Goal: Task Accomplishment & Management: Use online tool/utility

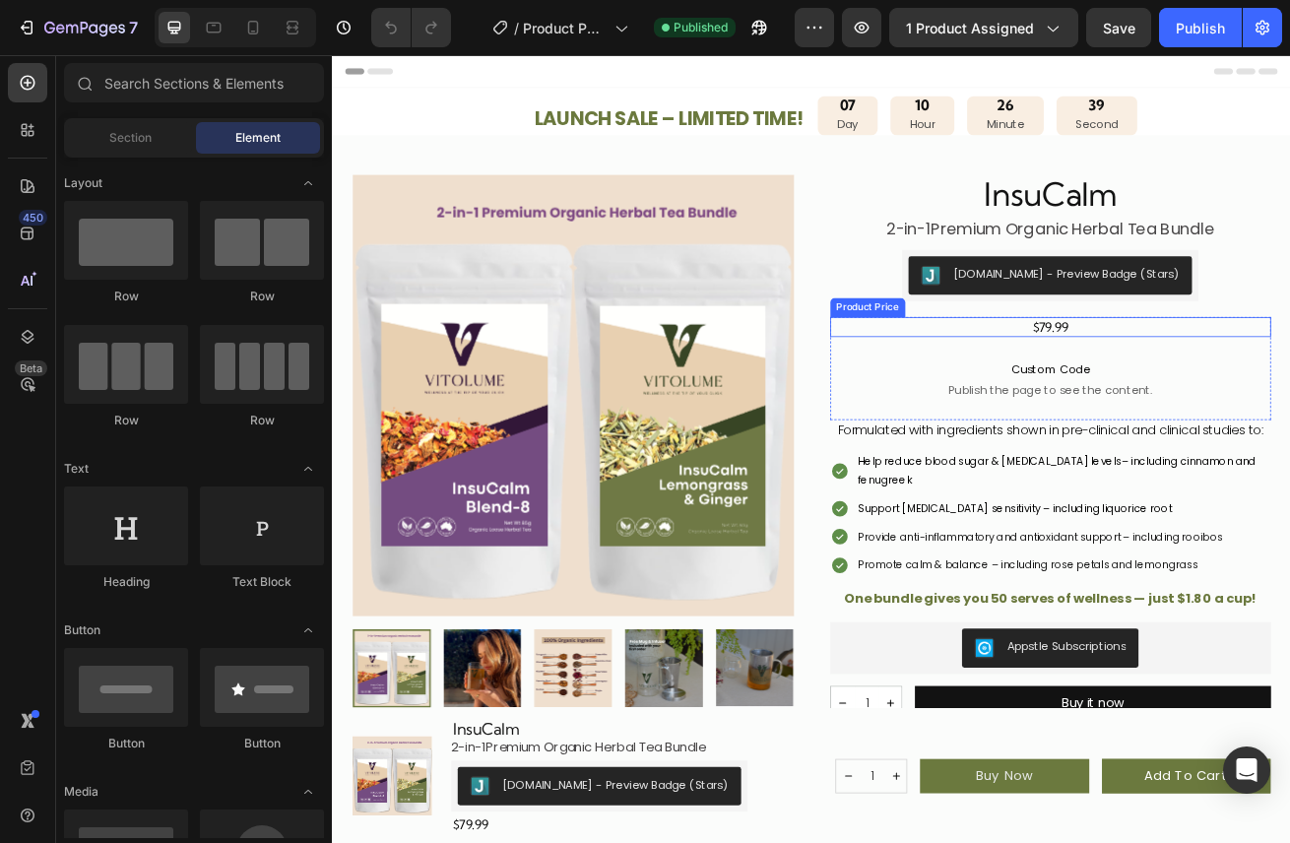
click at [1236, 390] on div "$79.99" at bounding box center [1217, 390] width 544 height 24
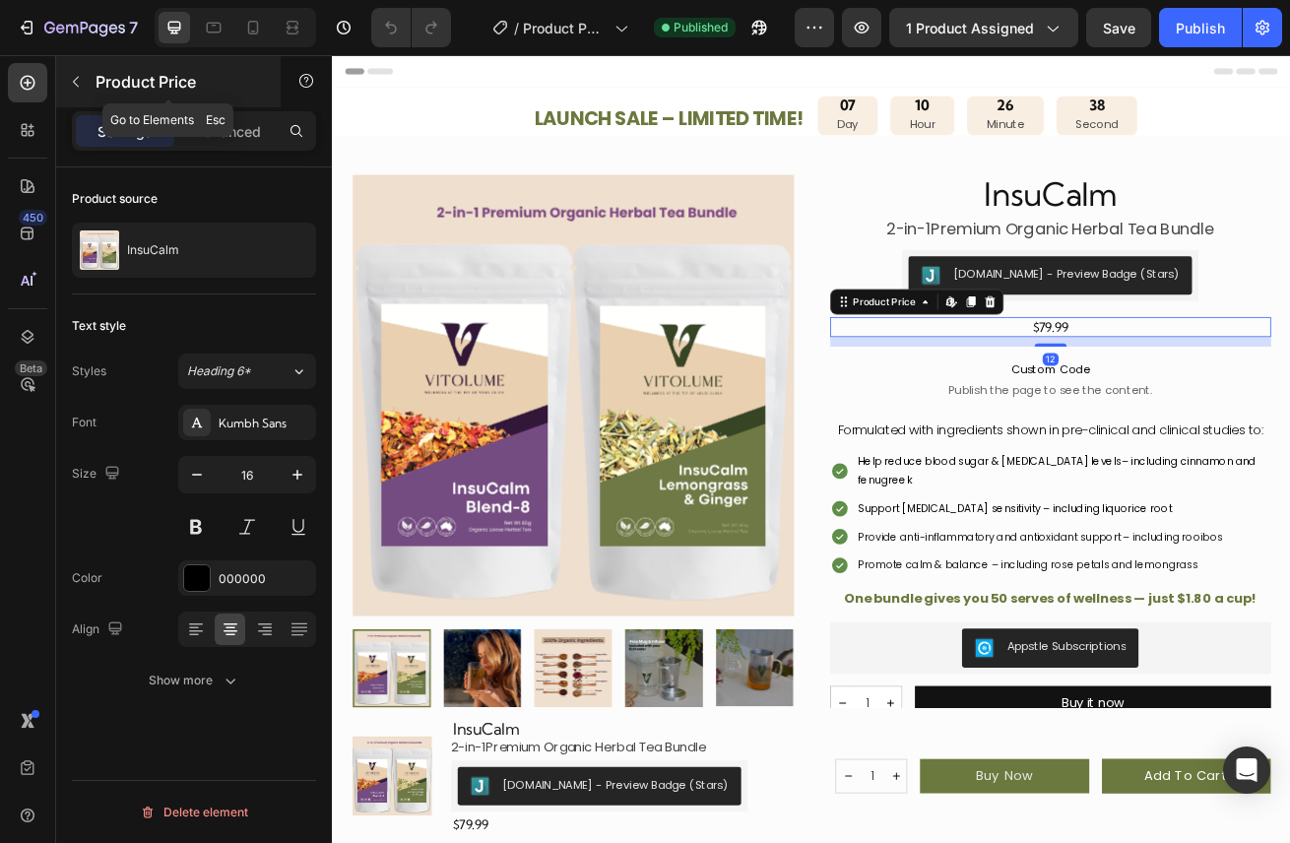
click at [85, 73] on button "button" at bounding box center [76, 82] width 32 height 32
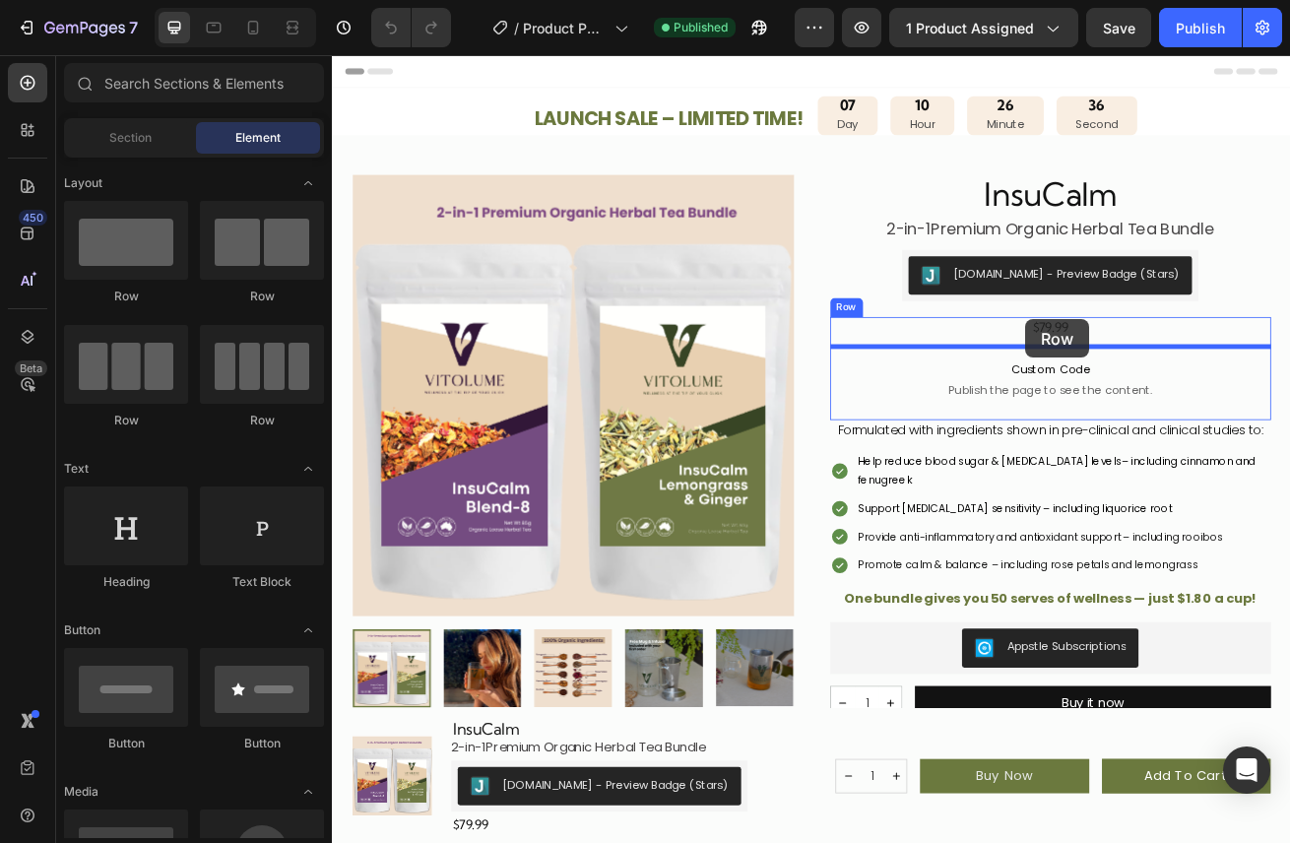
drag, startPoint x: 619, startPoint y: 318, endPoint x: 1186, endPoint y: 381, distance: 570.5
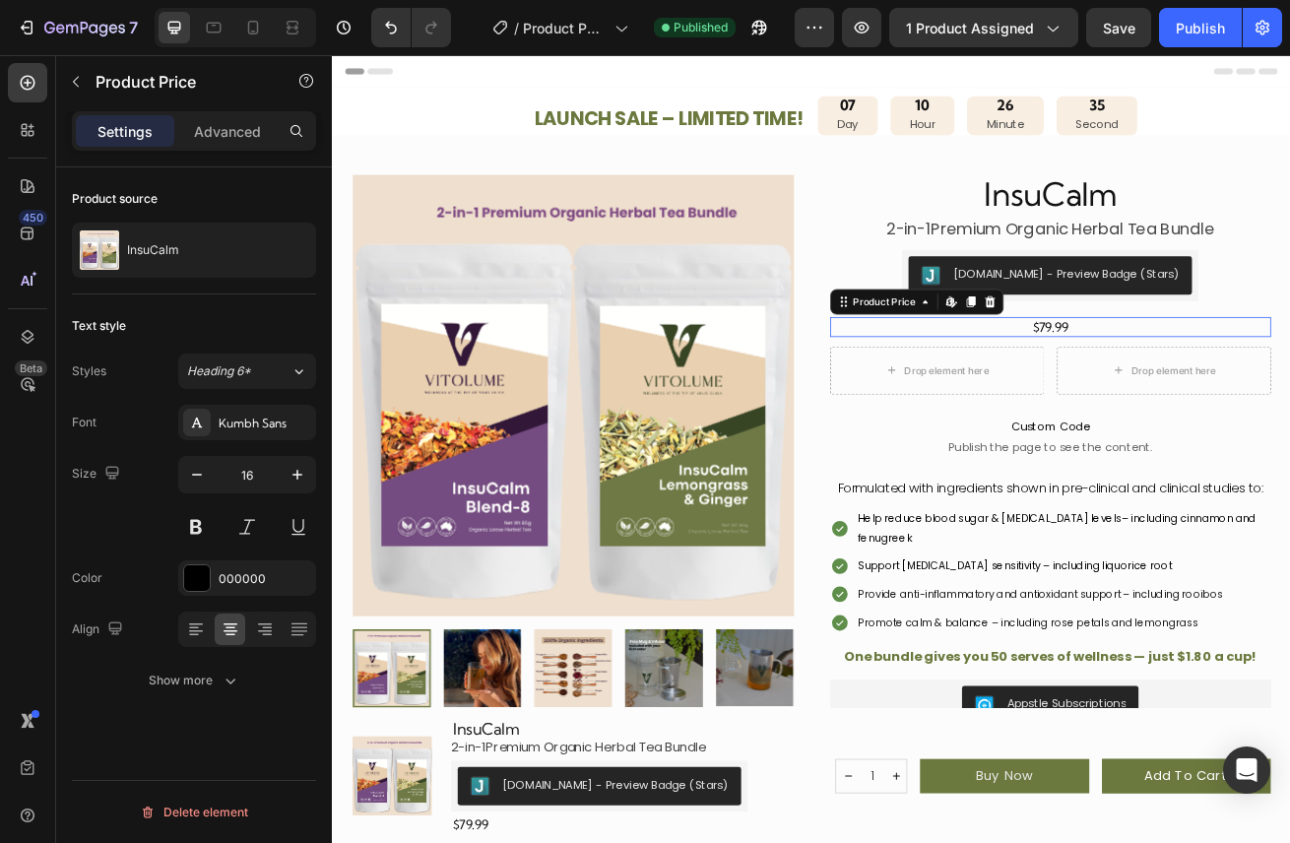
click at [1230, 388] on div "$79.99" at bounding box center [1217, 390] width 544 height 24
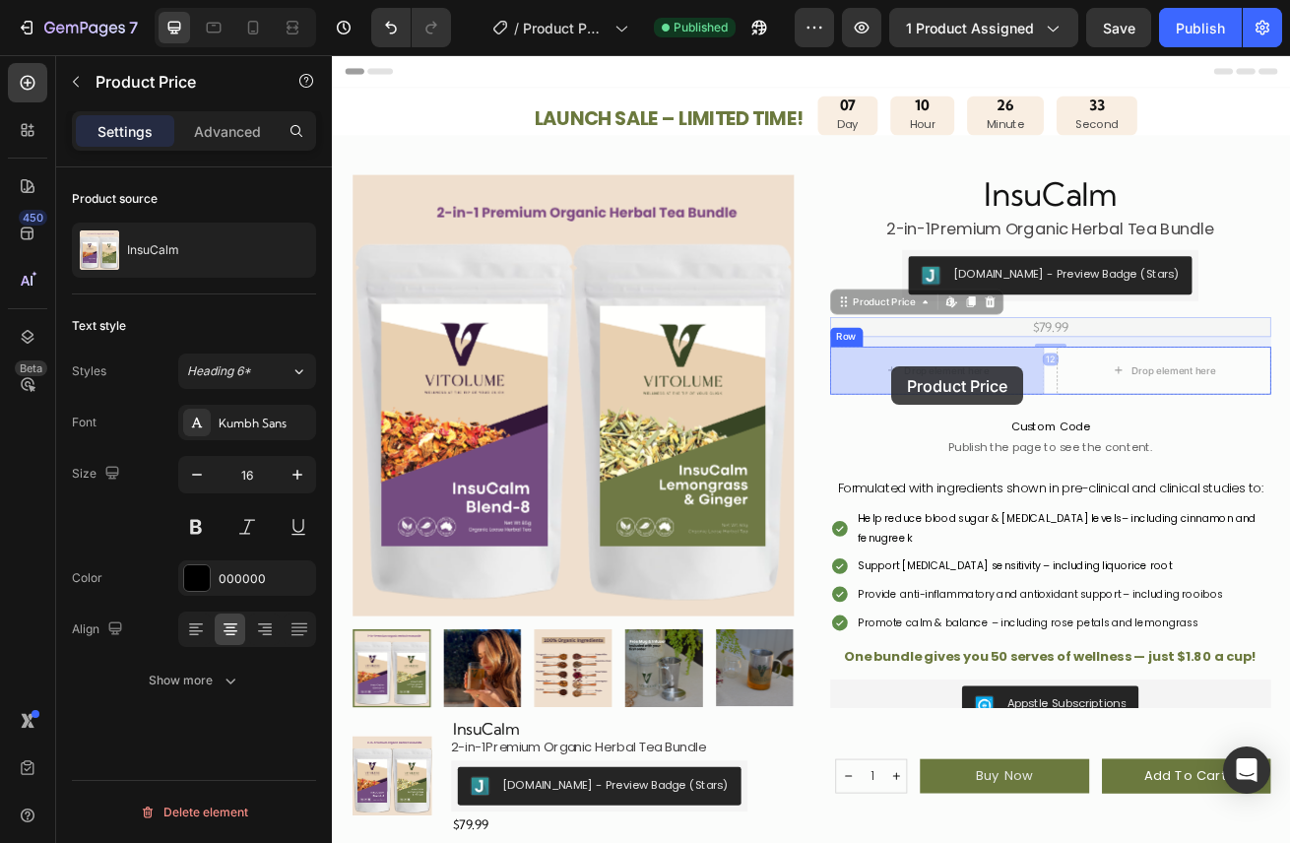
drag, startPoint x: 971, startPoint y: 359, endPoint x: 1015, endPoint y: 430, distance: 83.6
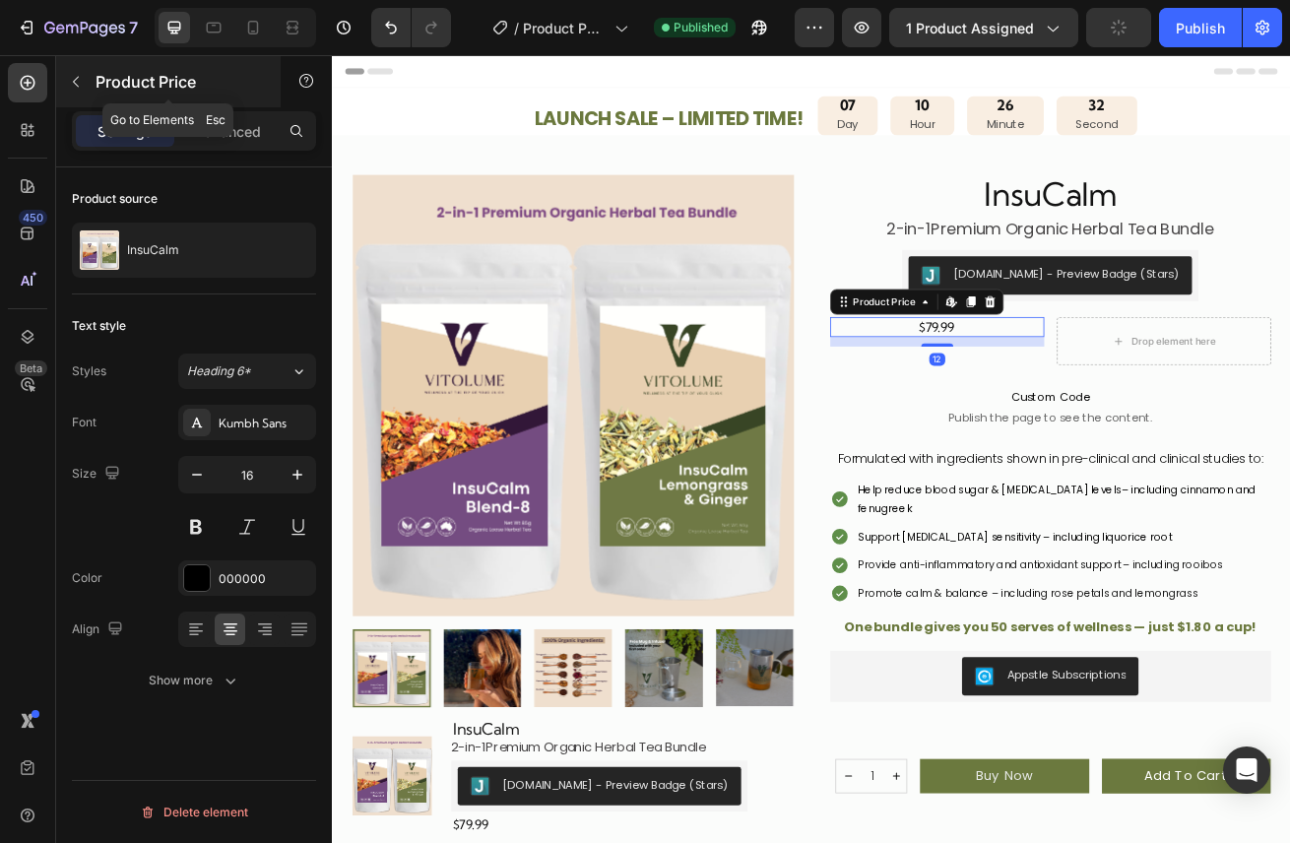
click at [76, 83] on icon "button" at bounding box center [76, 82] width 16 height 16
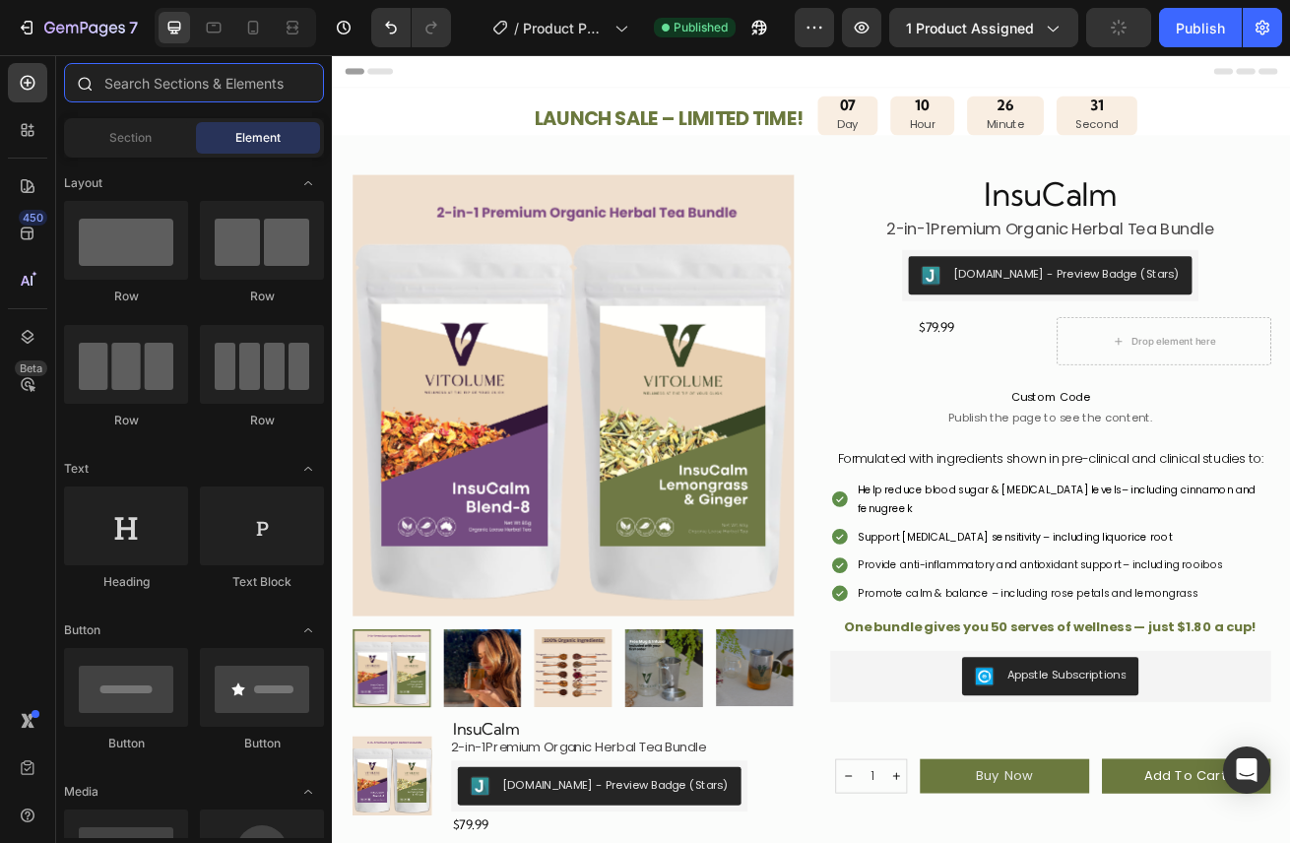
click at [140, 84] on input "text" at bounding box center [194, 82] width 260 height 39
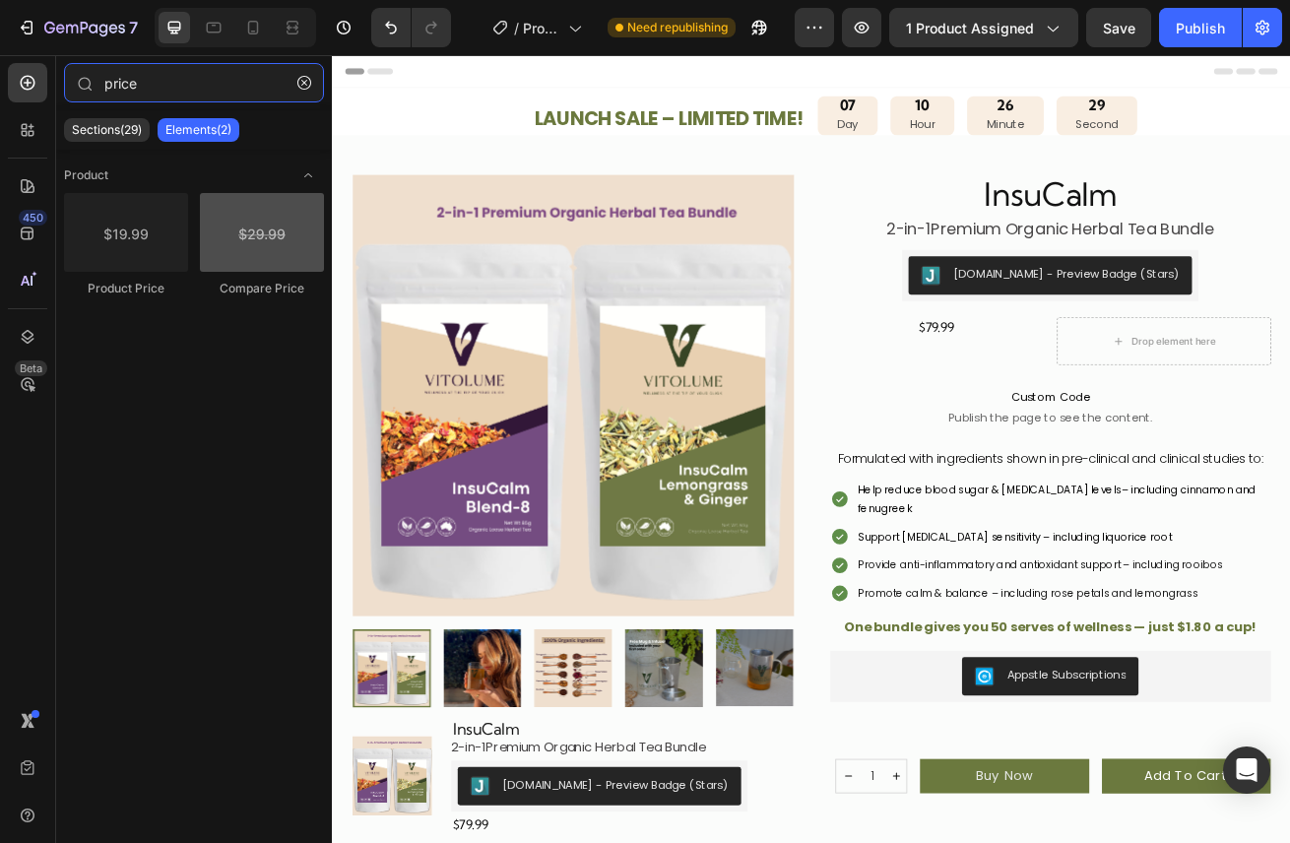
type input "price"
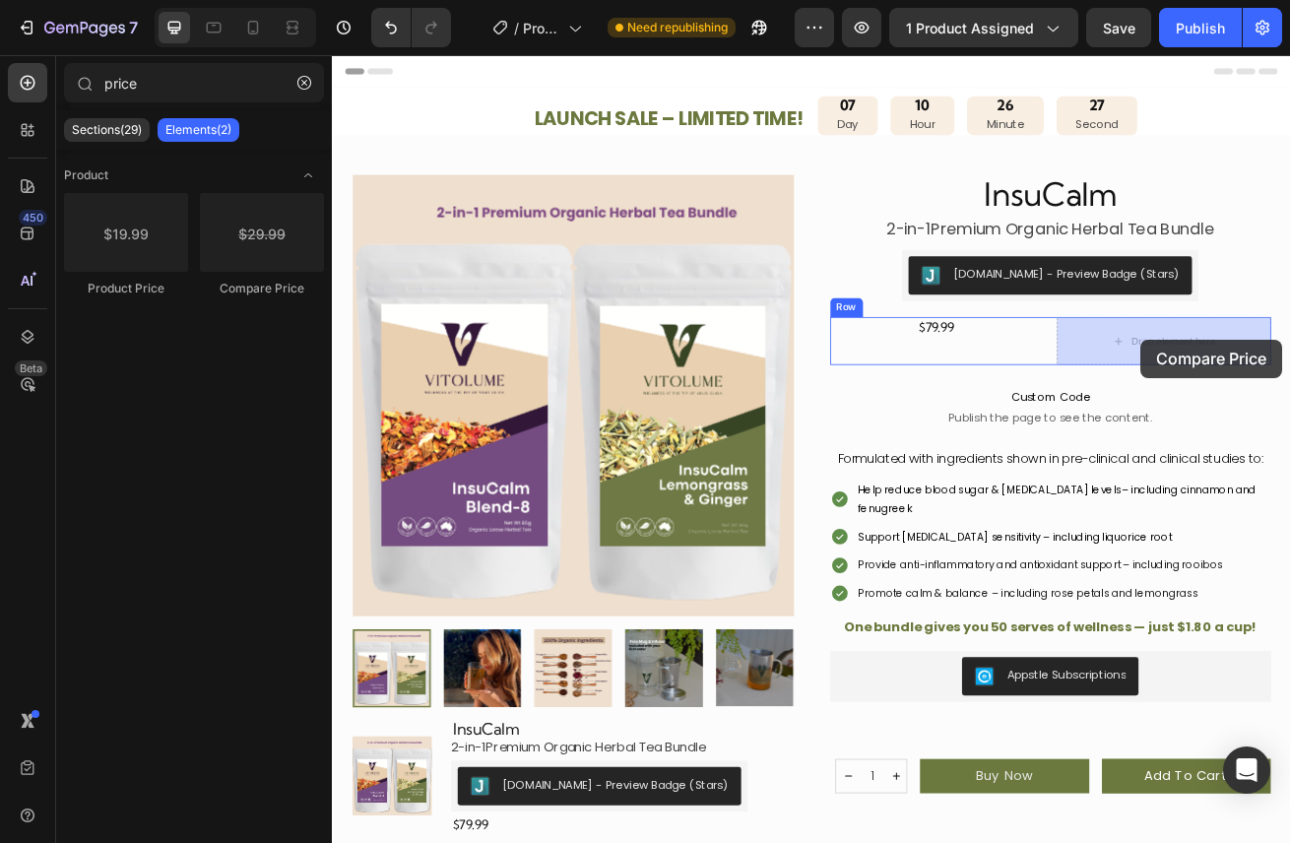
drag, startPoint x: 597, startPoint y: 310, endPoint x: 1329, endPoint y: 406, distance: 738.6
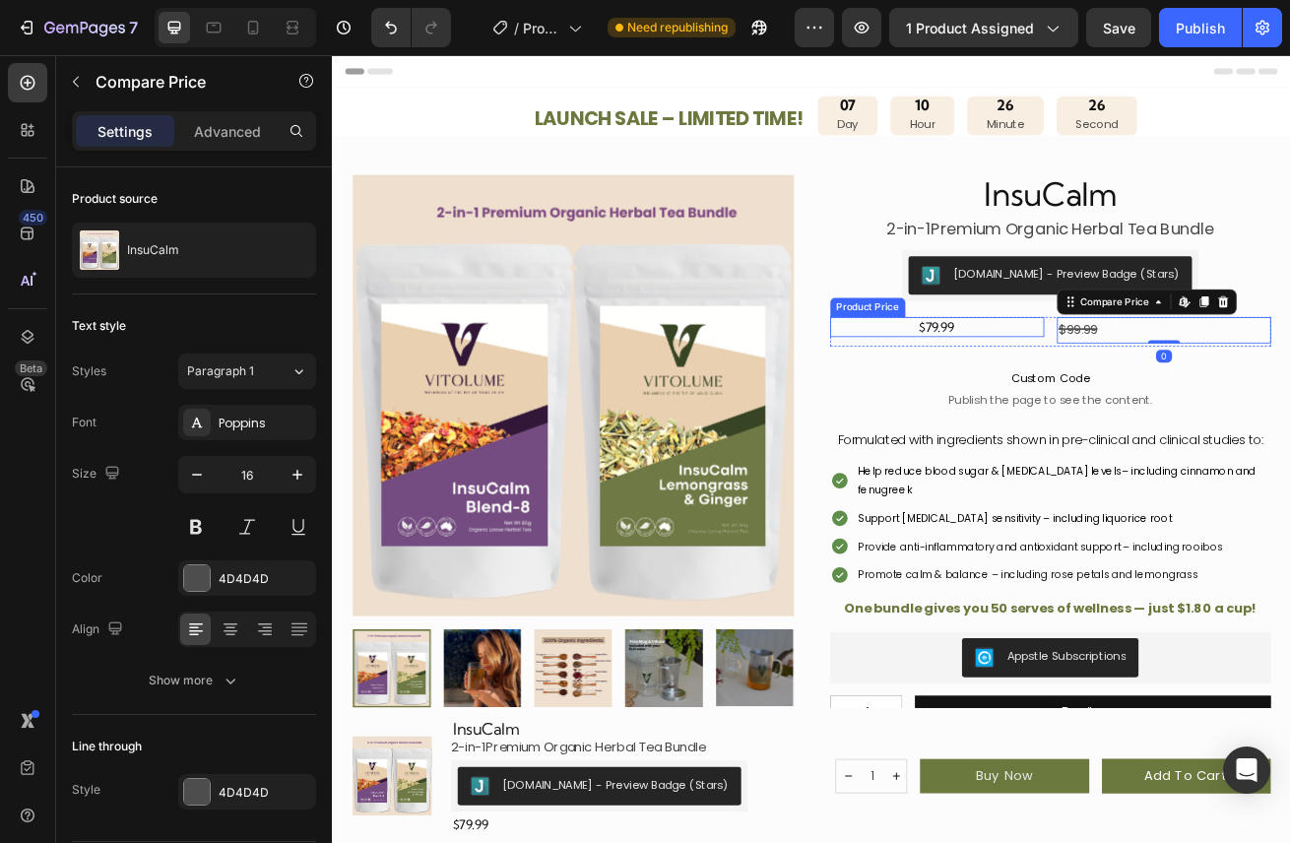
click at [1162, 386] on div "$79.99" at bounding box center [1077, 390] width 264 height 24
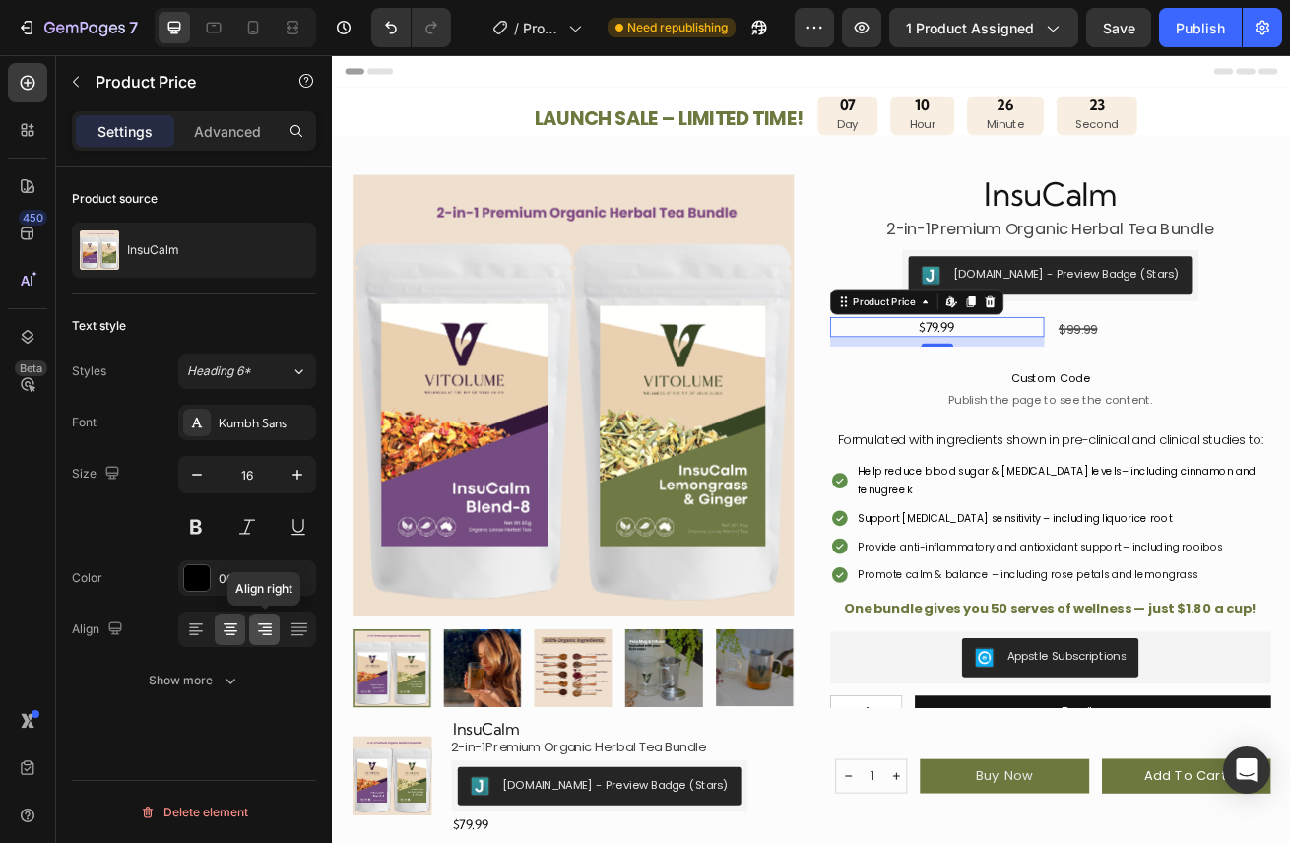
click at [262, 632] on icon at bounding box center [265, 629] width 20 height 20
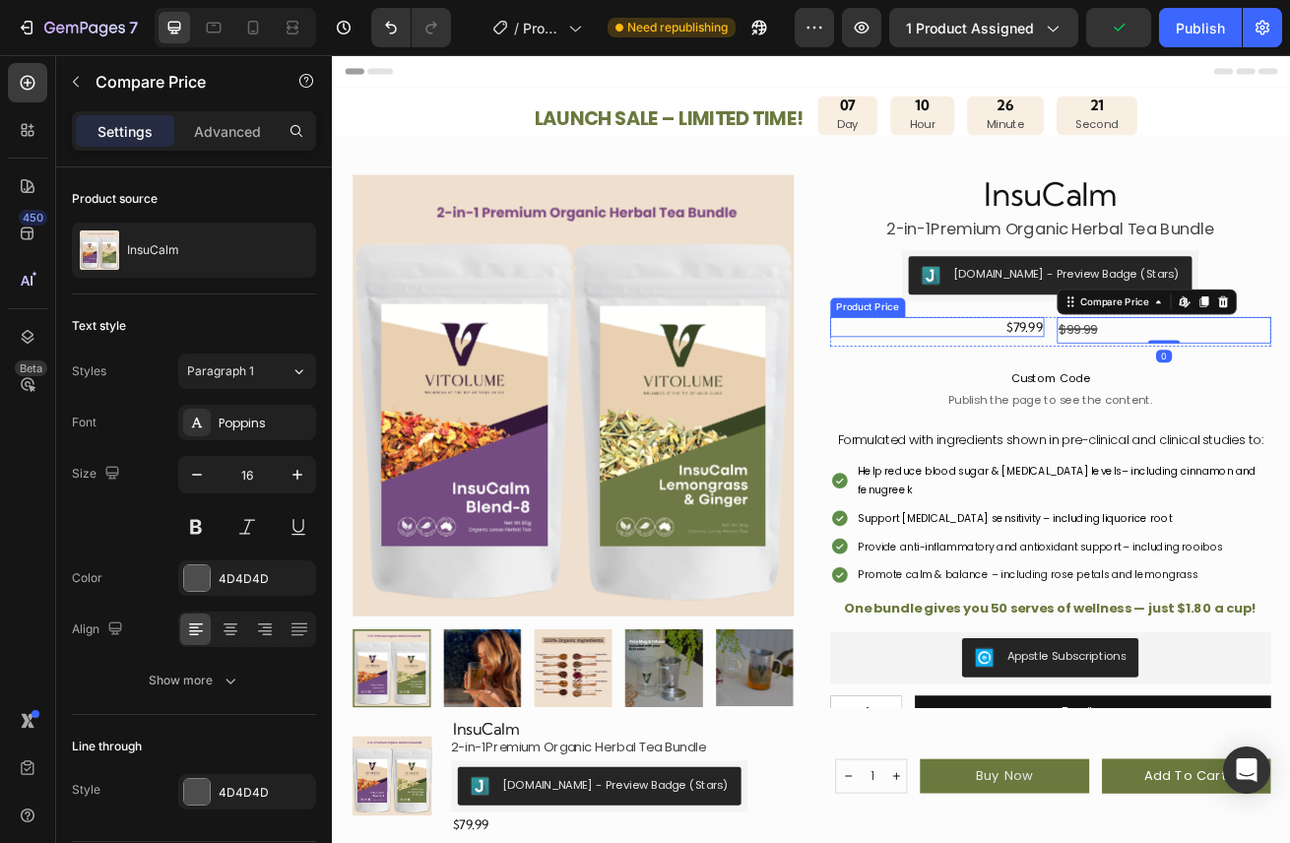
click at [1173, 387] on div "$79.99" at bounding box center [1077, 390] width 264 height 24
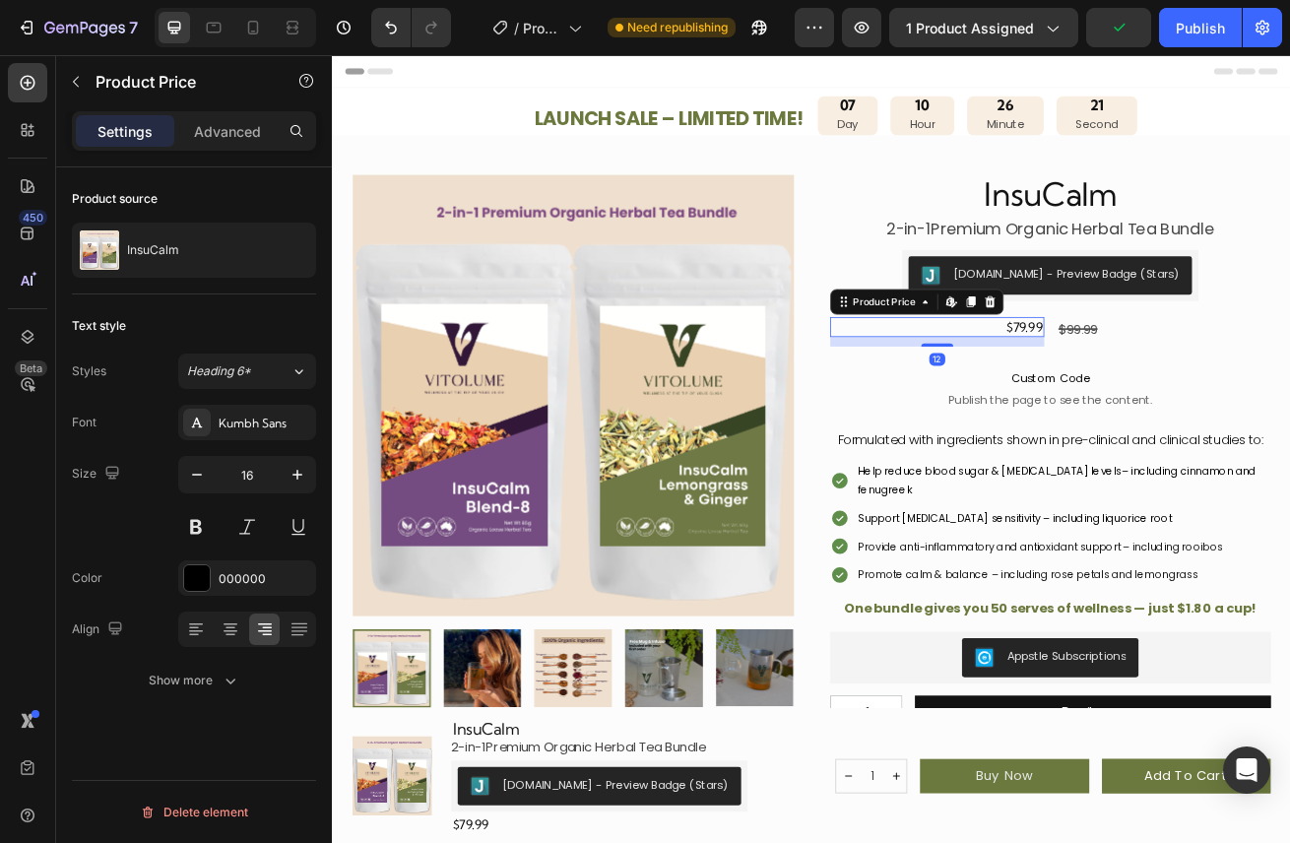
click at [1173, 387] on div "$79.99" at bounding box center [1077, 390] width 264 height 24
click at [302, 470] on icon "button" at bounding box center [297, 475] width 20 height 20
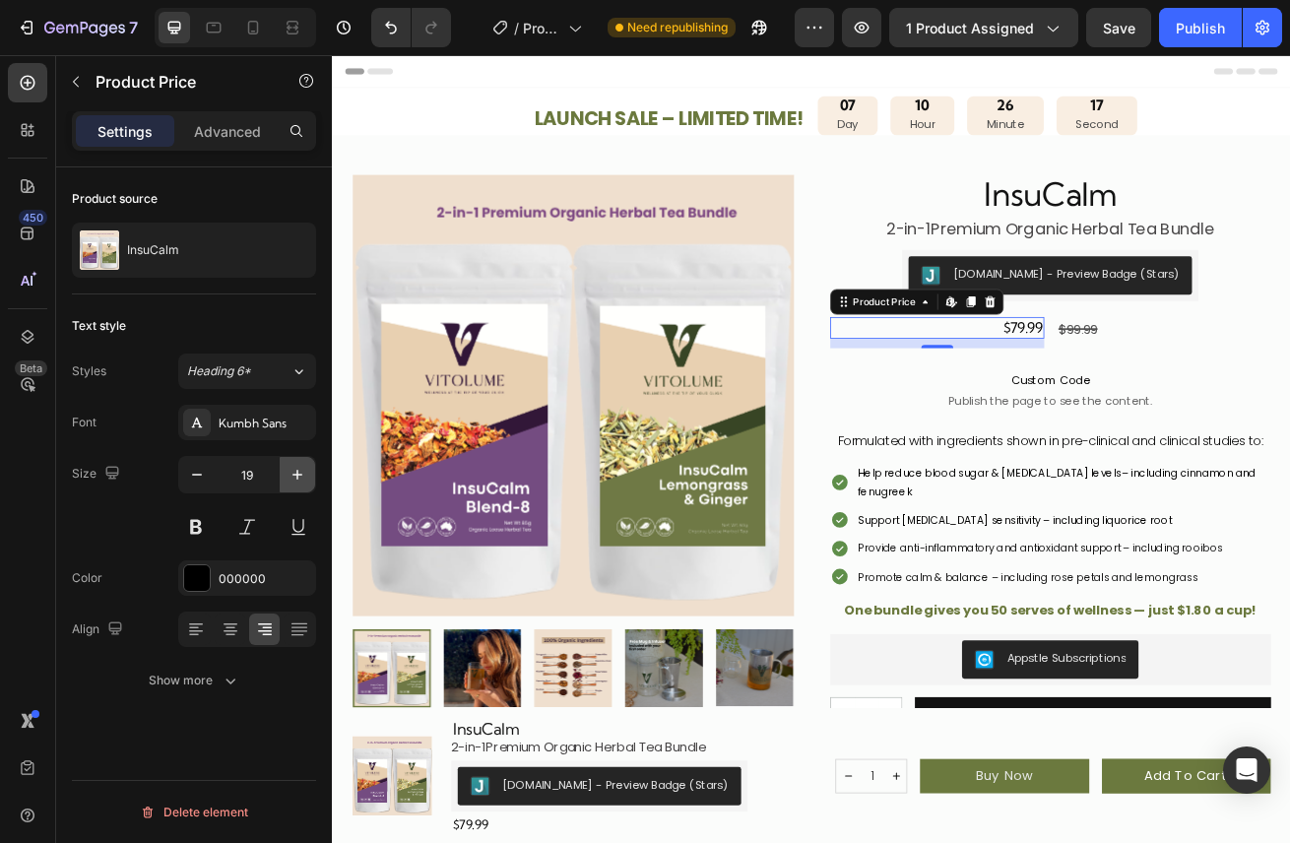
click at [302, 470] on icon "button" at bounding box center [297, 475] width 20 height 20
type input "21"
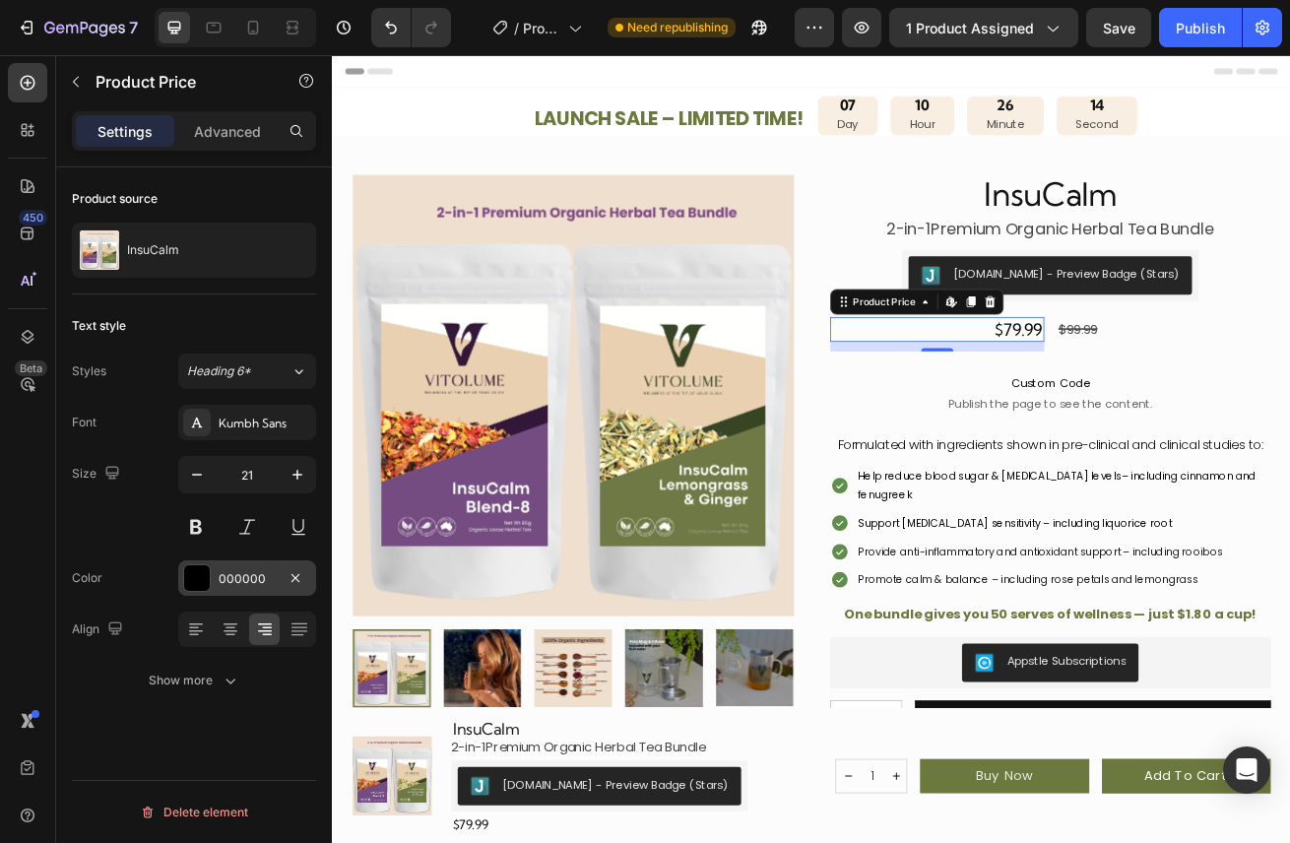
click at [199, 577] on div at bounding box center [197, 578] width 26 height 26
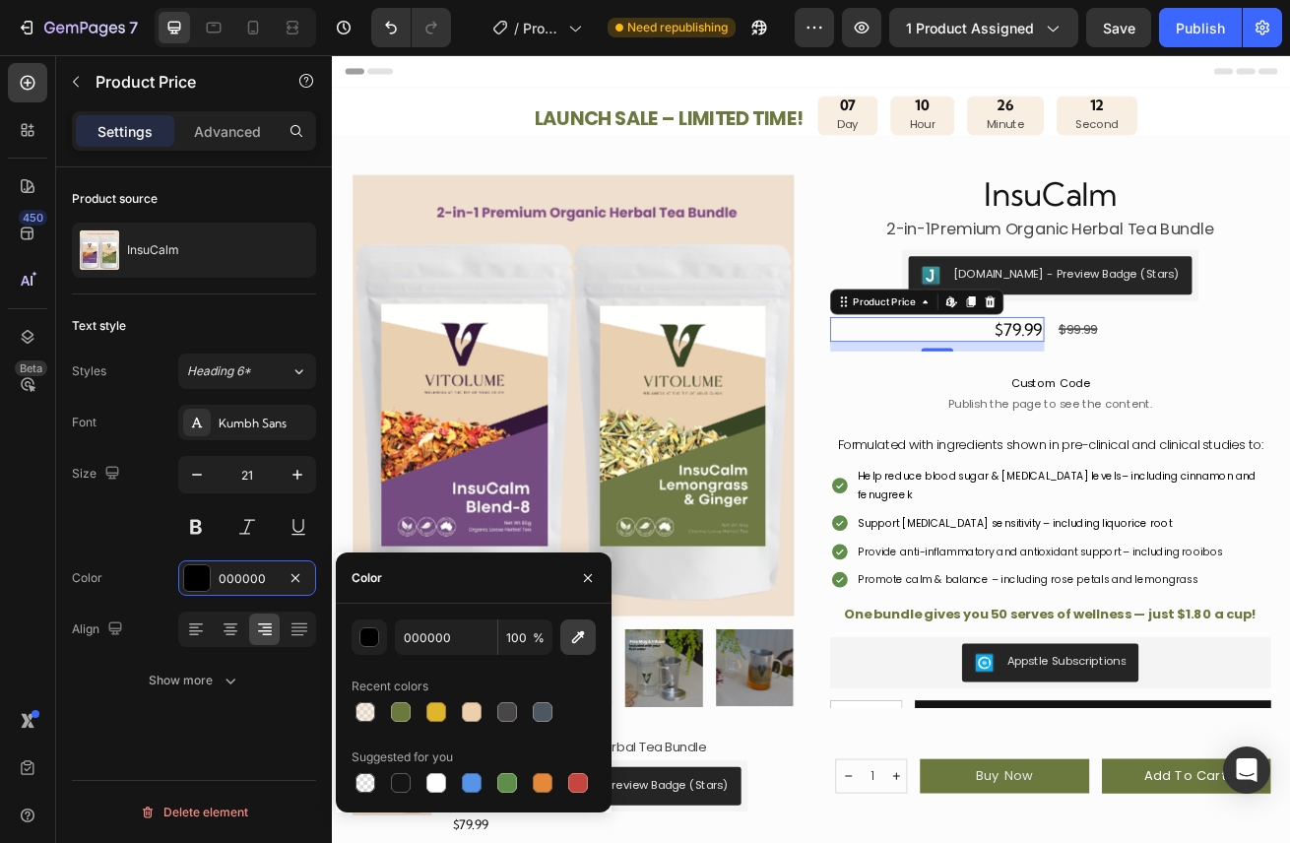
click at [573, 640] on icon "button" at bounding box center [578, 637] width 13 height 13
type input "754B81"
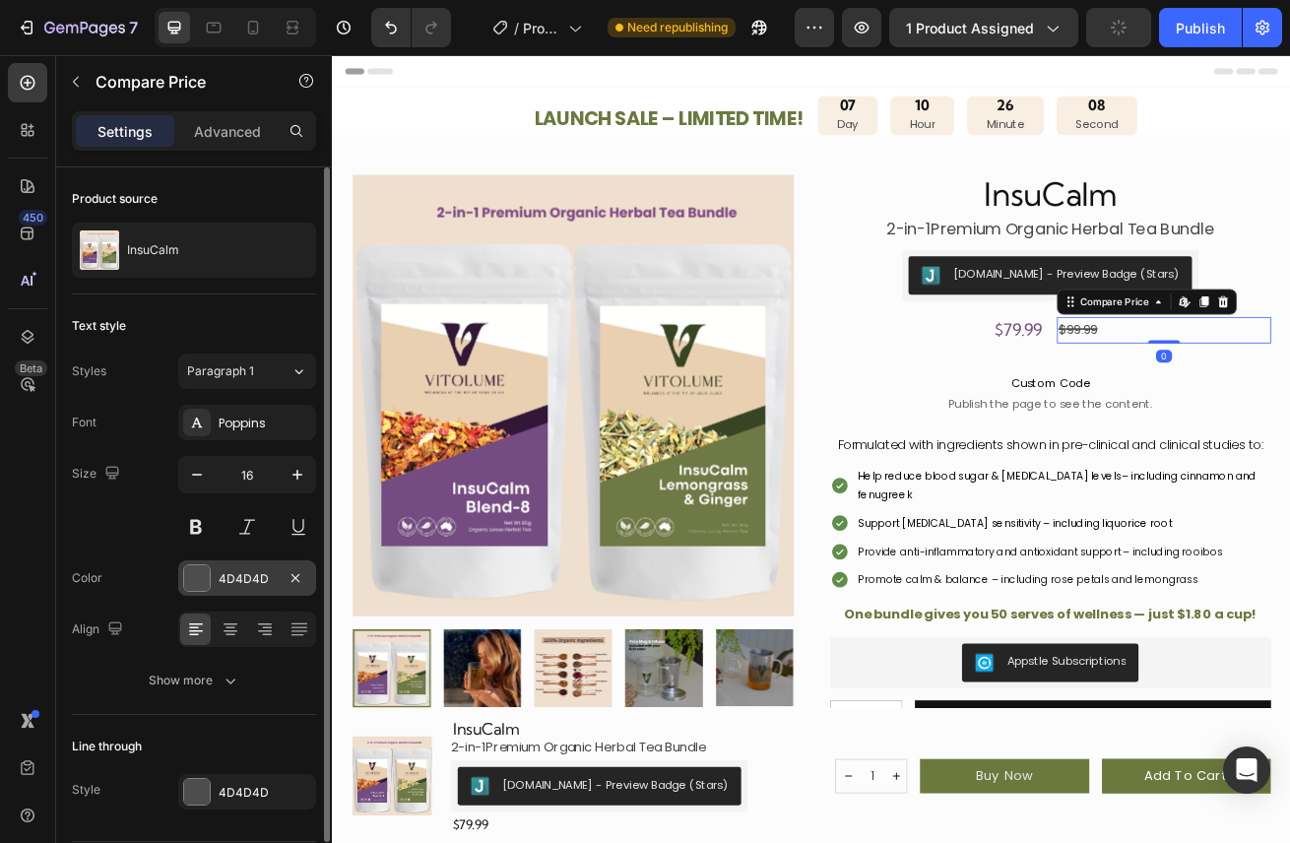
click at [199, 581] on div at bounding box center [197, 578] width 26 height 26
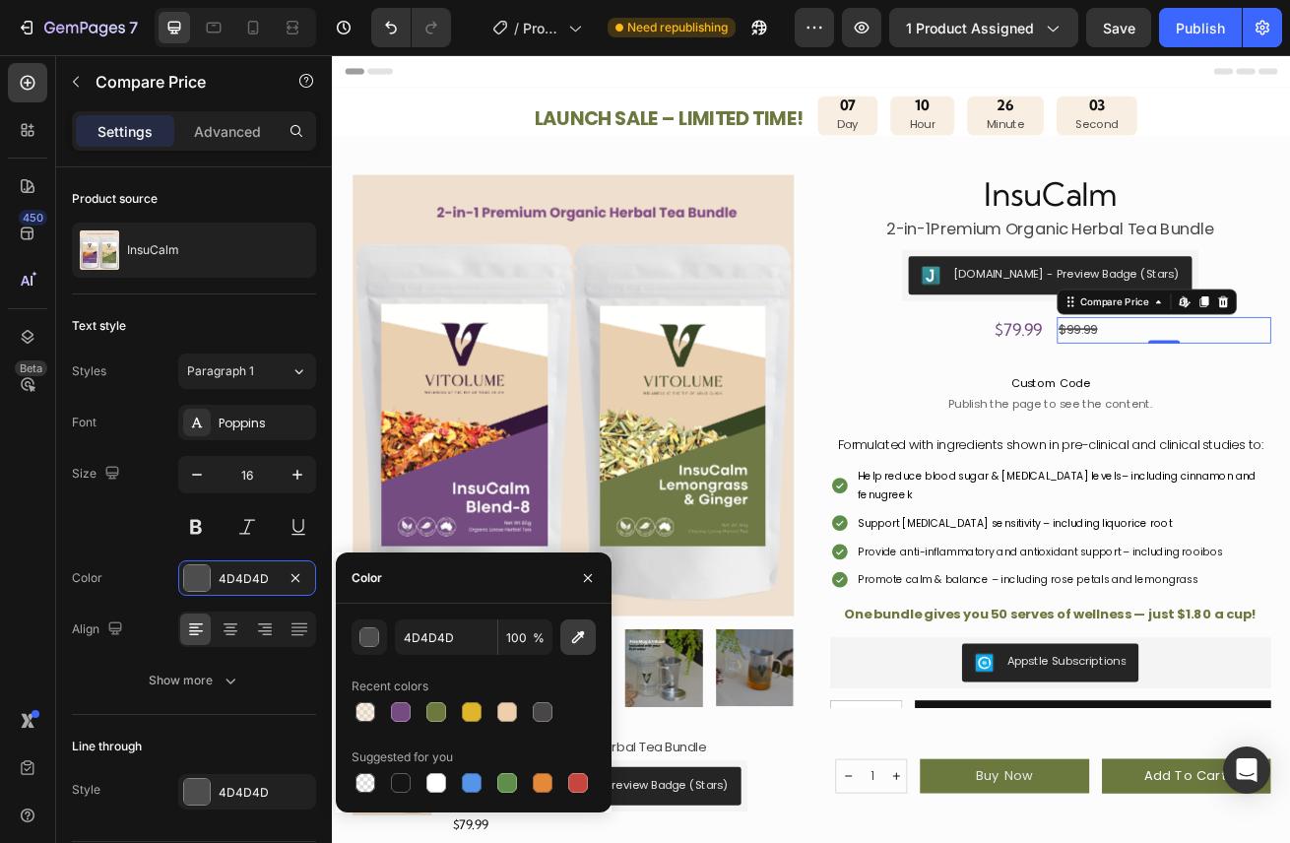
click at [578, 635] on icon "button" at bounding box center [578, 637] width 20 height 20
click at [367, 637] on div "button" at bounding box center [370, 638] width 20 height 20
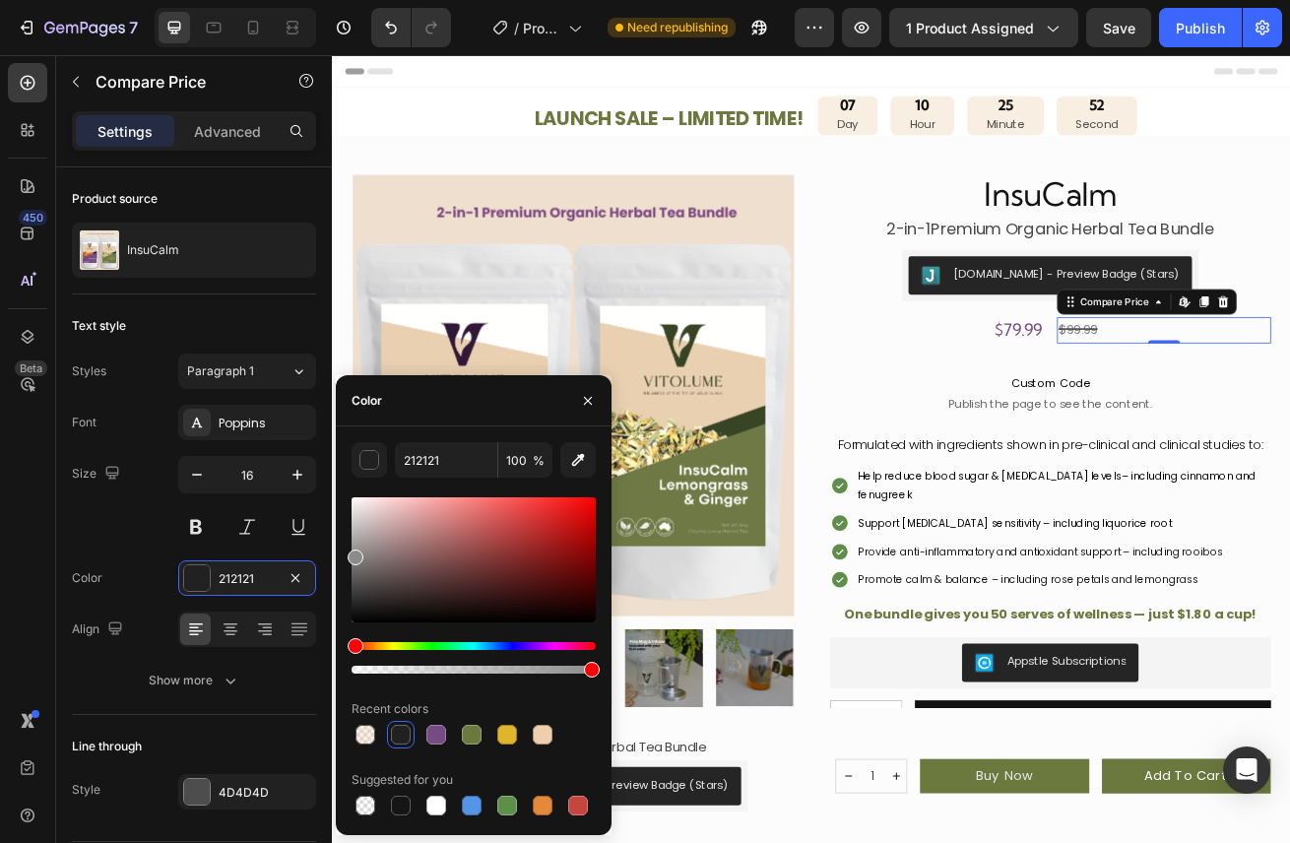
drag, startPoint x: 373, startPoint y: 582, endPoint x: 353, endPoint y: 544, distance: 42.3
click at [353, 544] on div at bounding box center [473, 559] width 244 height 125
drag, startPoint x: 356, startPoint y: 553, endPoint x: 355, endPoint y: 580, distance: 26.6
click at [355, 581] on div at bounding box center [359, 586] width 16 height 16
drag, startPoint x: 355, startPoint y: 580, endPoint x: 355, endPoint y: 565, distance: 14.8
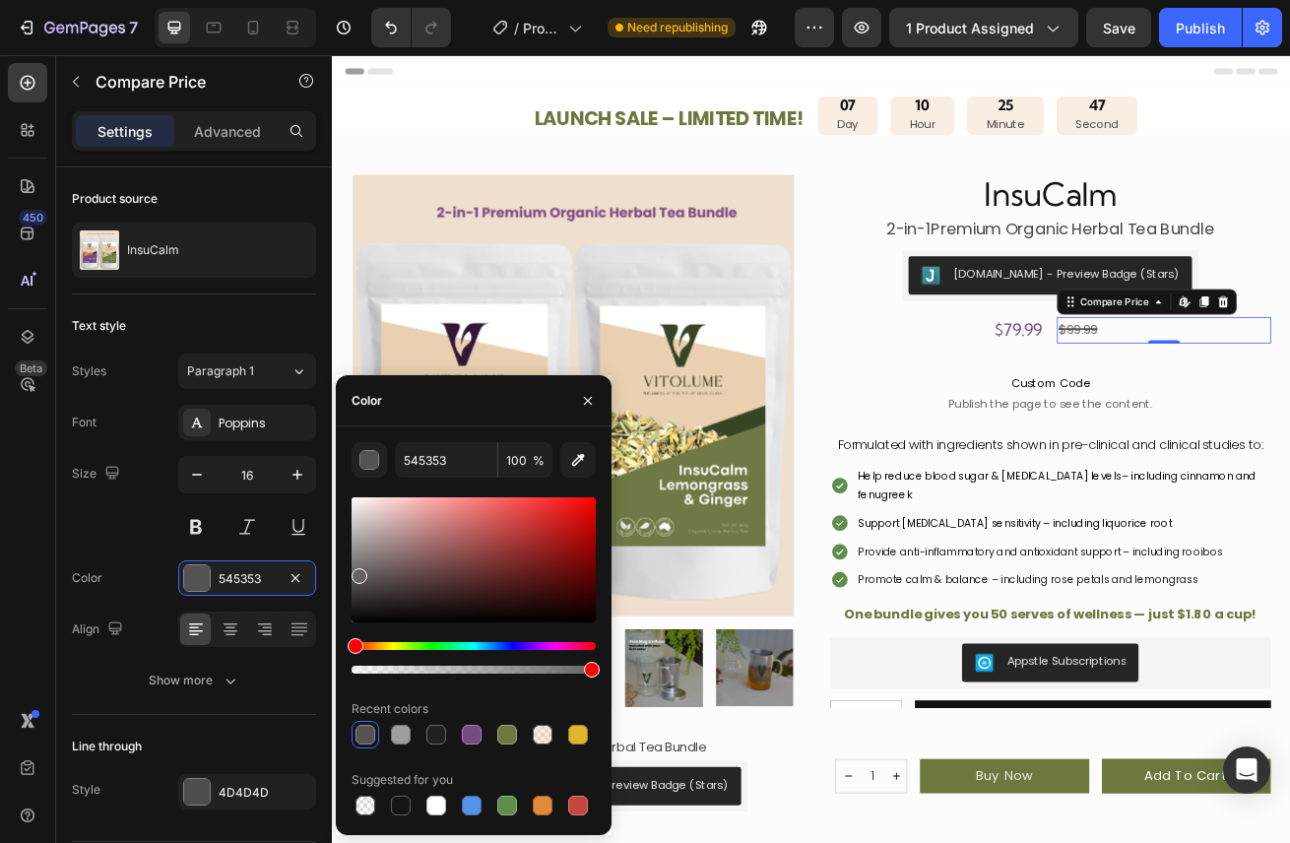
click at [356, 568] on div at bounding box center [359, 576] width 16 height 16
type input "727070"
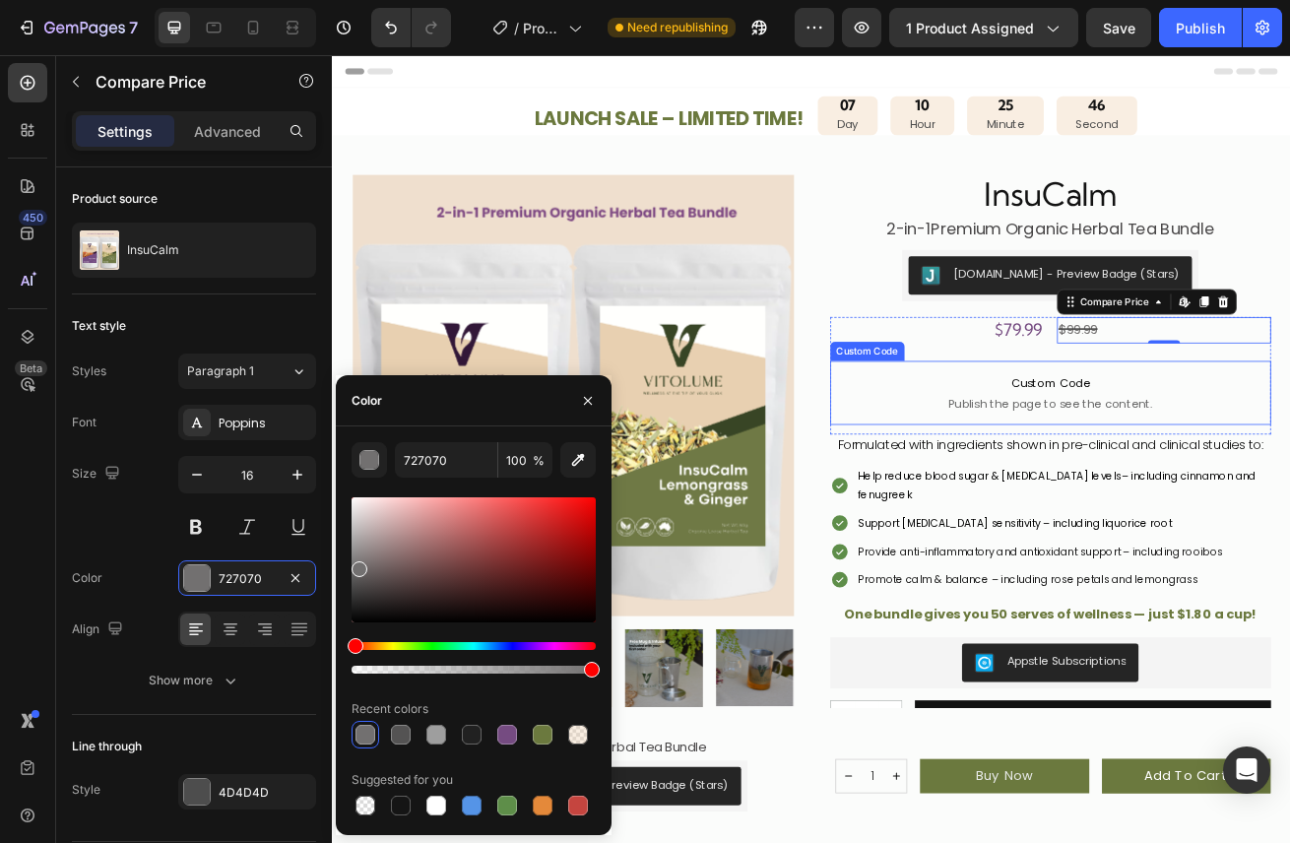
click at [1073, 446] on p "Custom Code Publish the page to see the content." at bounding box center [1217, 471] width 544 height 79
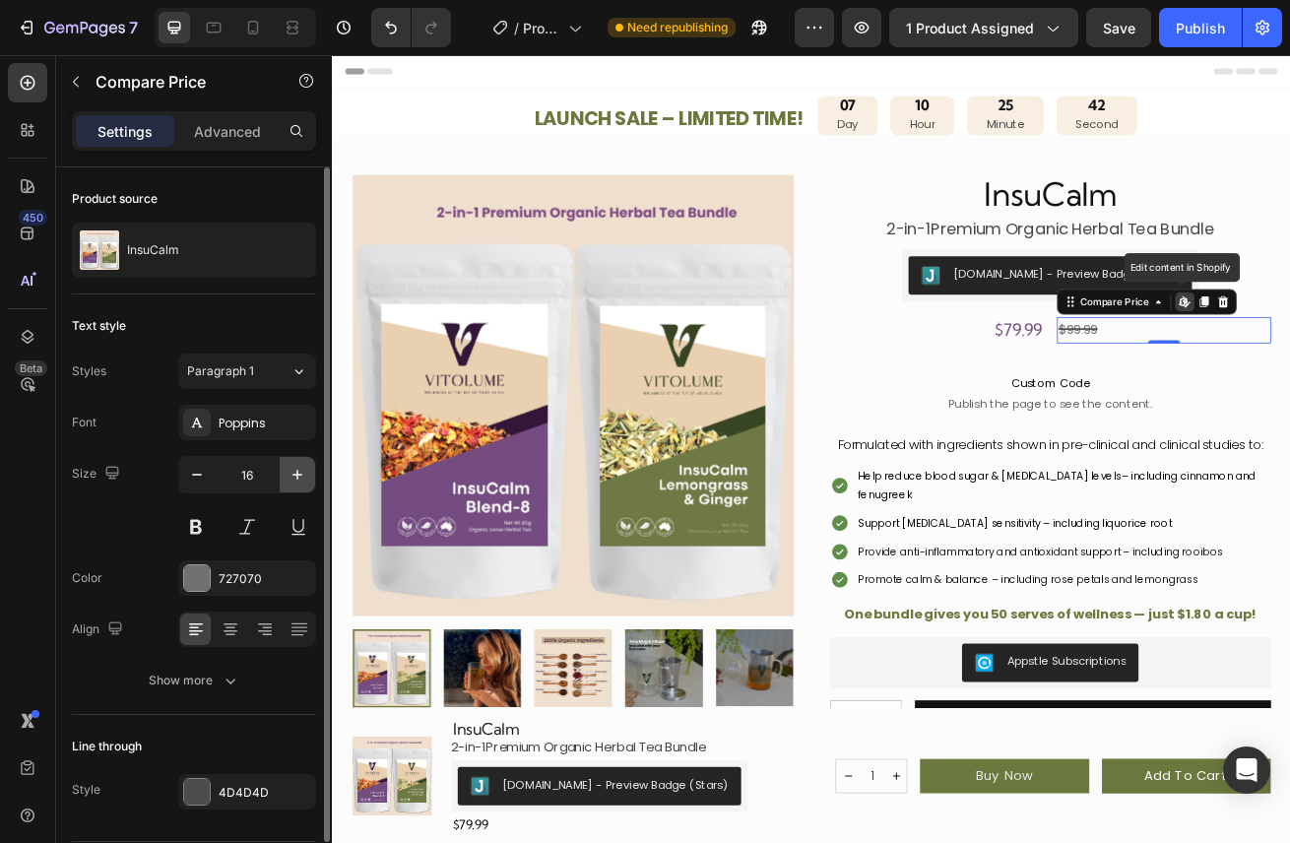
click at [294, 473] on icon "button" at bounding box center [297, 475] width 20 height 20
type input "17"
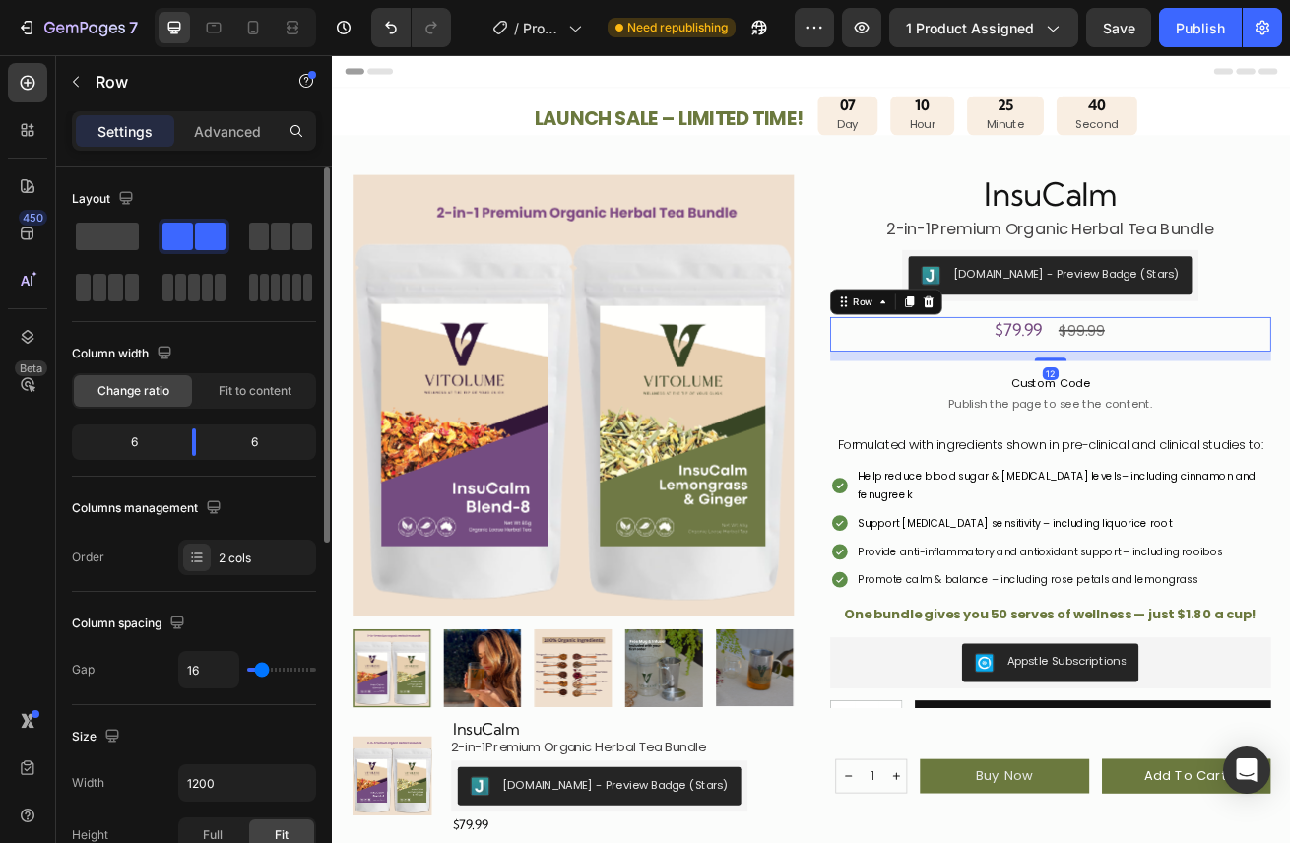
click at [1209, 399] on div "$79.99 Product Price Product Price $99.99 Compare Price Compare Price Row 12" at bounding box center [1217, 399] width 544 height 42
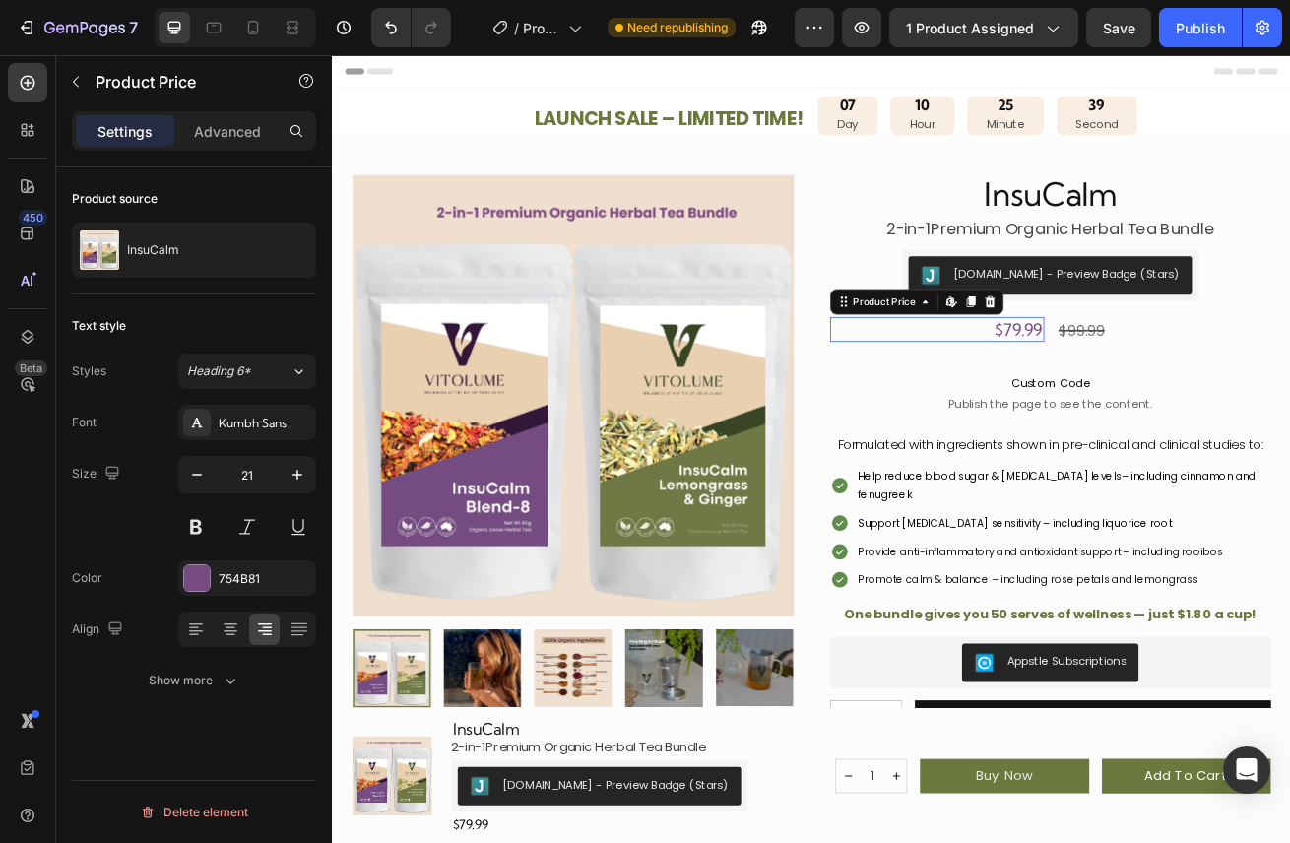
click at [1189, 397] on div "$79.99" at bounding box center [1077, 393] width 264 height 31
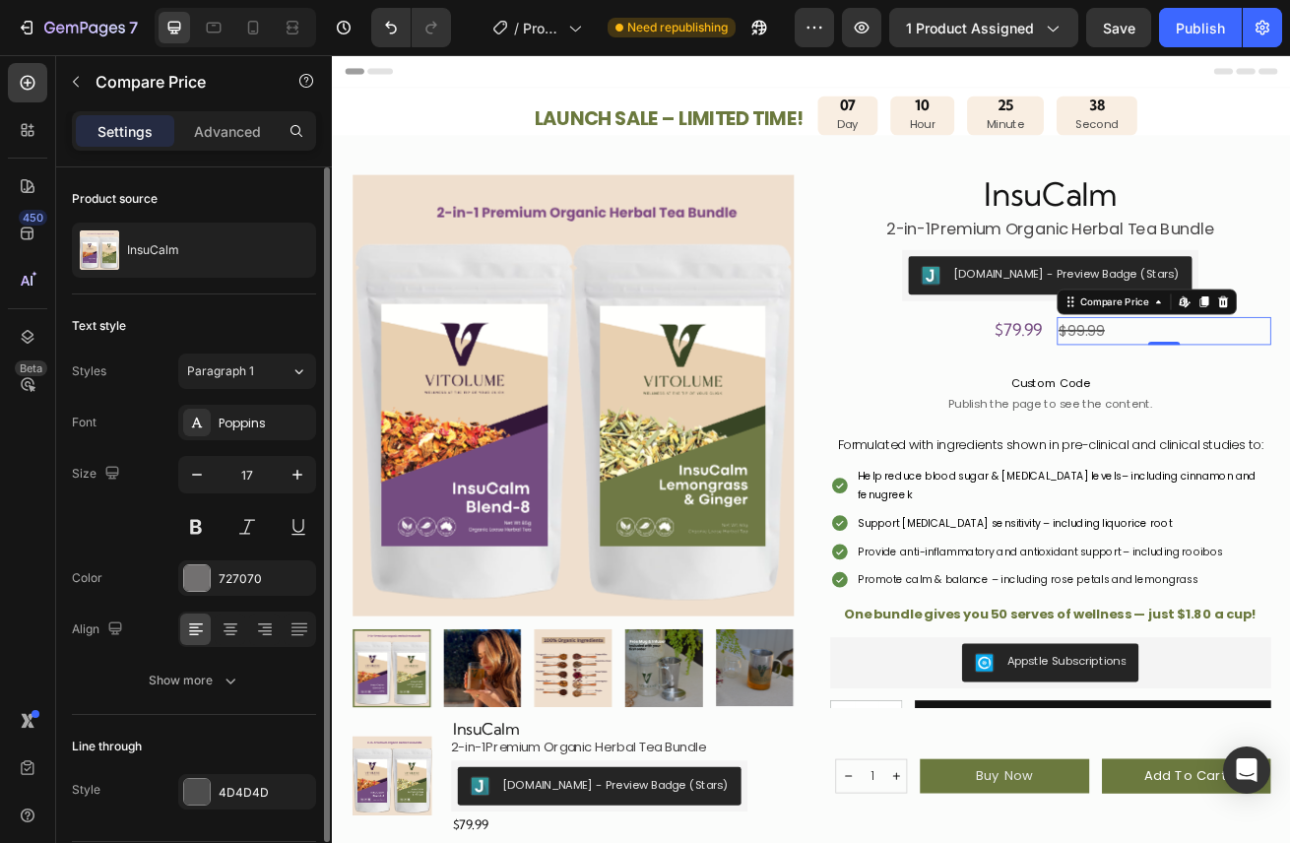
click at [1159, 399] on div "$79.99" at bounding box center [1077, 393] width 264 height 31
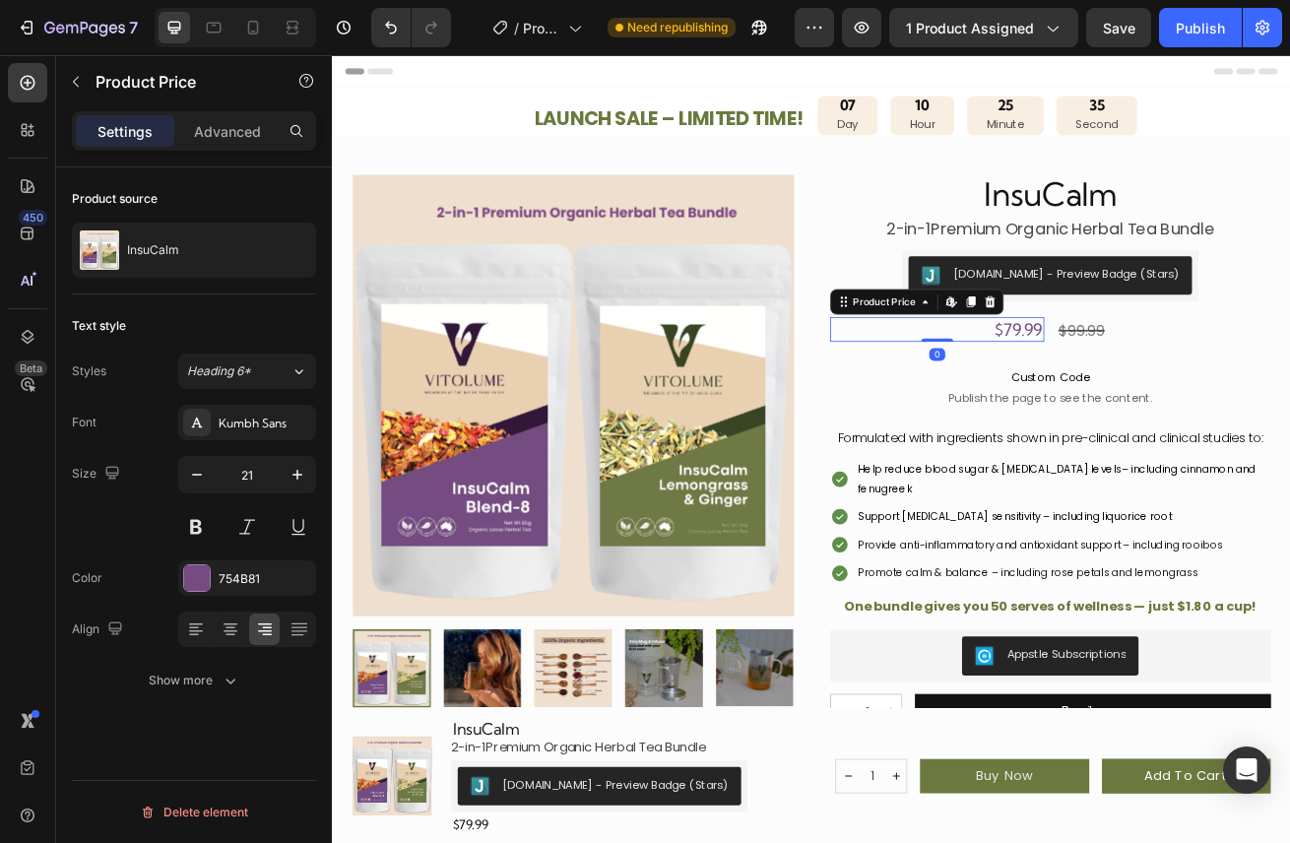
drag, startPoint x: 1090, startPoint y: 418, endPoint x: 1084, endPoint y: 396, distance: 23.4
click at [1084, 396] on div "$79.99 Product Price Edit content in Shopify 0 Product Price Edit content in Sh…" at bounding box center [1077, 393] width 264 height 31
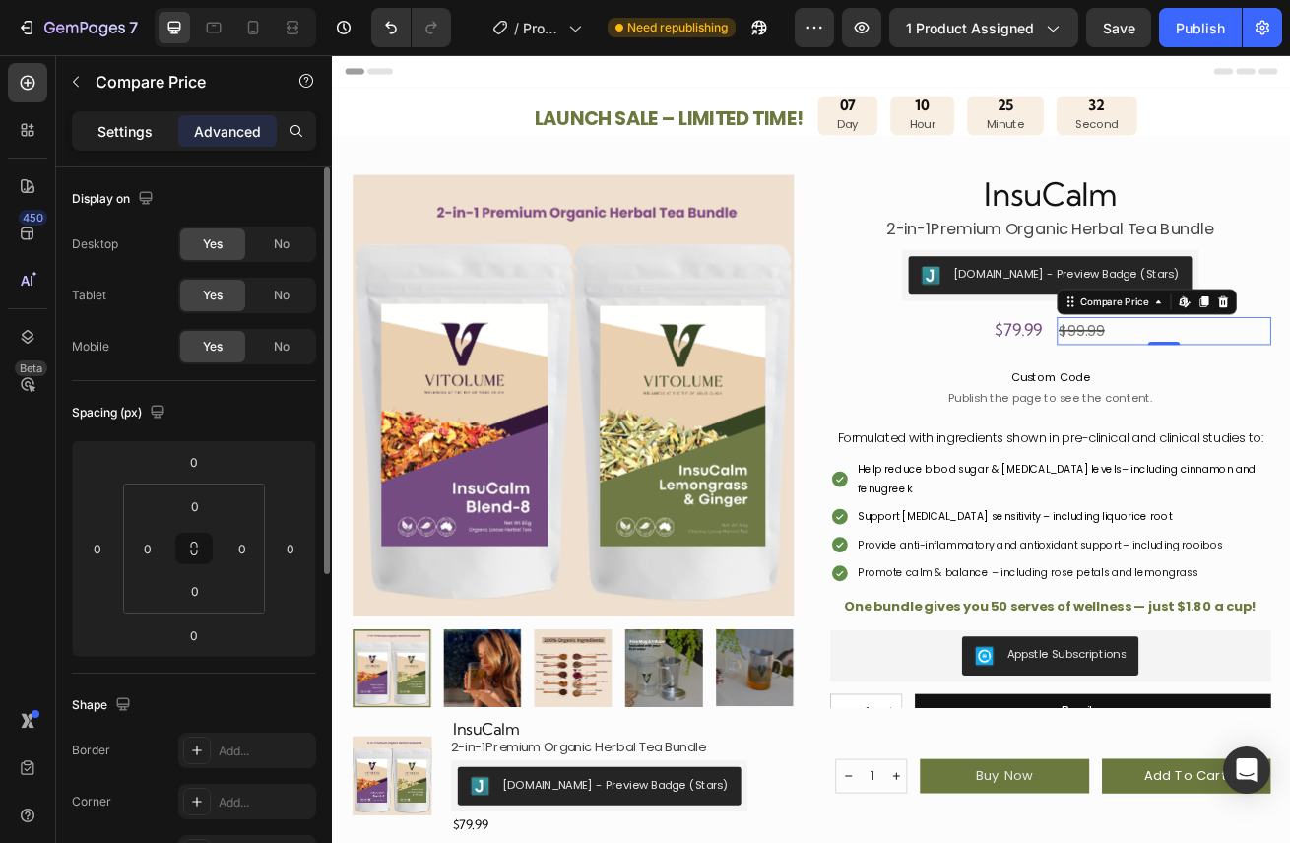
click at [125, 135] on p "Settings" at bounding box center [124, 131] width 55 height 21
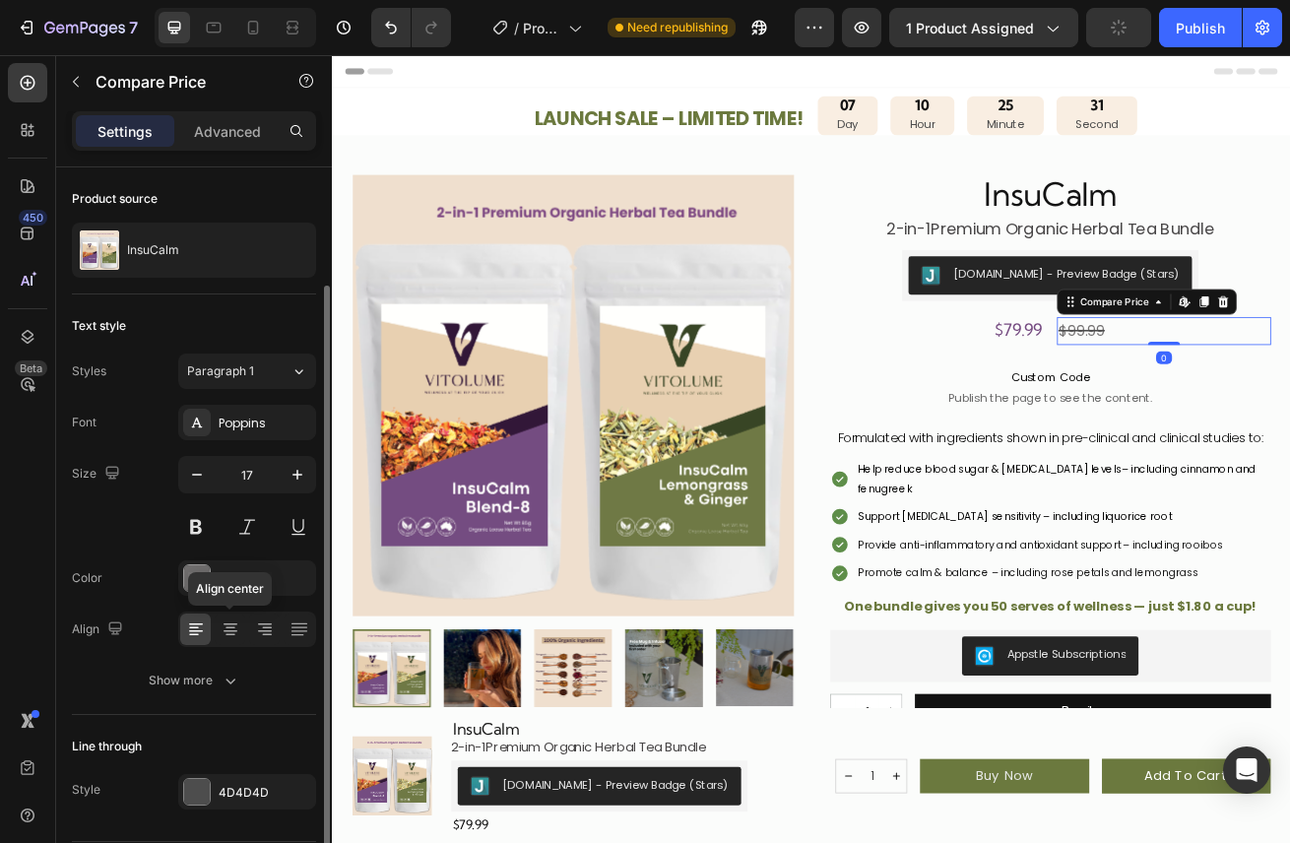
scroll to position [61, 0]
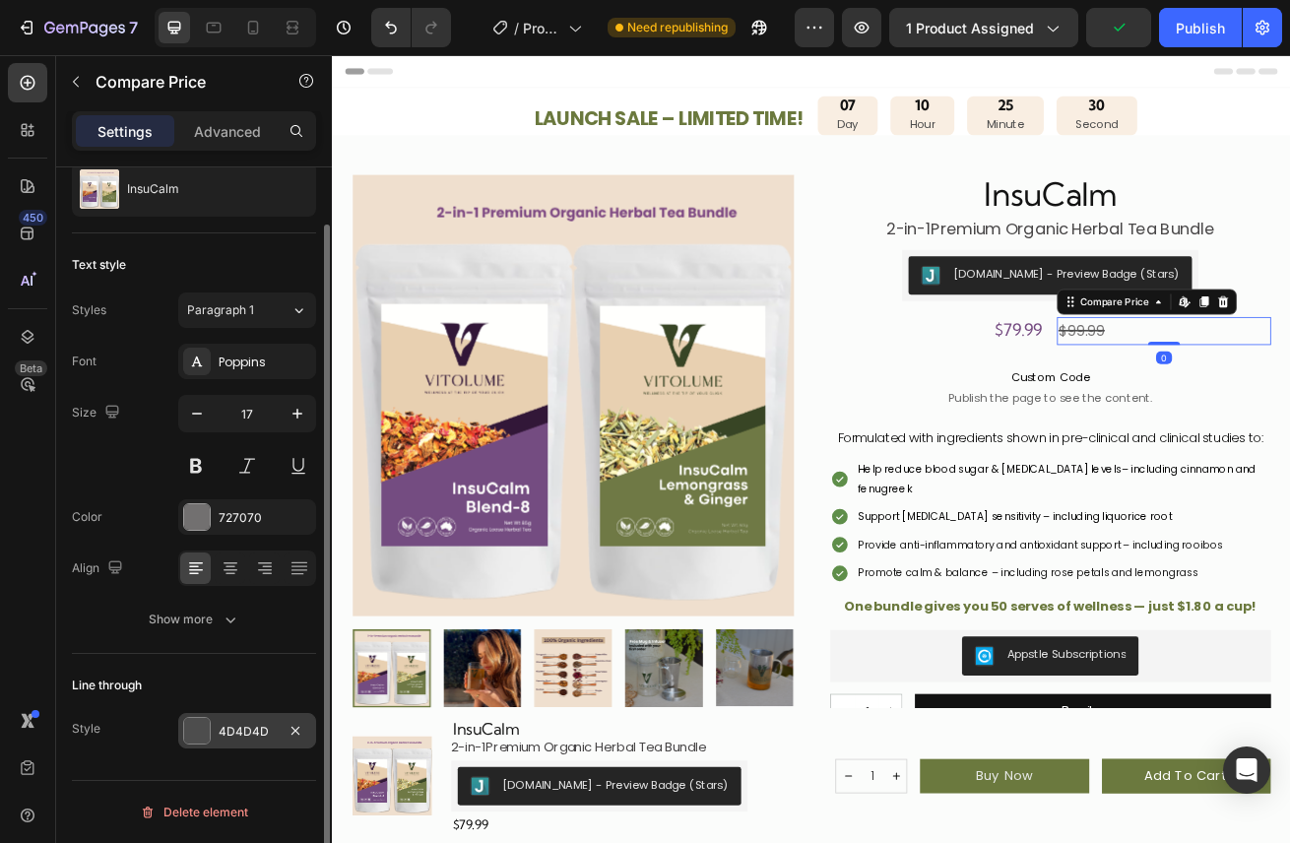
click at [210, 740] on div "4D4D4D" at bounding box center [247, 730] width 138 height 35
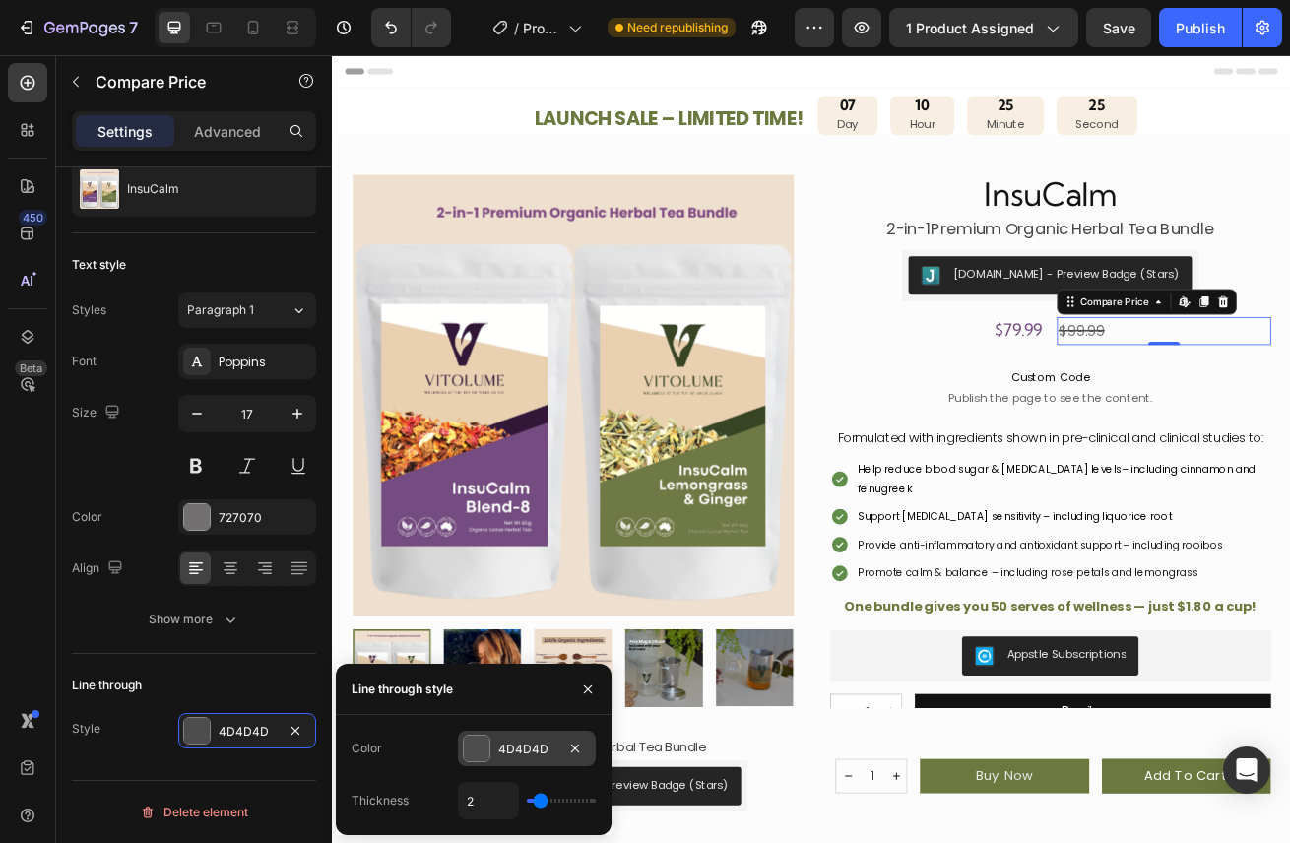
click at [475, 749] on div at bounding box center [477, 748] width 26 height 26
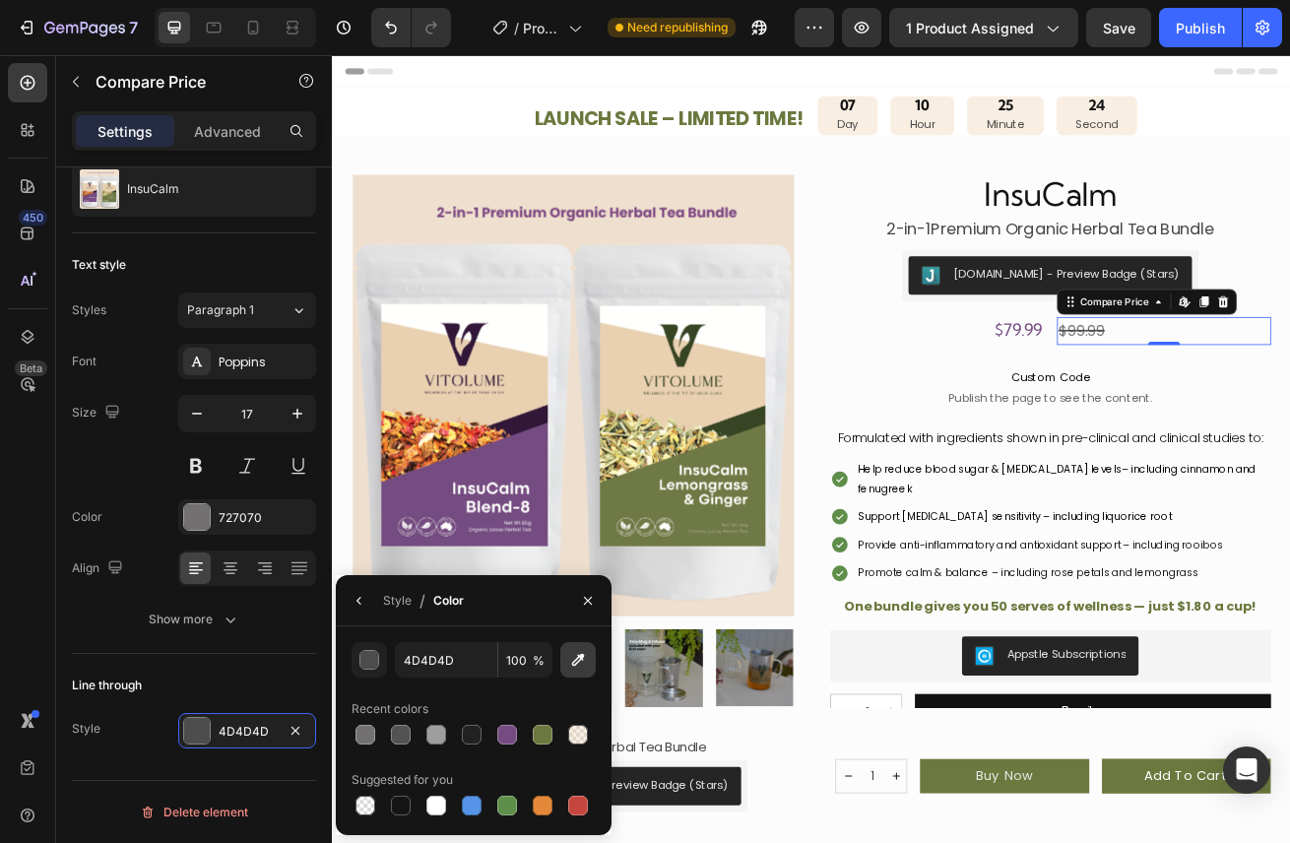
click at [574, 663] on icon "button" at bounding box center [578, 660] width 13 height 13
type input "727070"
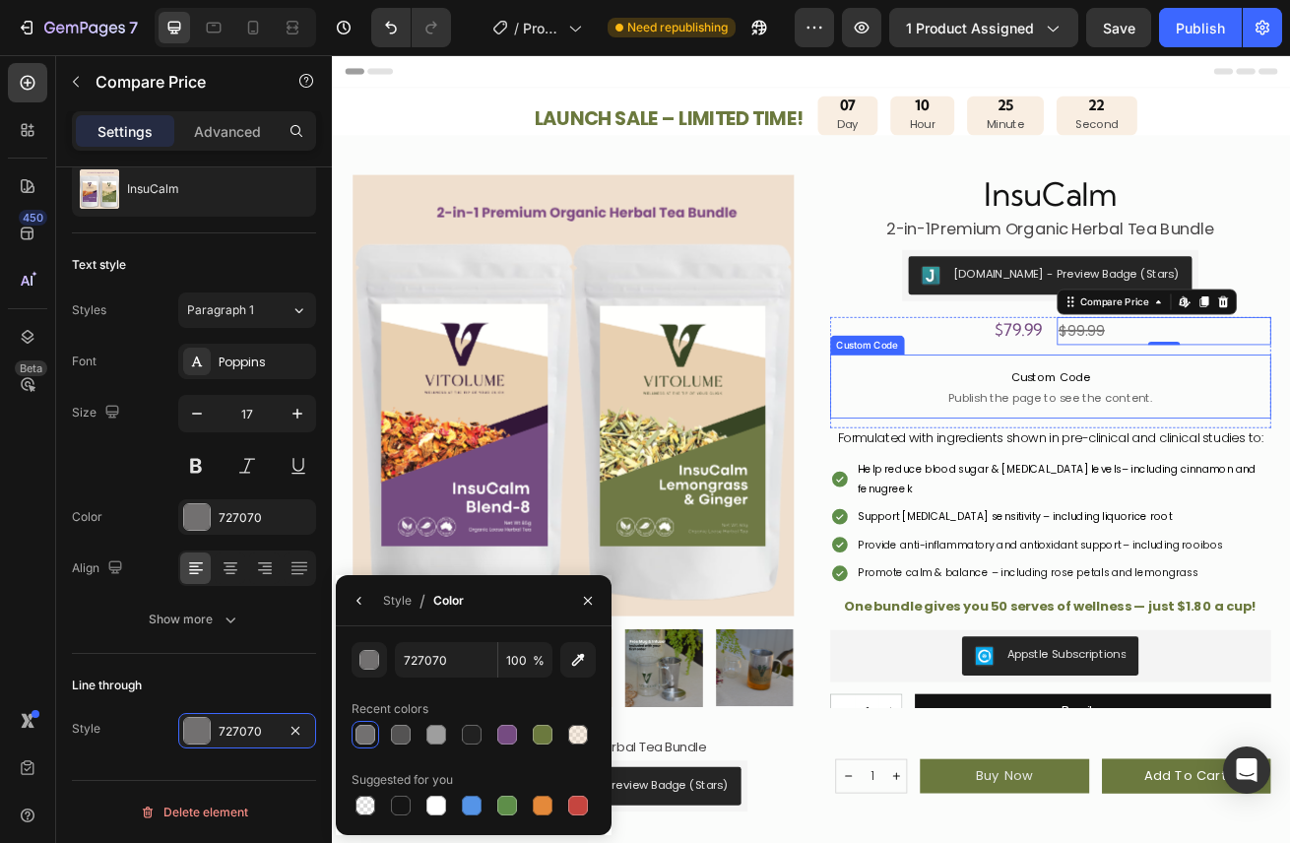
scroll to position [0, 0]
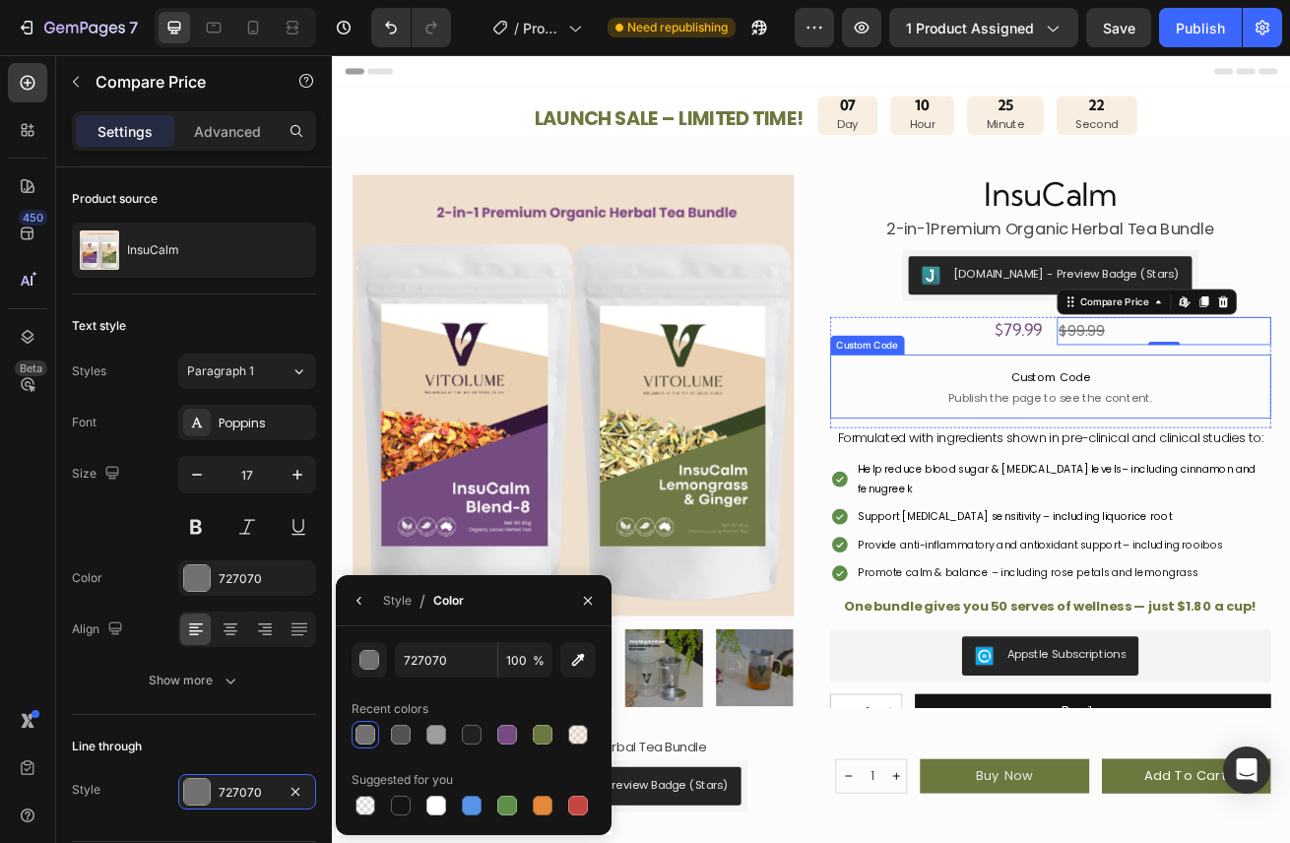
click at [1289, 437] on p "Custom Code Publish the page to see the content." at bounding box center [1217, 463] width 544 height 79
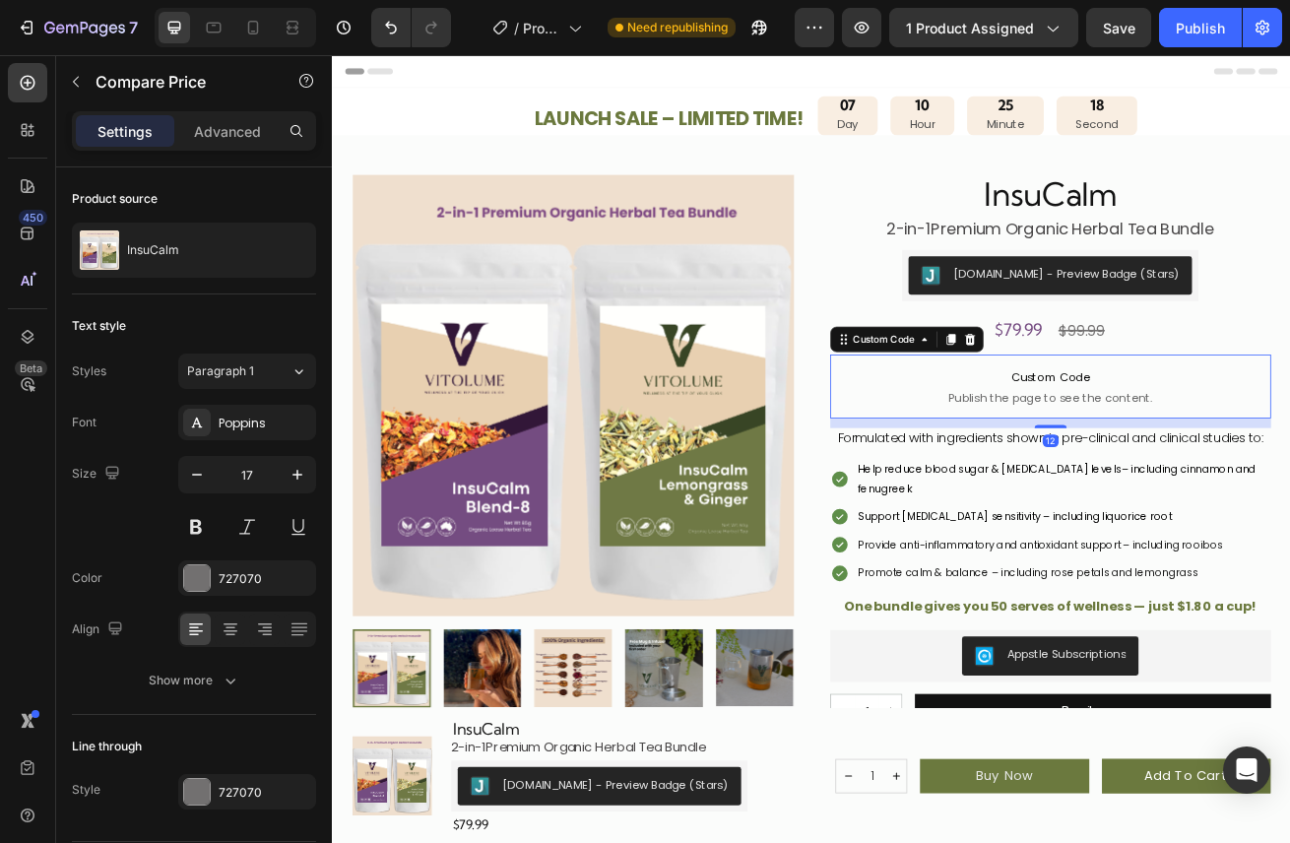
click at [1289, 458] on span "Custom Code" at bounding box center [1217, 452] width 544 height 24
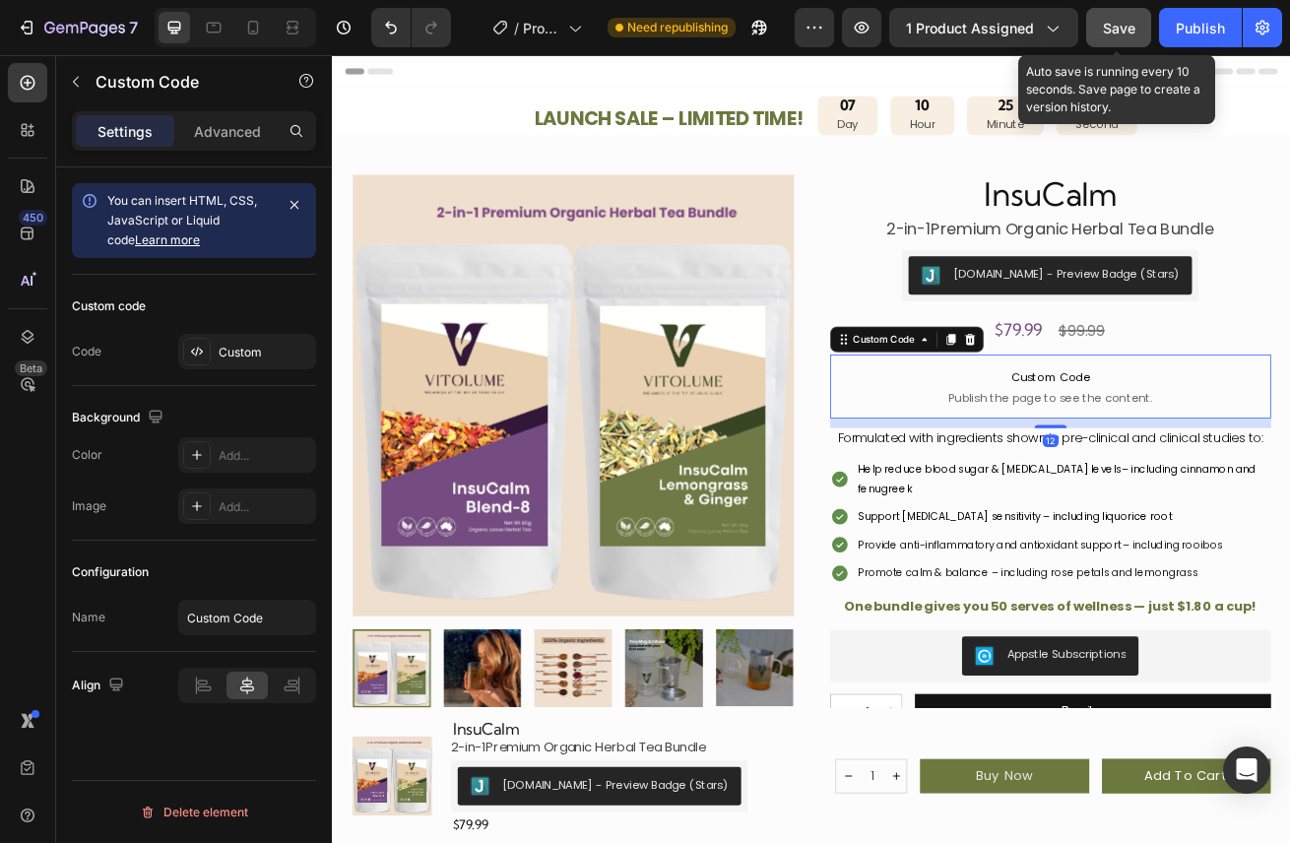
click at [1129, 25] on span "Save" at bounding box center [1119, 28] width 32 height 17
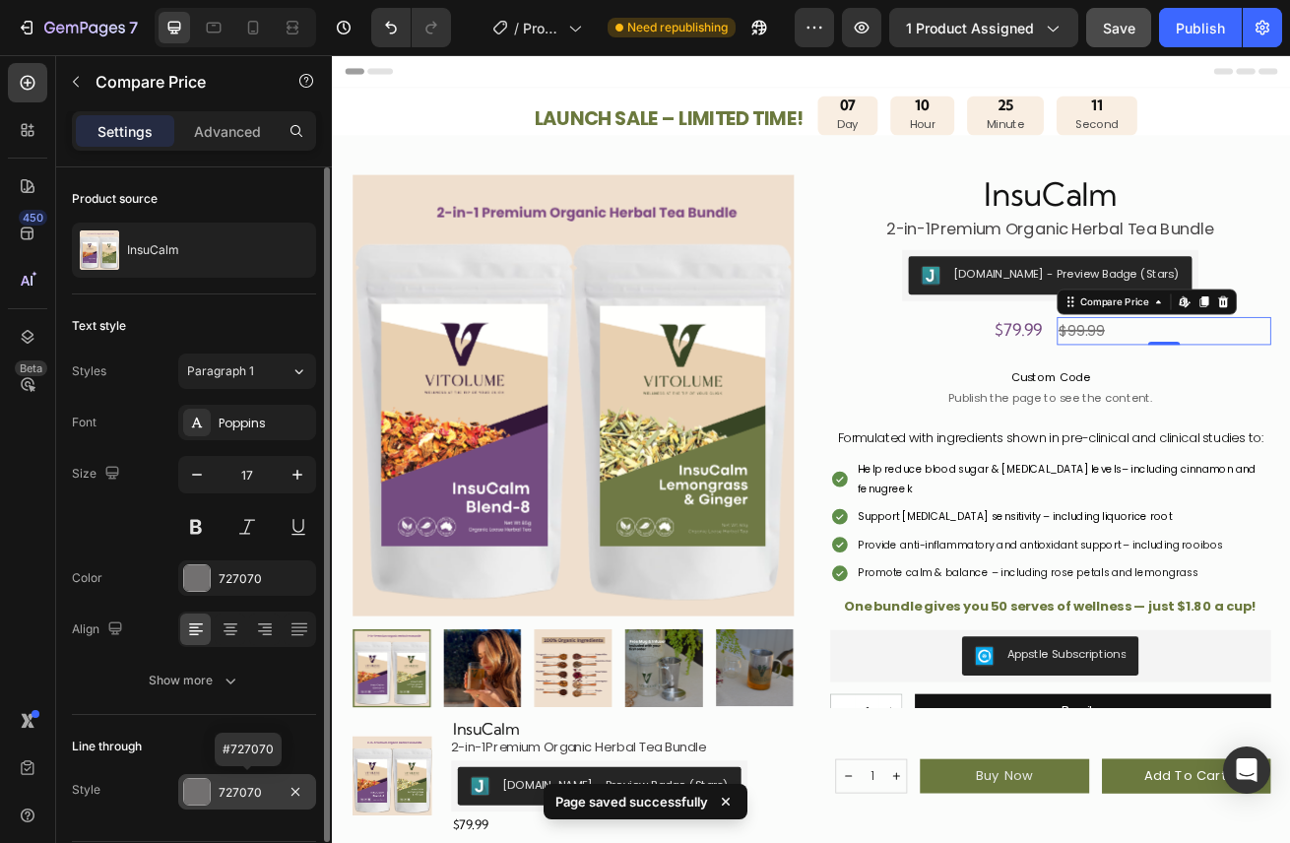
click at [196, 791] on div at bounding box center [197, 792] width 26 height 26
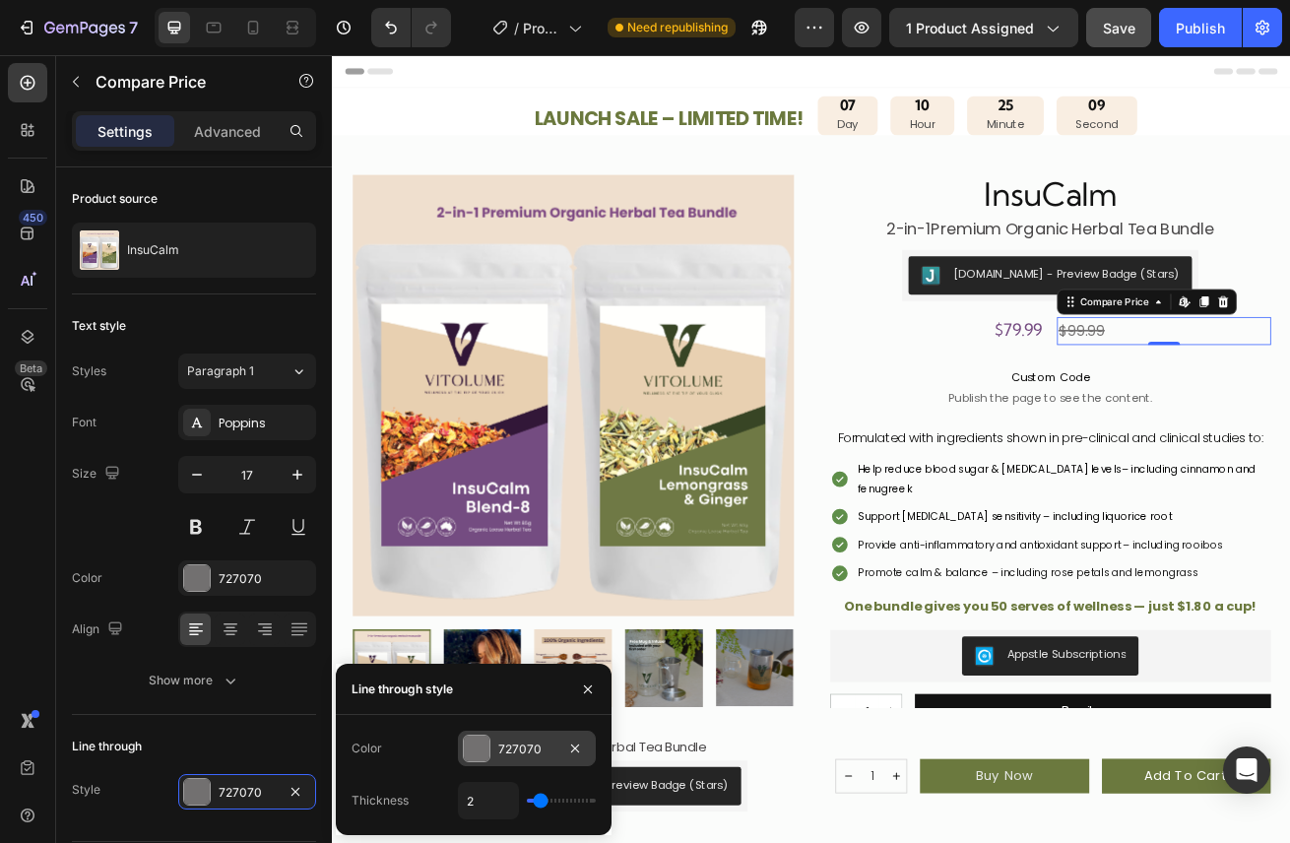
click at [473, 746] on div at bounding box center [477, 748] width 26 height 26
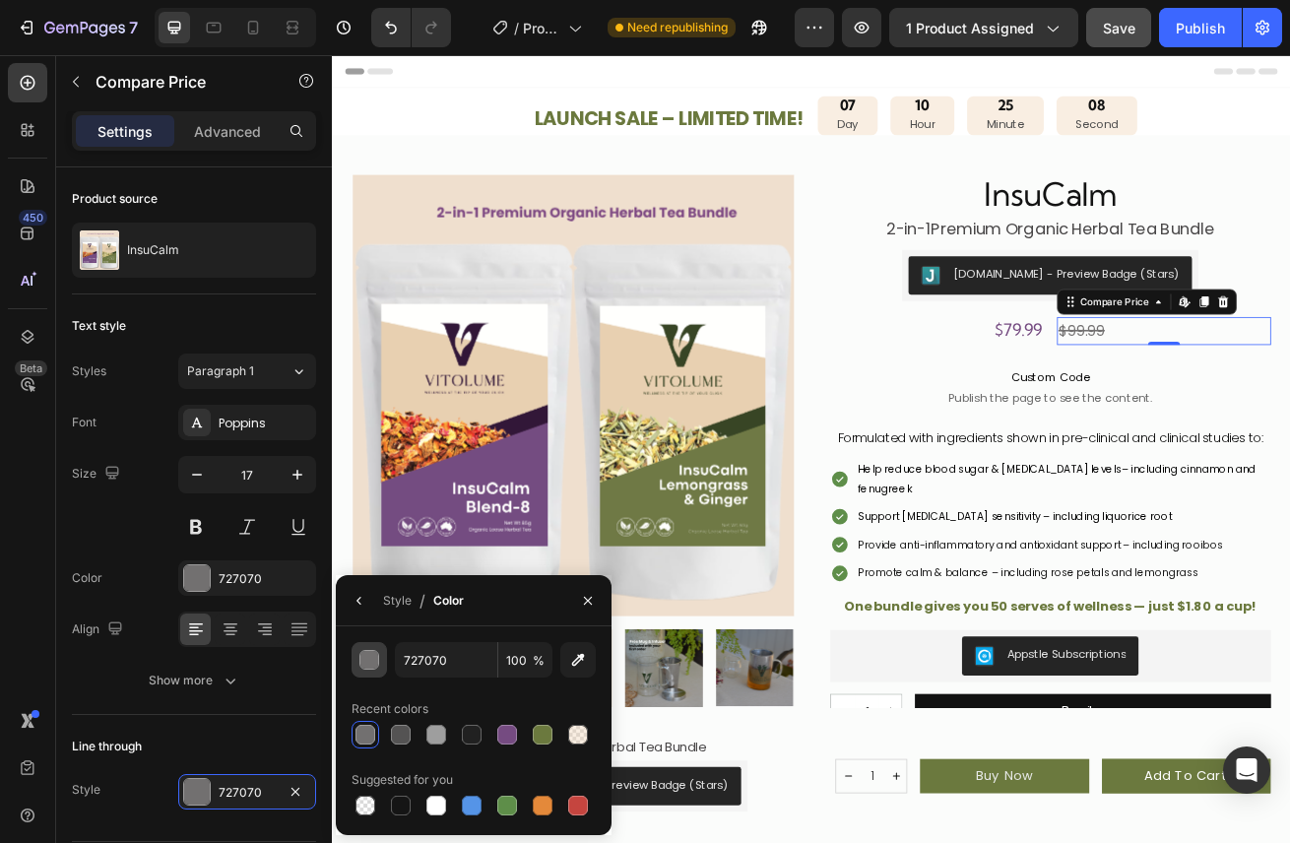
click at [374, 665] on div "button" at bounding box center [370, 661] width 20 height 20
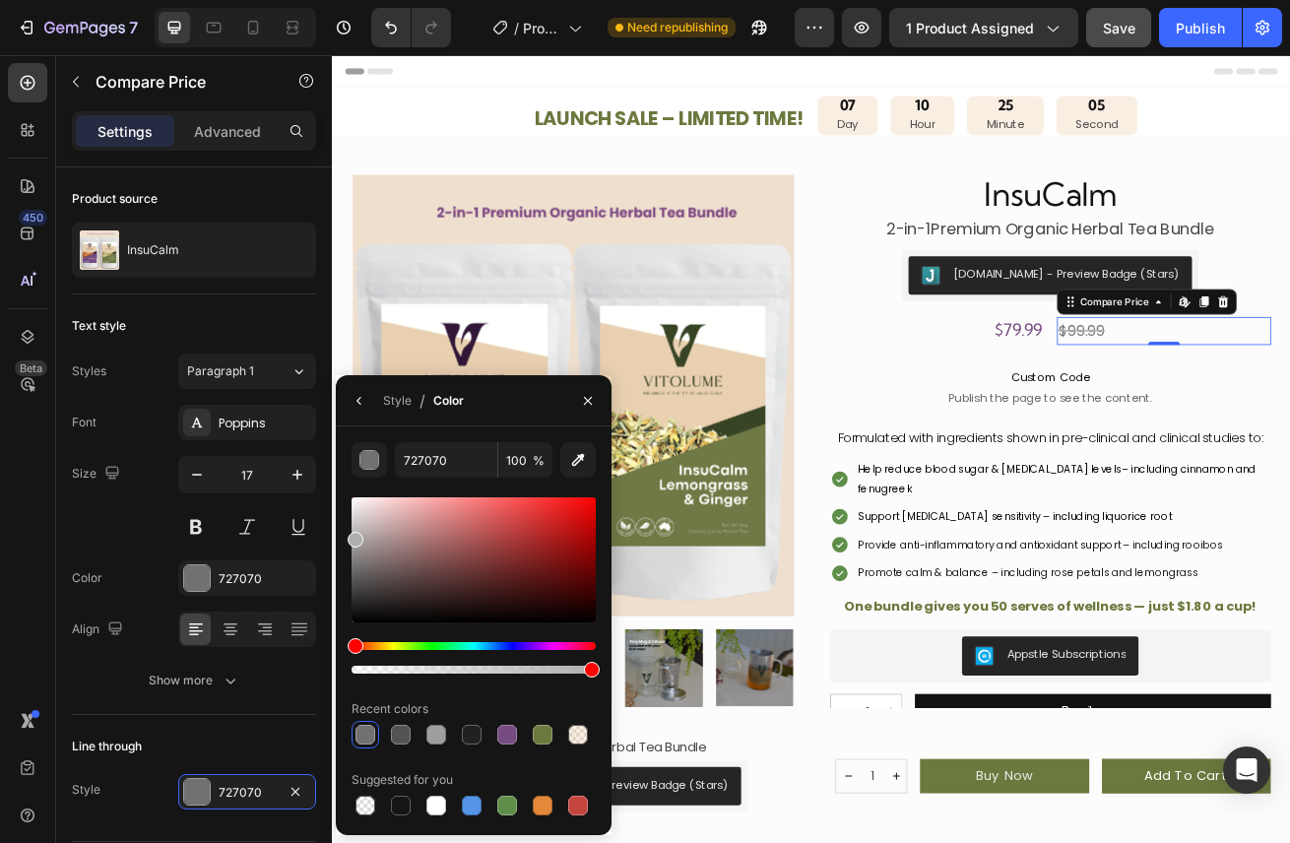
drag, startPoint x: 363, startPoint y: 551, endPoint x: 352, endPoint y: 534, distance: 20.8
click at [352, 535] on div at bounding box center [473, 559] width 244 height 125
click at [537, 730] on div at bounding box center [543, 735] width 20 height 20
drag, startPoint x: 586, startPoint y: 646, endPoint x: 604, endPoint y: 646, distance: 18.7
click at [604, 646] on div "754B81 100 % Recent colors Suggested for you" at bounding box center [474, 630] width 276 height 377
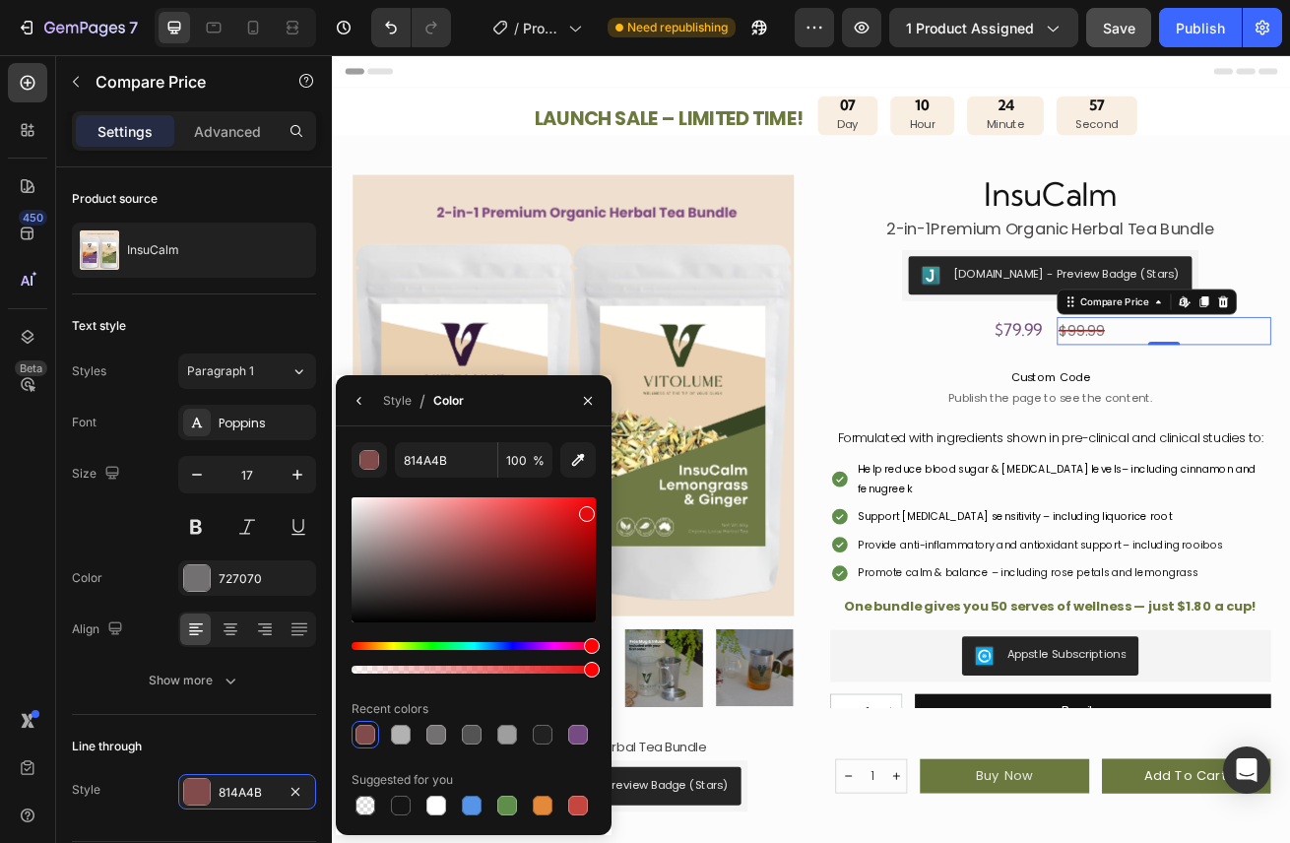
drag, startPoint x: 569, startPoint y: 546, endPoint x: 585, endPoint y: 506, distance: 43.3
click at [586, 507] on div at bounding box center [473, 559] width 244 height 125
drag, startPoint x: 585, startPoint y: 506, endPoint x: 592, endPoint y: 479, distance: 27.5
click at [592, 480] on div "814A4B 100 % Recent colors Suggested for you" at bounding box center [473, 630] width 244 height 377
type input "FF0509"
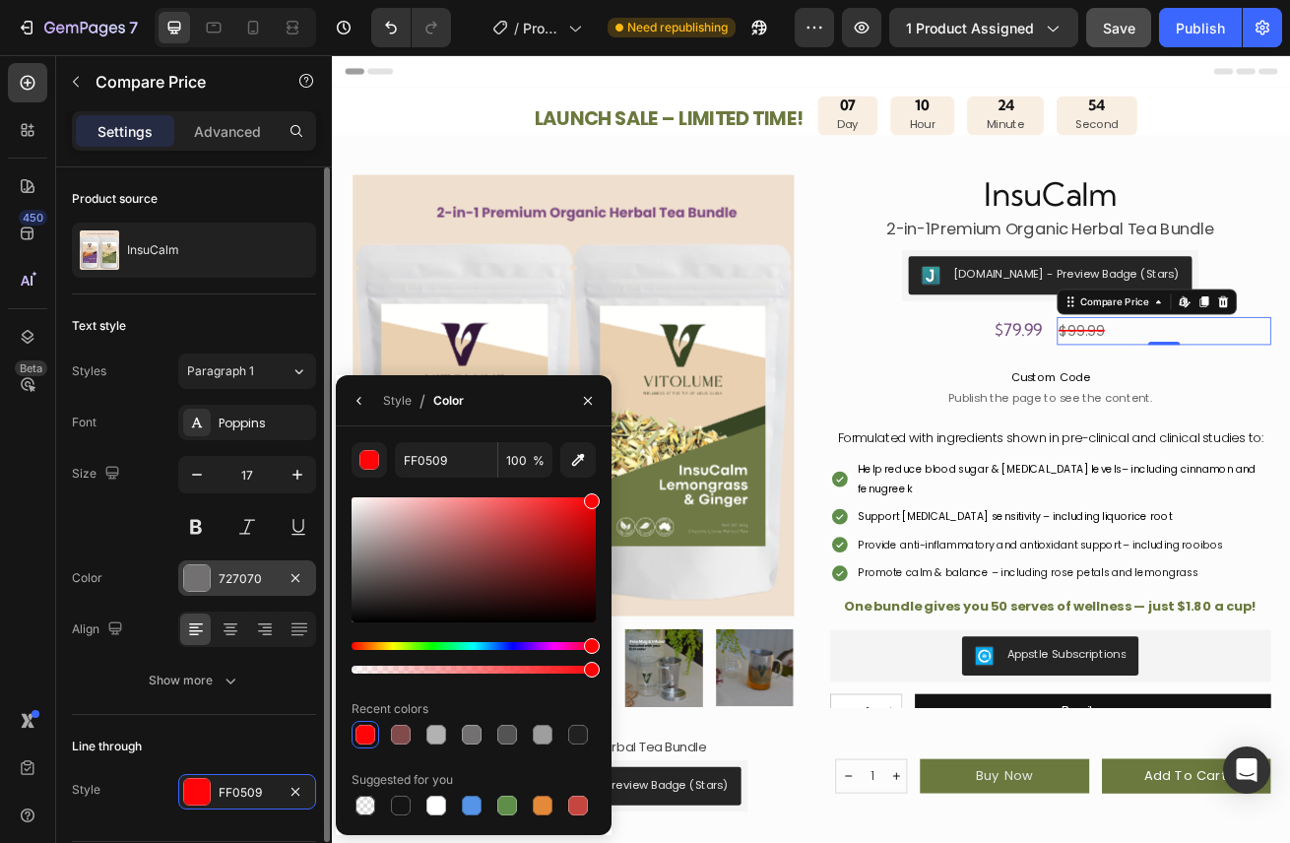
click at [225, 582] on div "727070" at bounding box center [247, 579] width 57 height 18
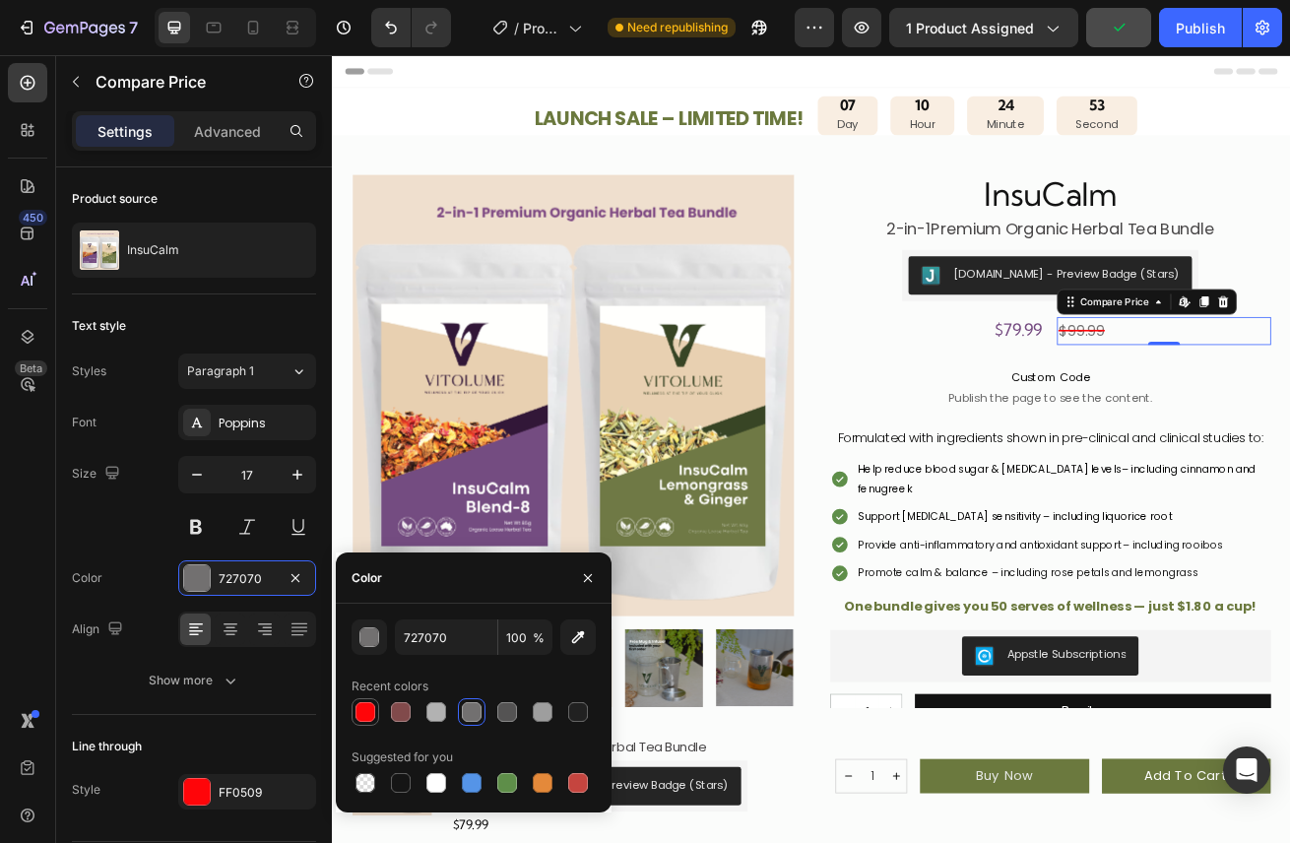
click at [357, 723] on div at bounding box center [365, 712] width 28 height 28
type input "FF0509"
click at [359, 705] on div at bounding box center [365, 712] width 20 height 20
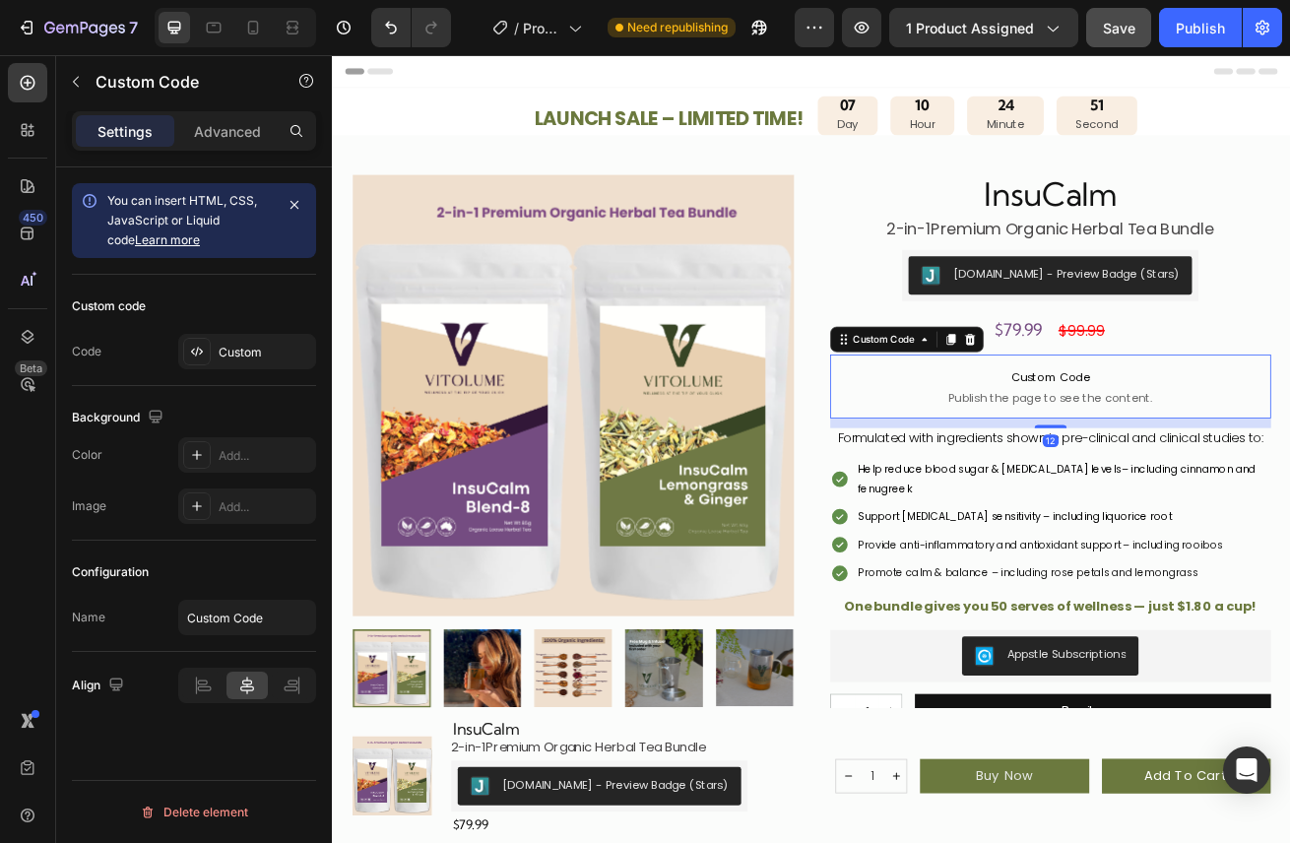
click at [1289, 494] on p "Custom Code Publish the page to see the content." at bounding box center [1217, 463] width 544 height 79
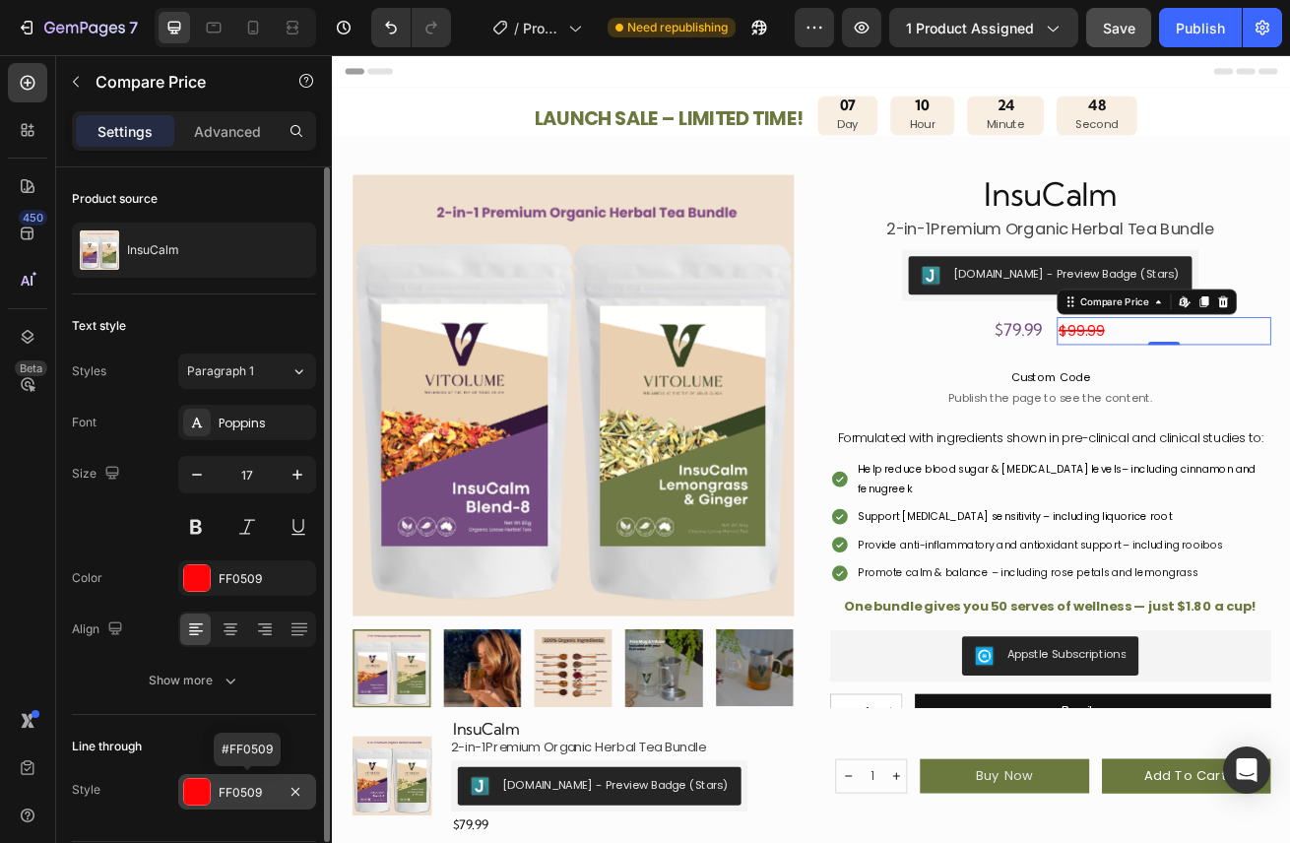
click at [193, 788] on div at bounding box center [197, 792] width 26 height 26
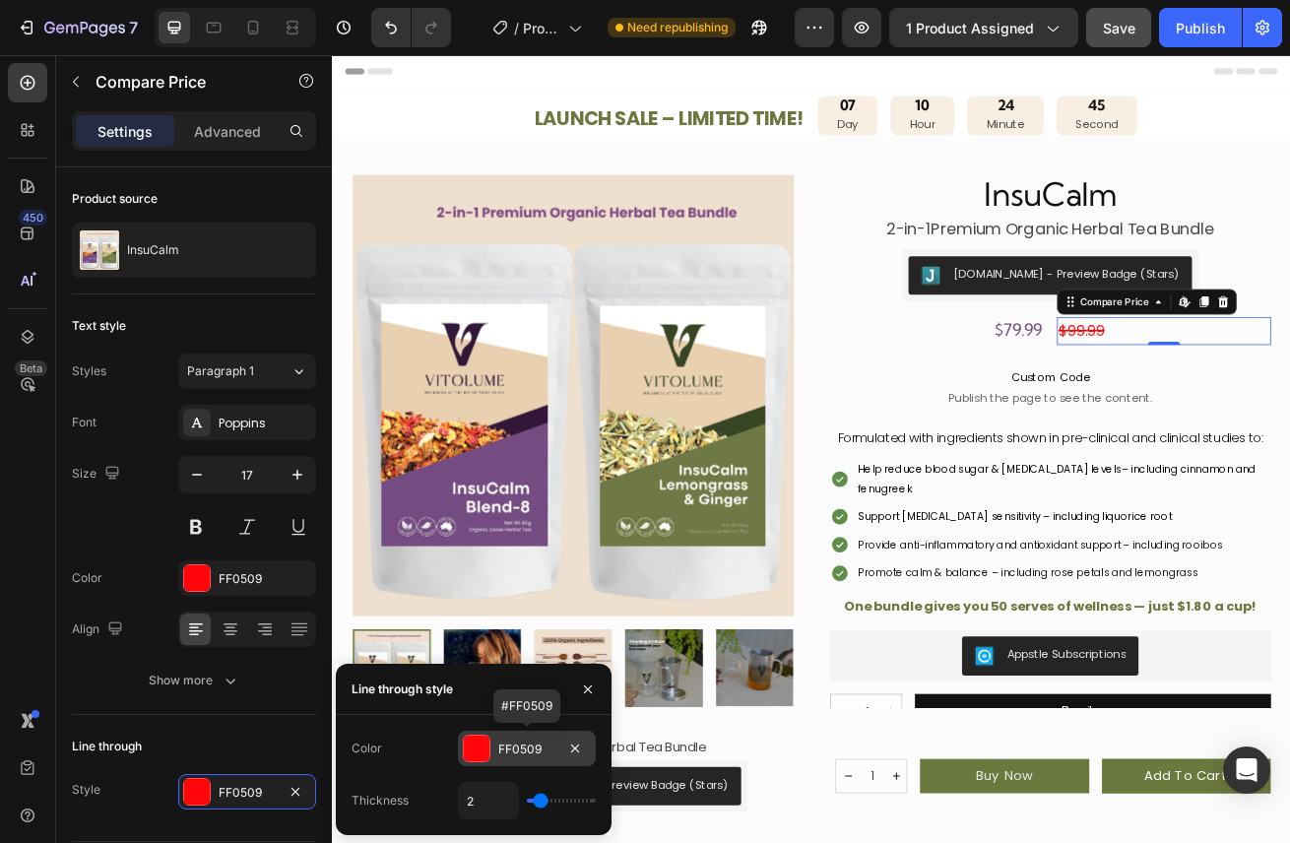
click at [480, 748] on div at bounding box center [477, 748] width 26 height 26
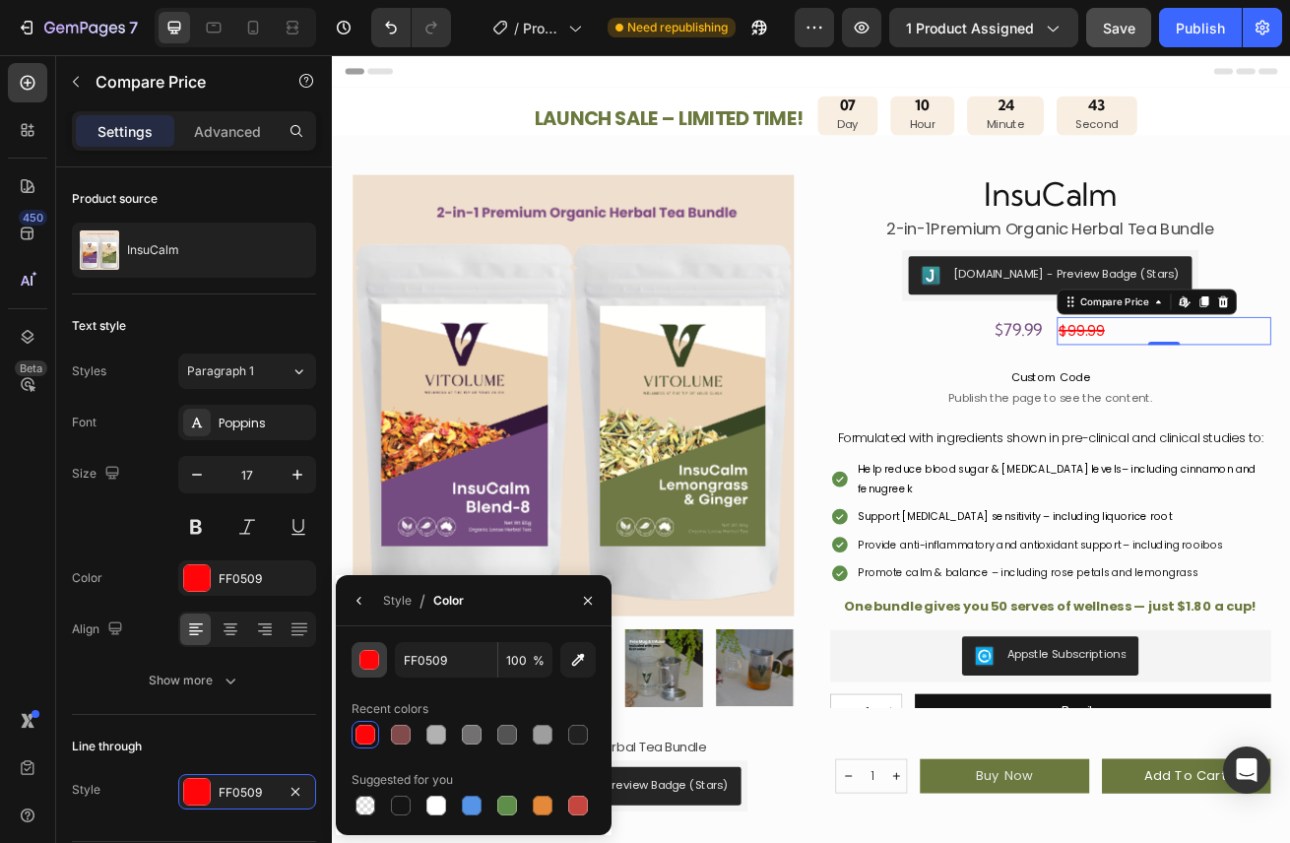
click at [377, 662] on div "button" at bounding box center [370, 661] width 20 height 20
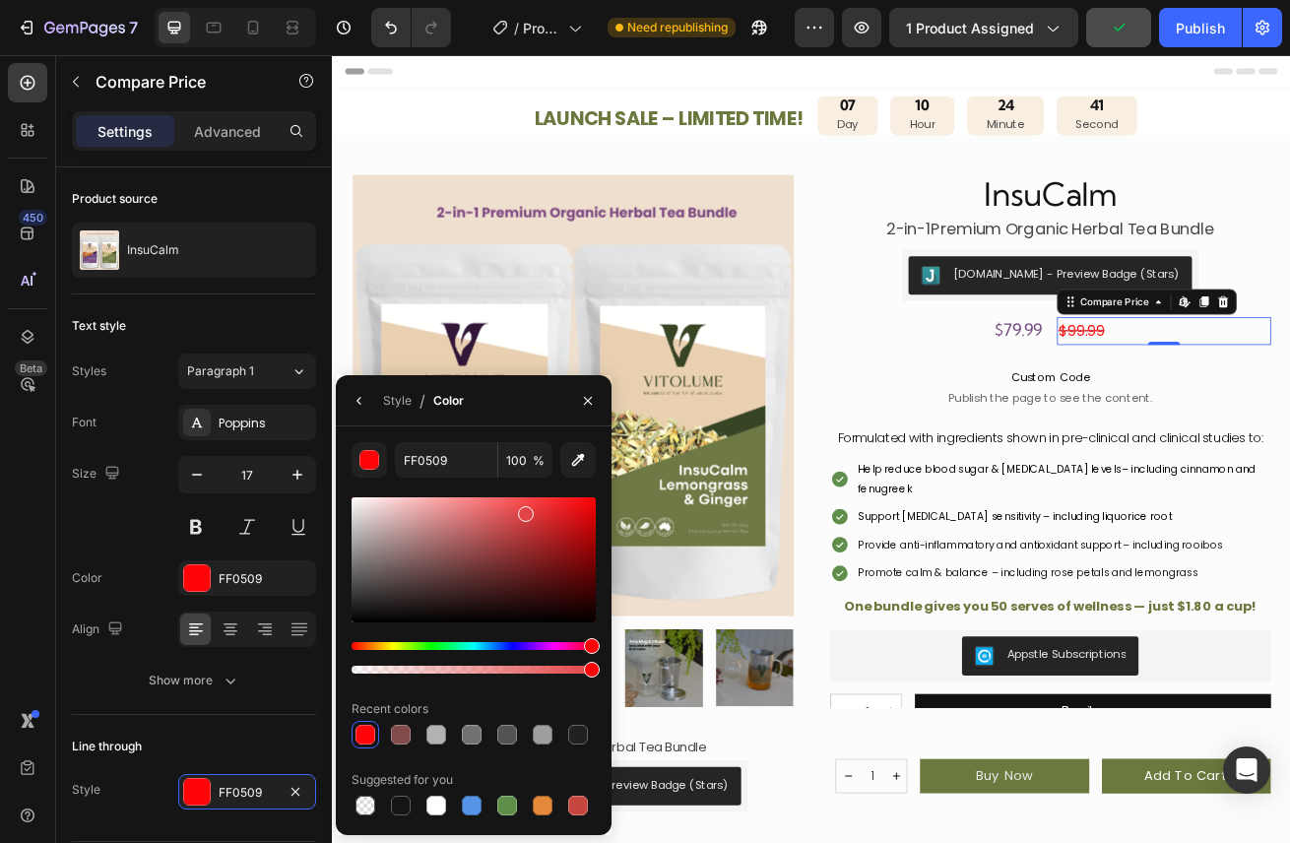
drag, startPoint x: 584, startPoint y: 515, endPoint x: 524, endPoint y: 510, distance: 60.2
click at [524, 510] on div at bounding box center [473, 559] width 244 height 125
drag, startPoint x: 522, startPoint y: 514, endPoint x: 474, endPoint y: 511, distance: 47.3
click at [491, 511] on div at bounding box center [499, 518] width 16 height 16
drag, startPoint x: 474, startPoint y: 514, endPoint x: 464, endPoint y: 508, distance: 12.3
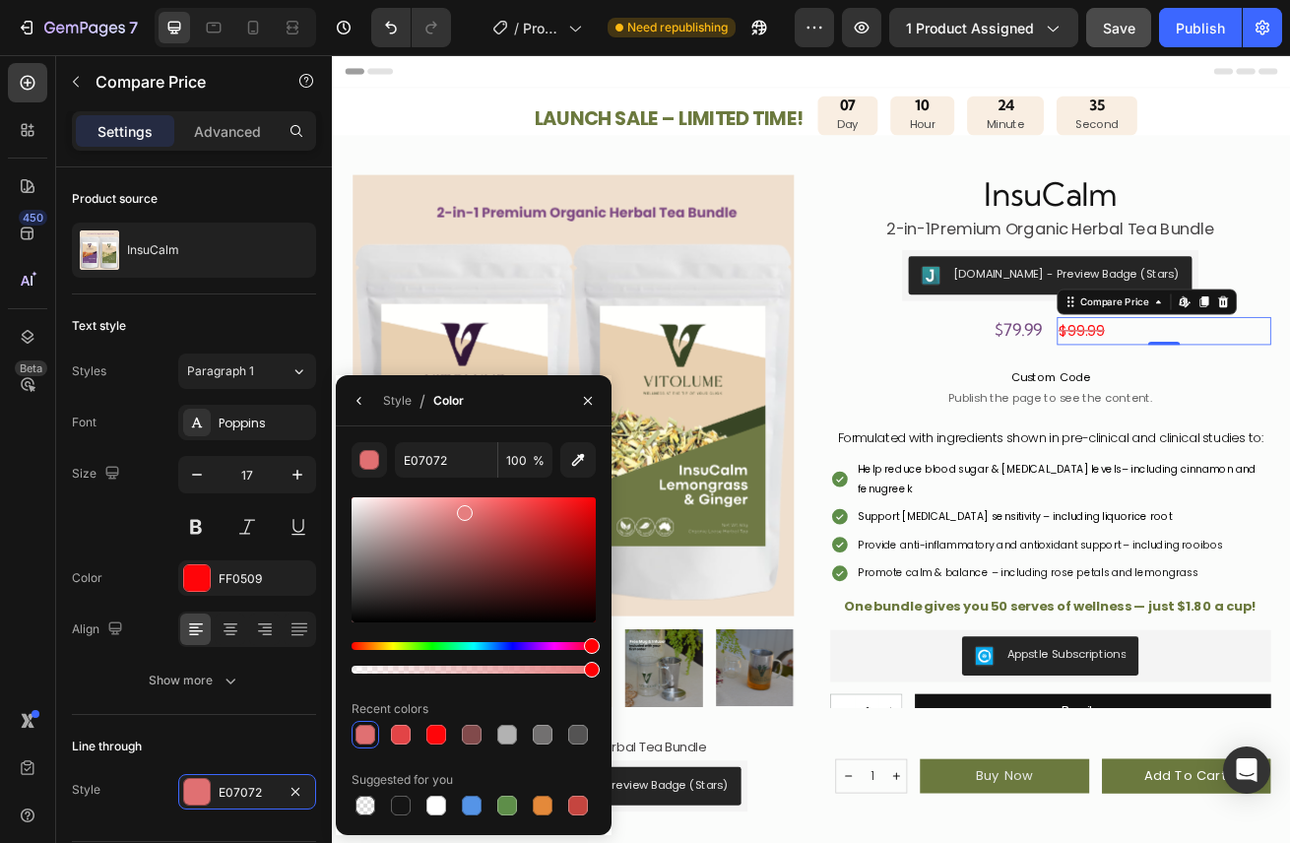
click at [464, 508] on div at bounding box center [465, 513] width 16 height 16
drag, startPoint x: 471, startPoint y: 504, endPoint x: 421, endPoint y: 497, distance: 49.7
click at [421, 497] on div at bounding box center [473, 559] width 244 height 125
drag, startPoint x: 421, startPoint y: 497, endPoint x: 461, endPoint y: 498, distance: 39.4
click at [461, 498] on div at bounding box center [463, 502] width 16 height 16
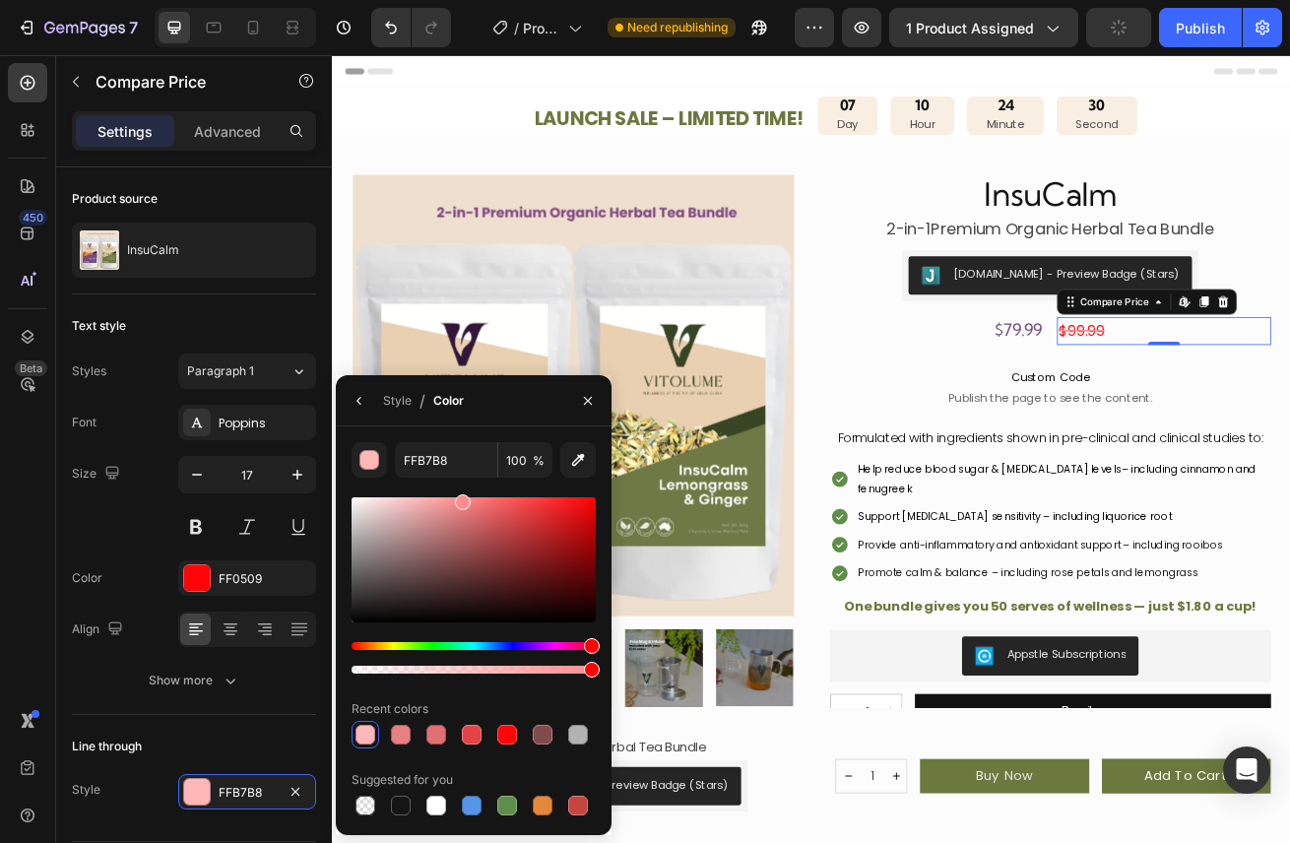
type input "FC8D8F"
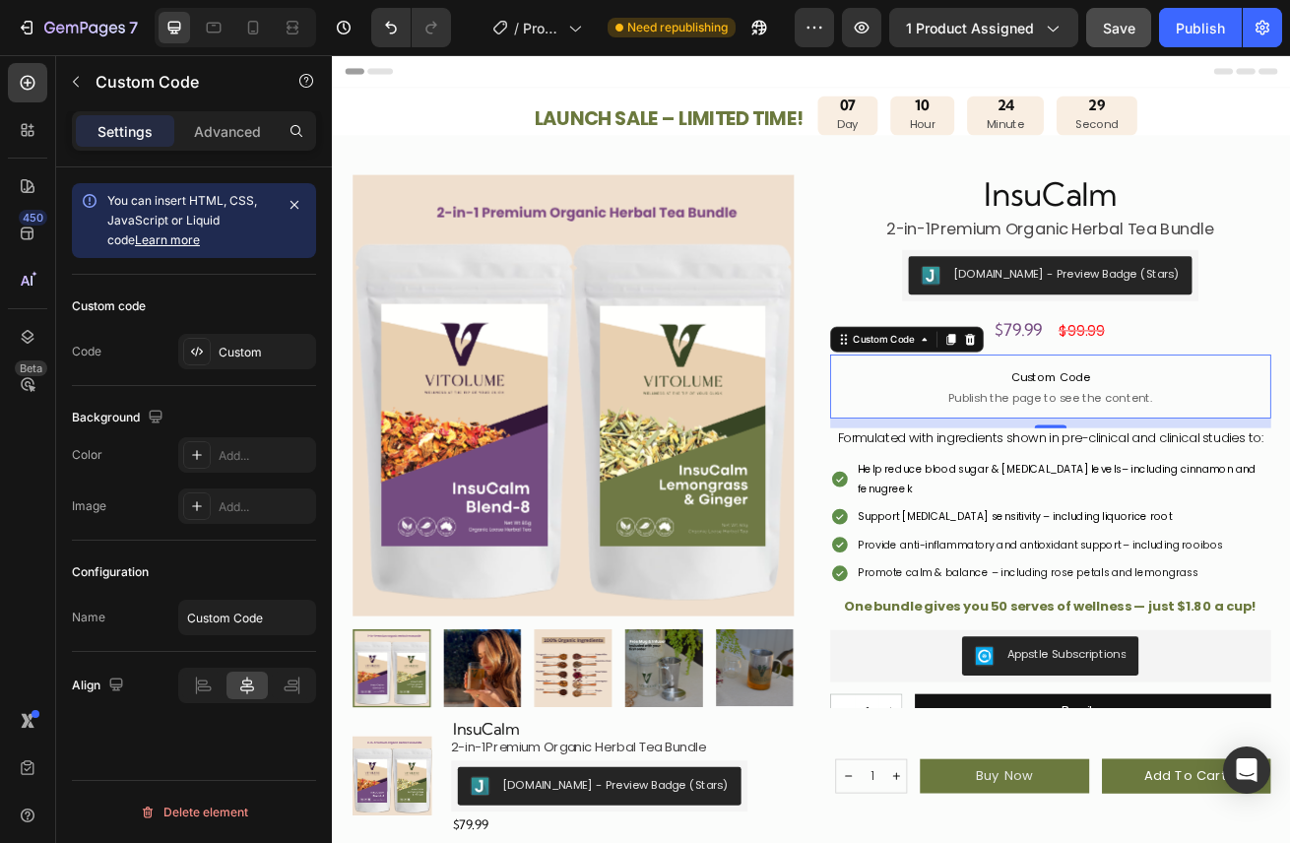
click at [1289, 424] on p "Custom Code Publish the page to see the content." at bounding box center [1217, 463] width 544 height 79
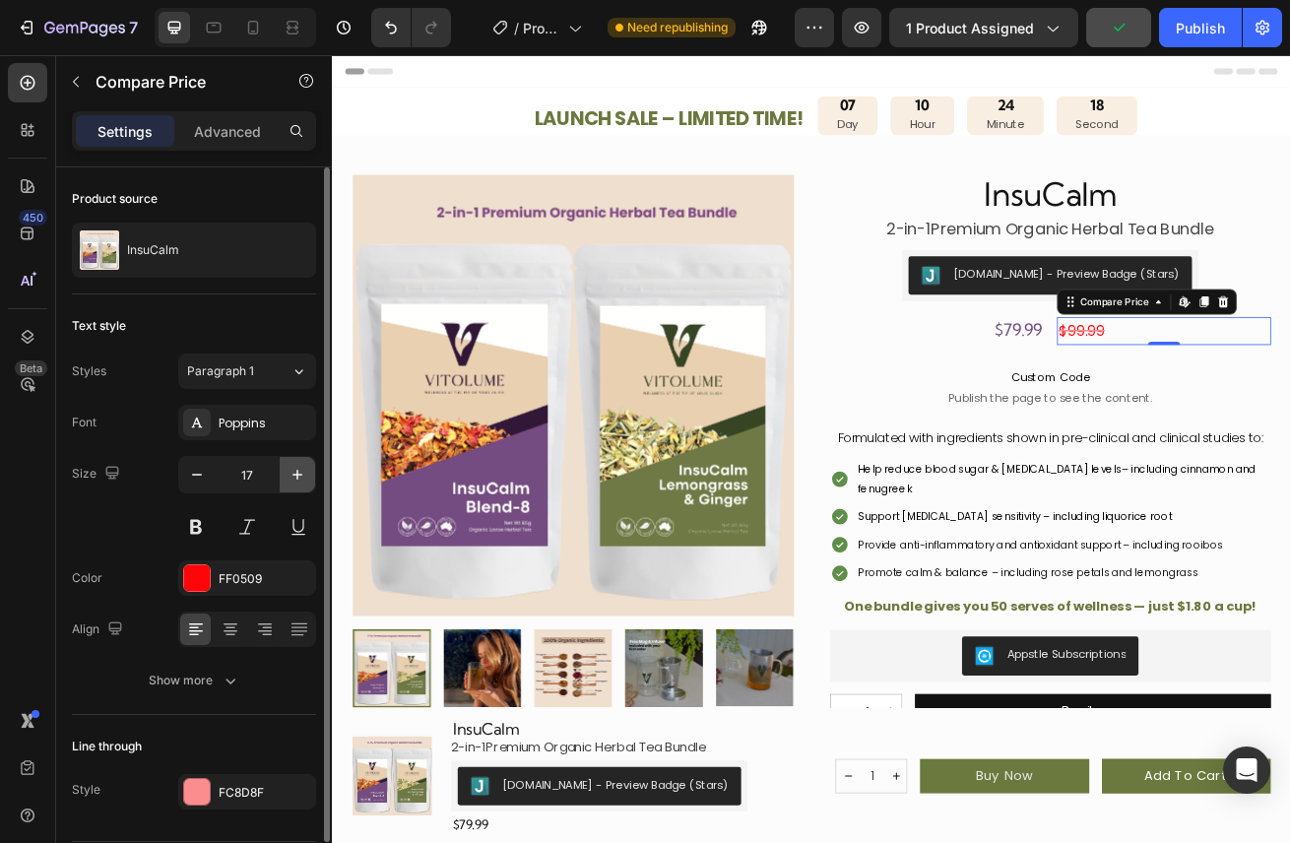
click at [298, 474] on icon "button" at bounding box center [297, 475] width 10 height 10
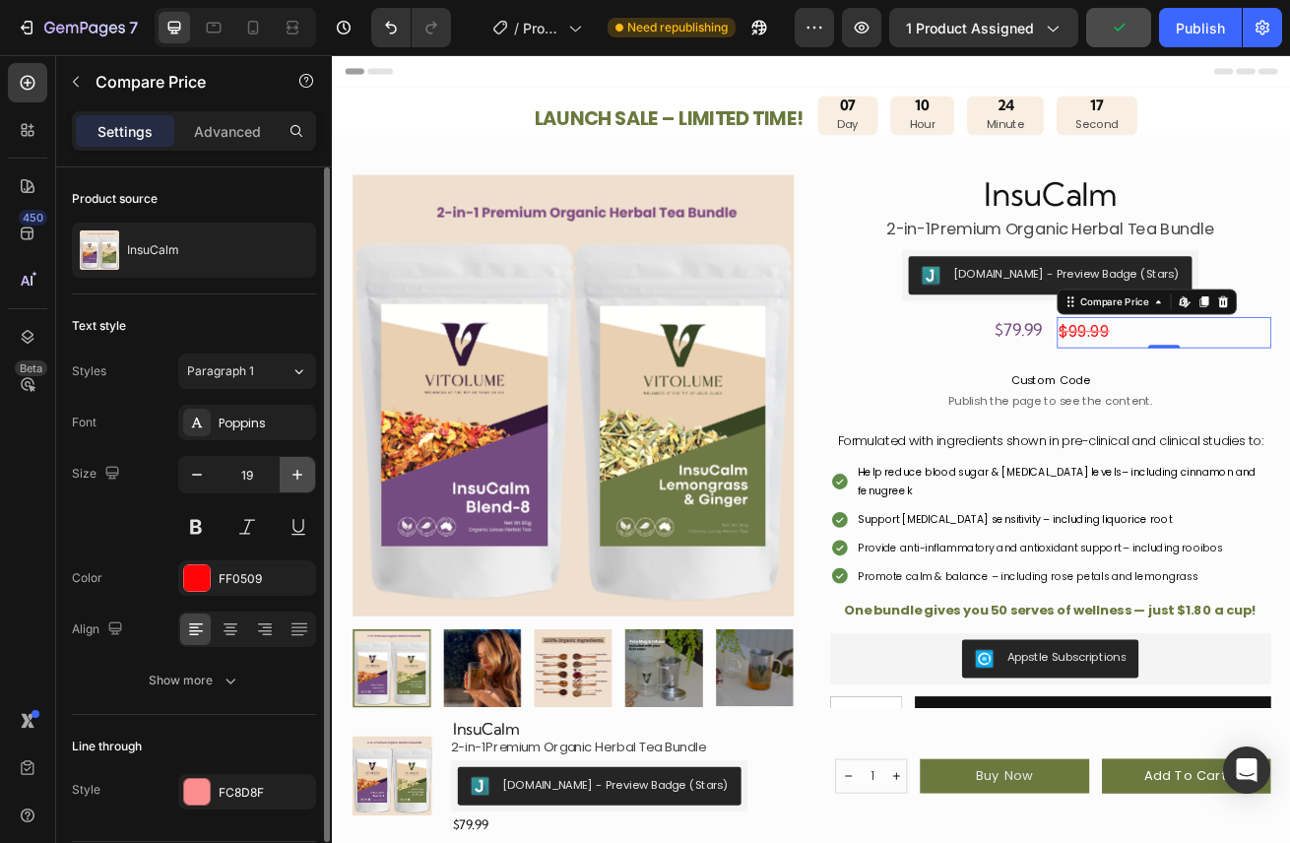
click at [299, 475] on icon "button" at bounding box center [297, 475] width 20 height 20
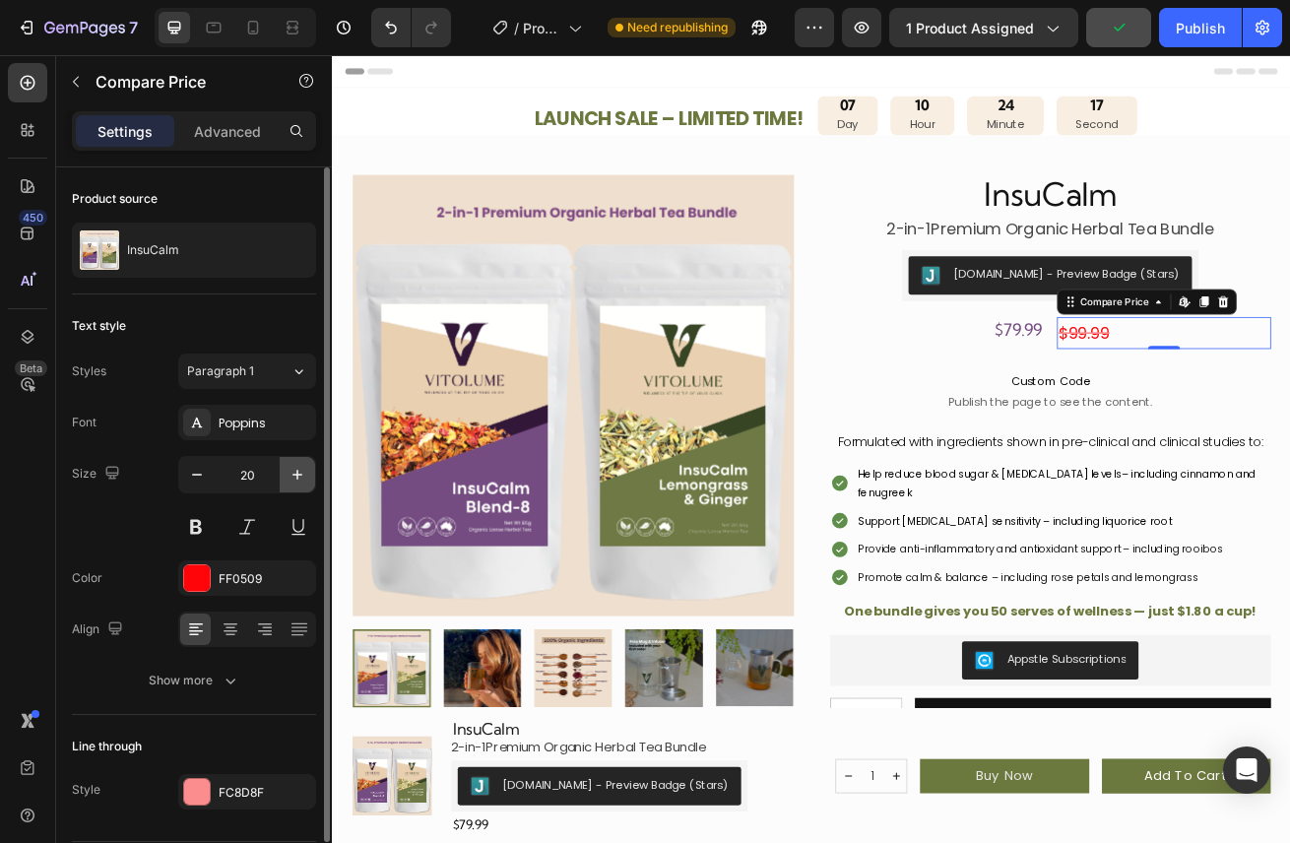
click at [300, 476] on icon "button" at bounding box center [297, 475] width 20 height 20
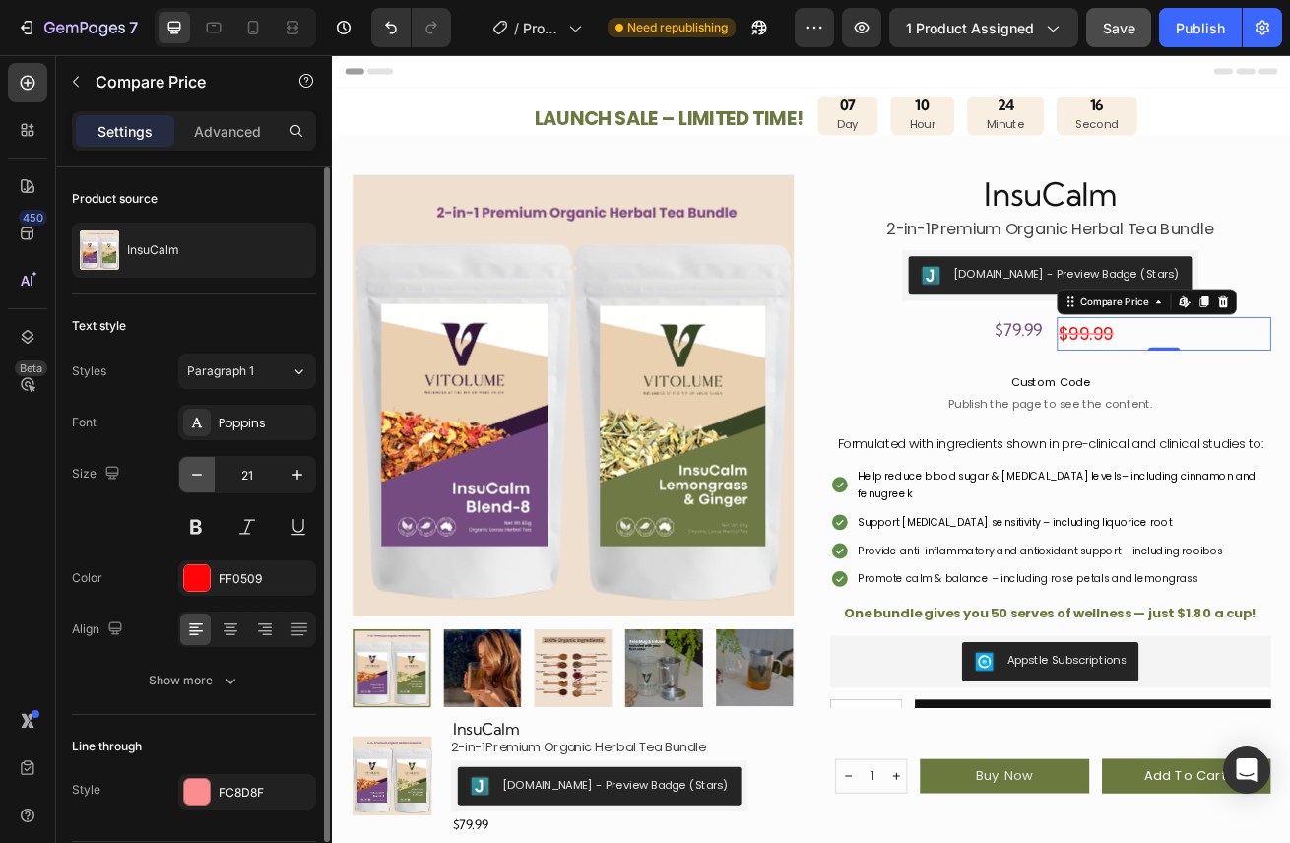
click at [197, 473] on icon "button" at bounding box center [197, 475] width 20 height 20
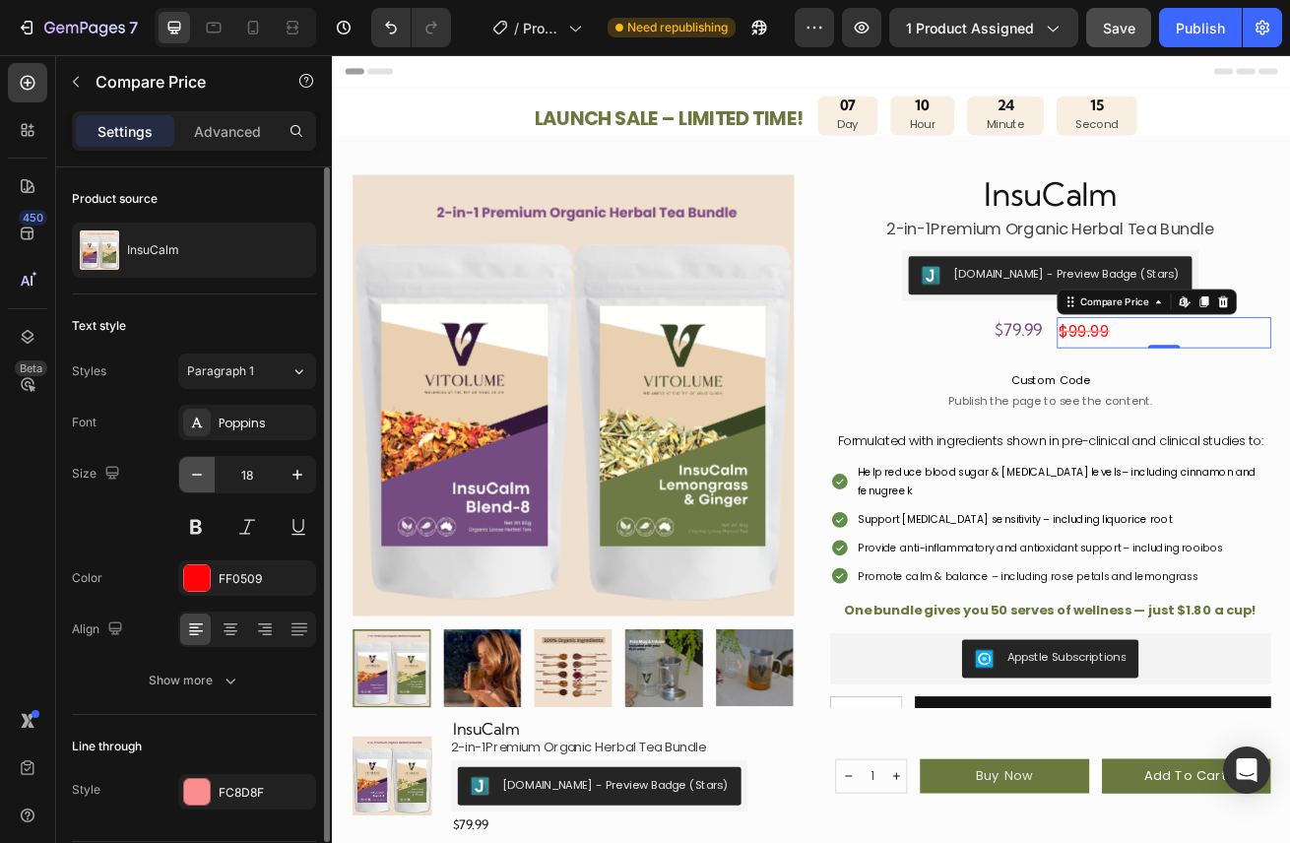
click at [197, 473] on icon "button" at bounding box center [197, 475] width 20 height 20
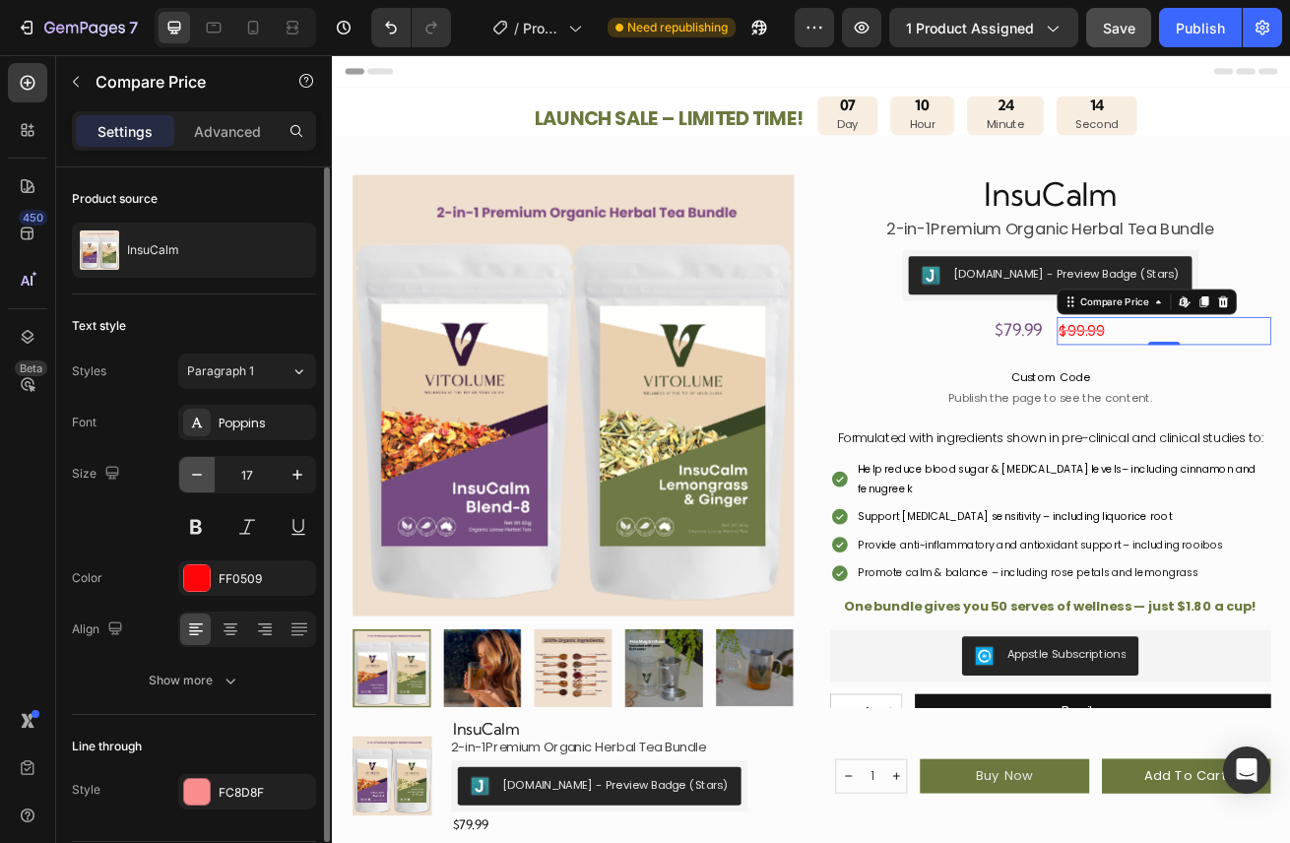
click at [197, 475] on icon "button" at bounding box center [197, 475] width 20 height 20
type input "16"
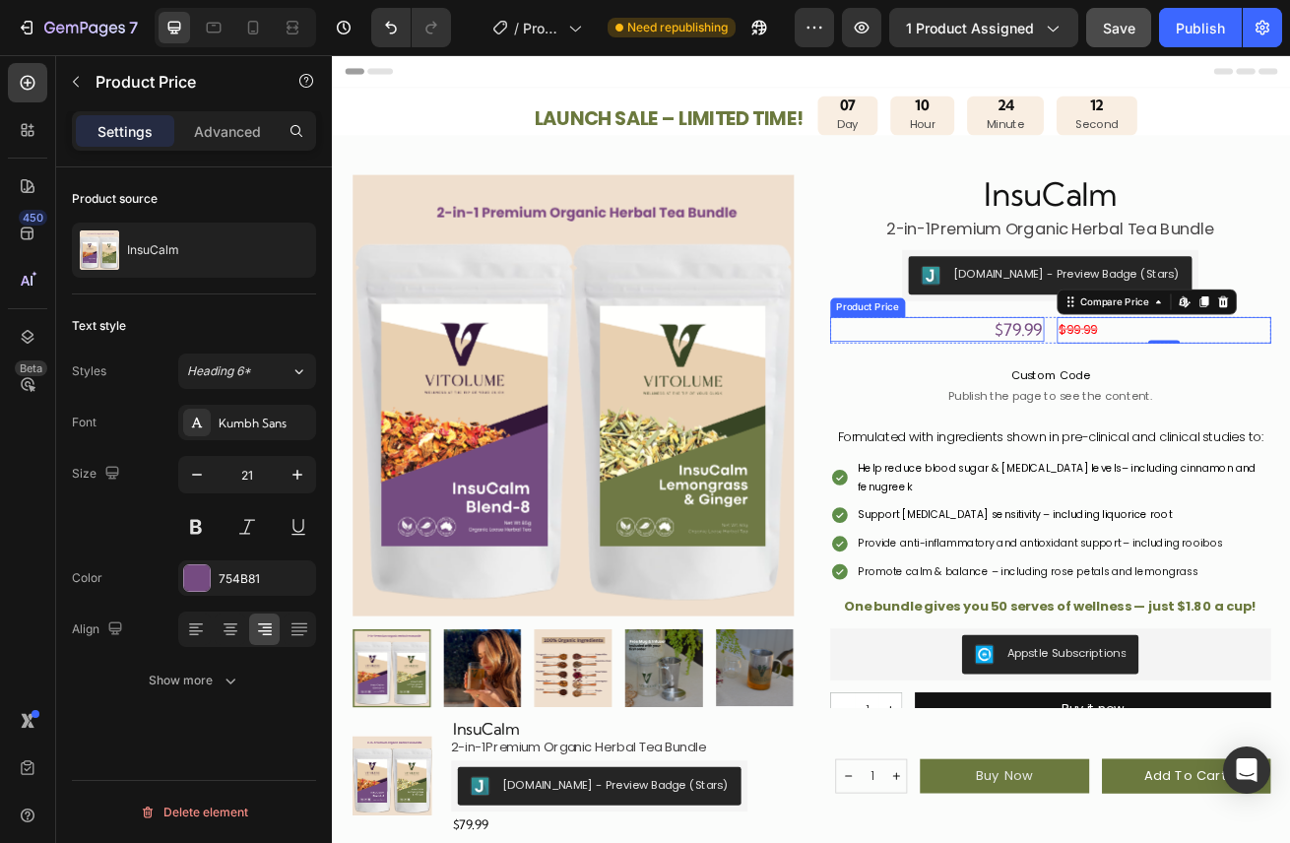
click at [1192, 404] on div "$79.99" at bounding box center [1077, 393] width 264 height 31
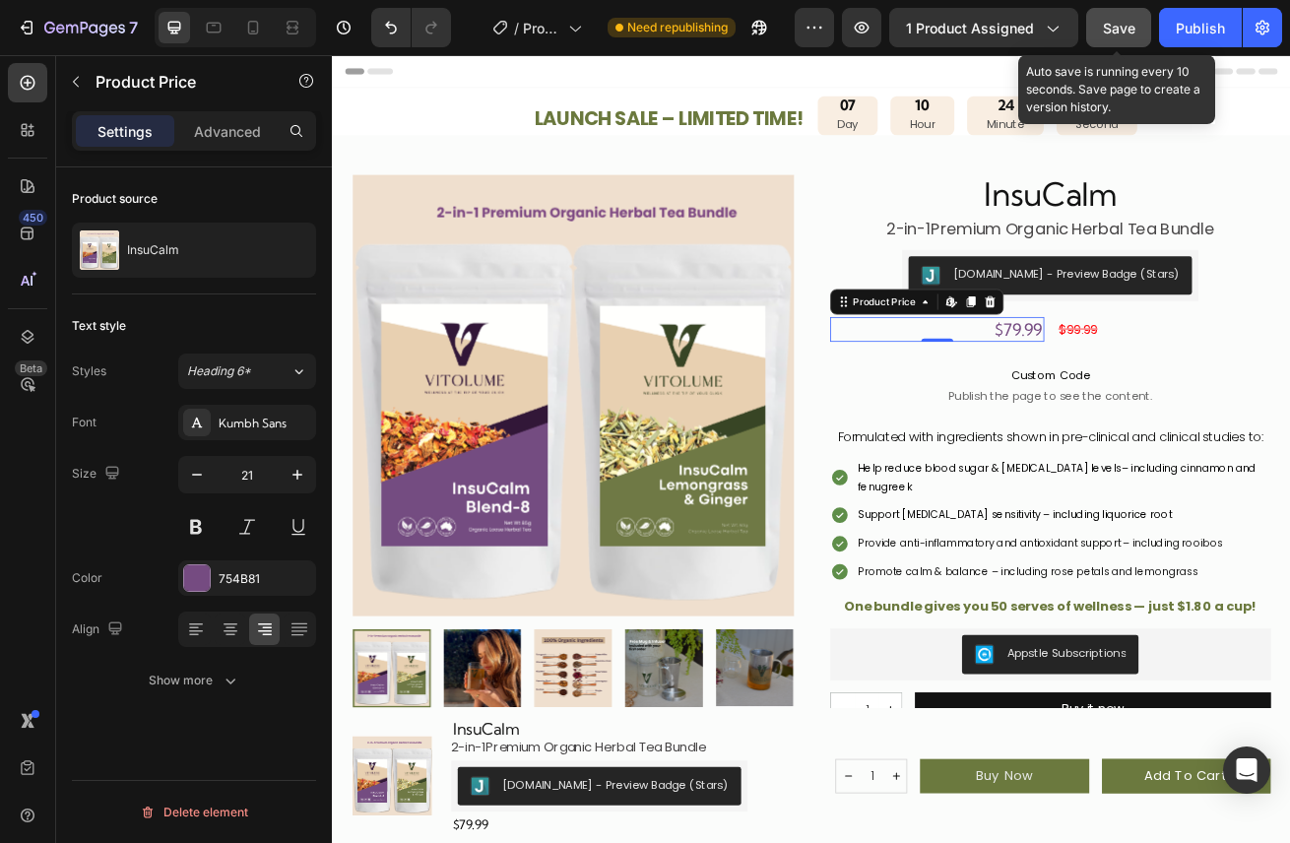
click at [1114, 31] on span "Save" at bounding box center [1119, 28] width 32 height 17
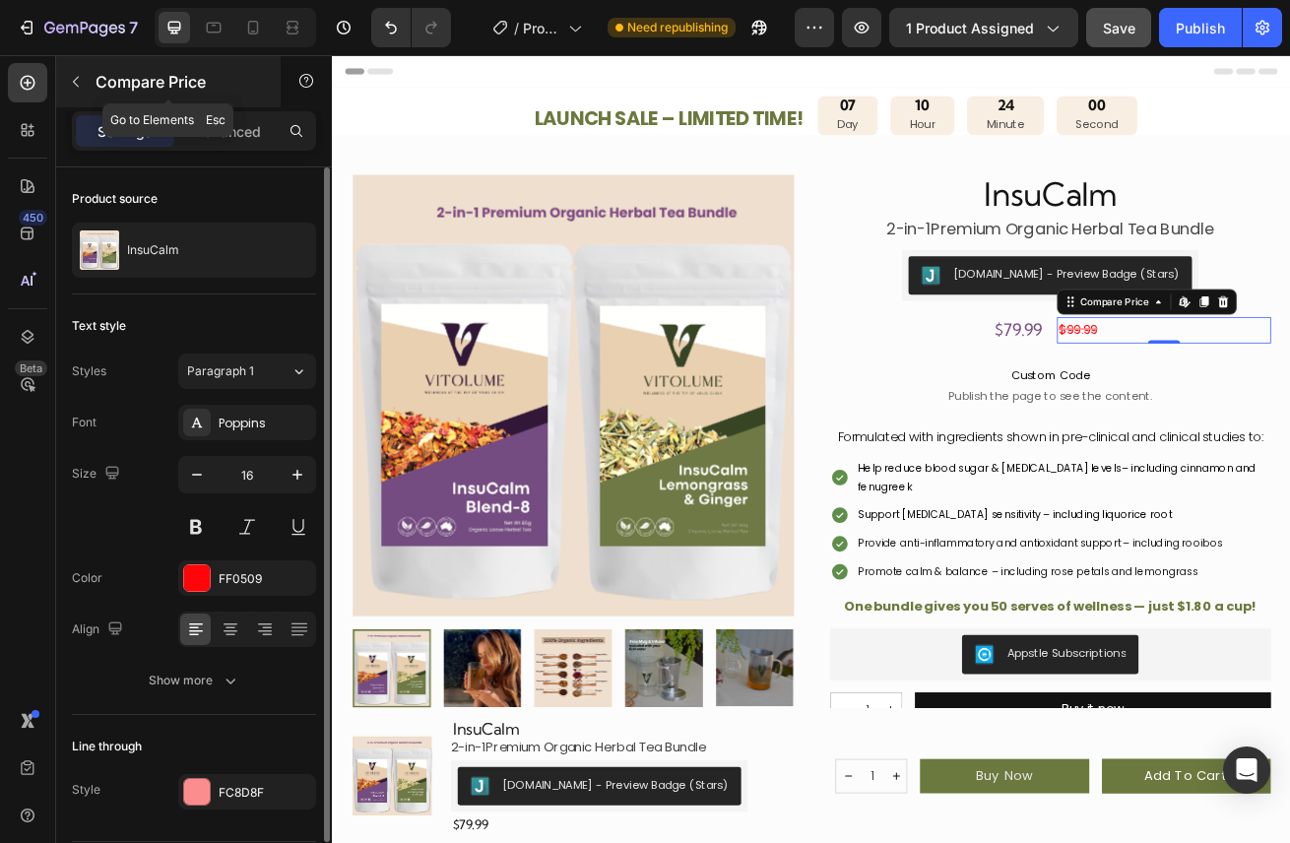
click at [82, 75] on icon "button" at bounding box center [76, 82] width 16 height 16
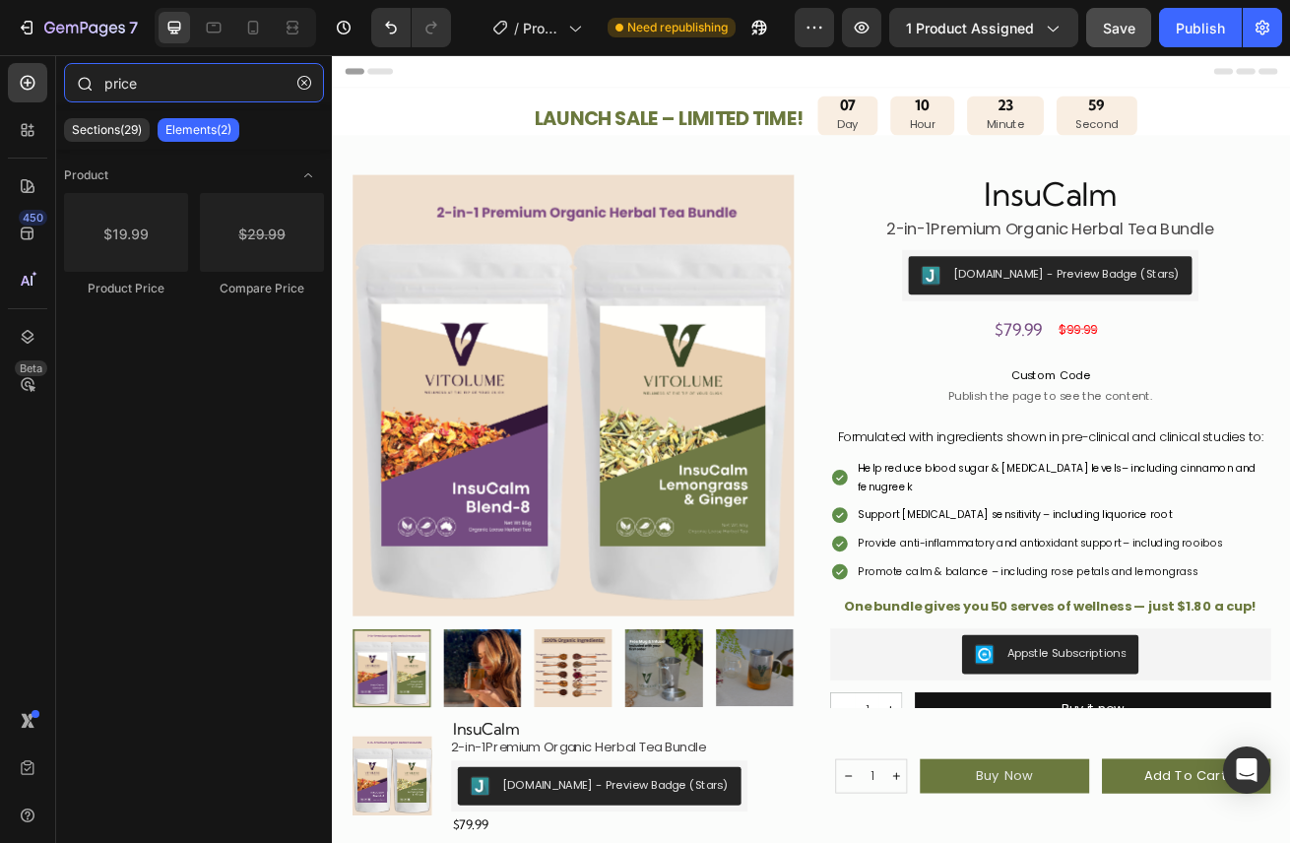
click at [161, 85] on input "price" at bounding box center [194, 82] width 260 height 39
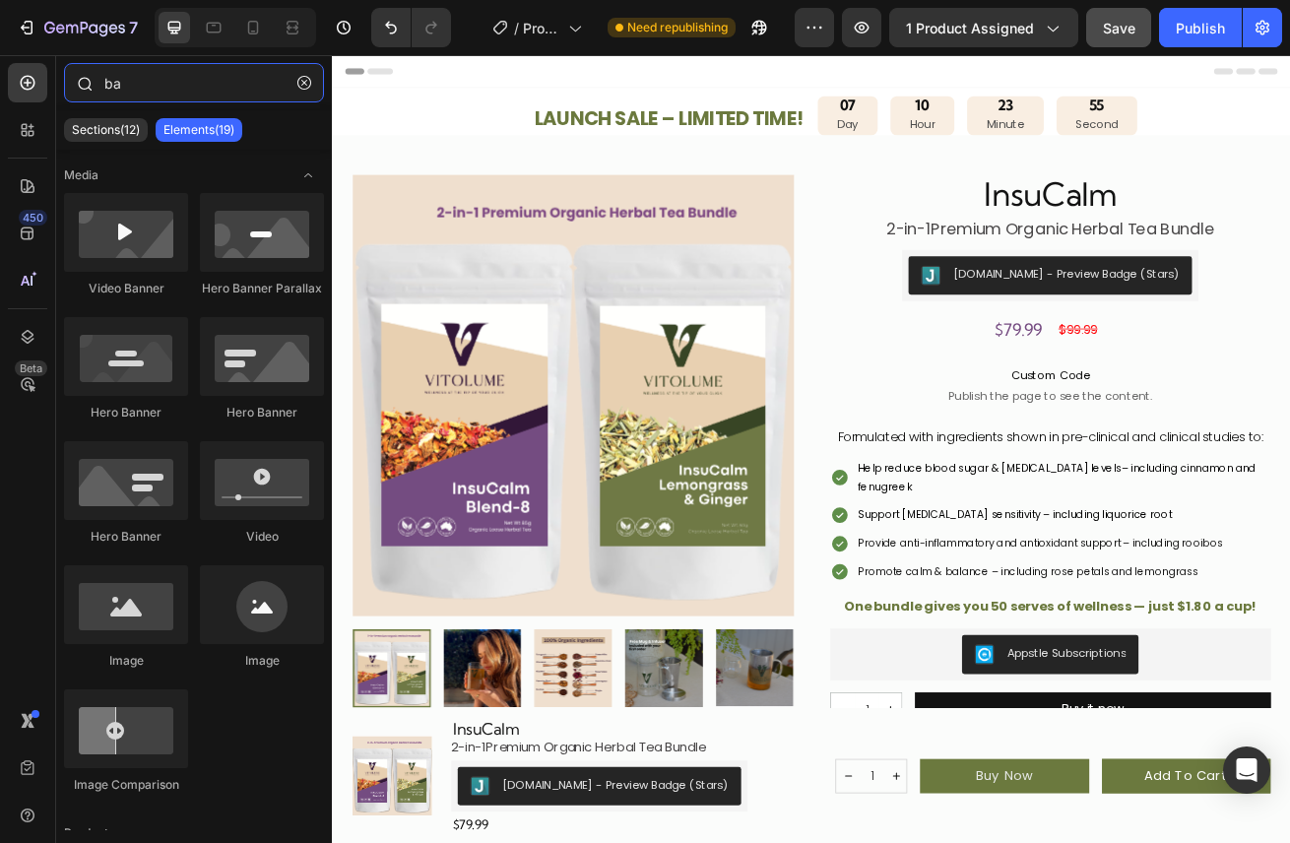
type input "b"
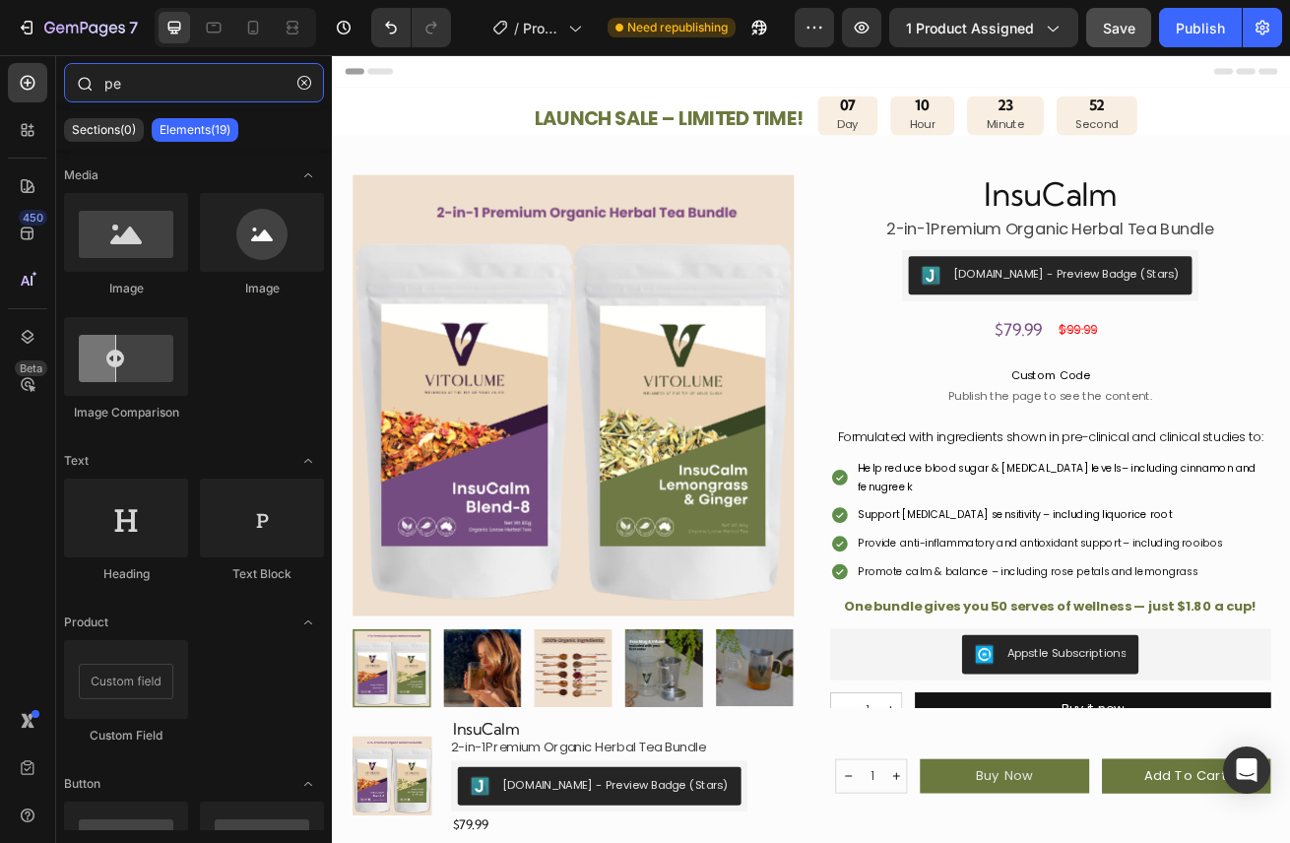
type input "p"
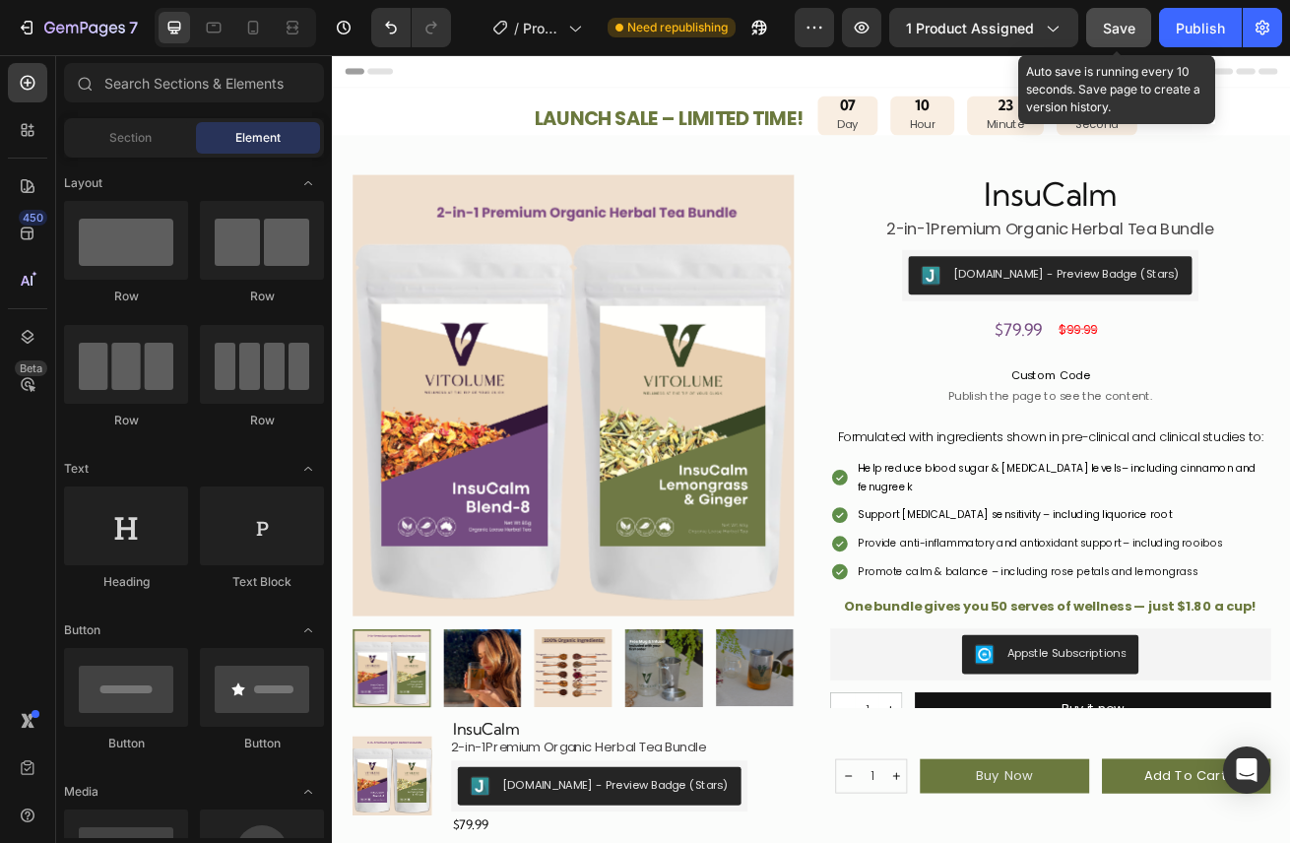
click at [1117, 22] on span "Save" at bounding box center [1119, 28] width 32 height 17
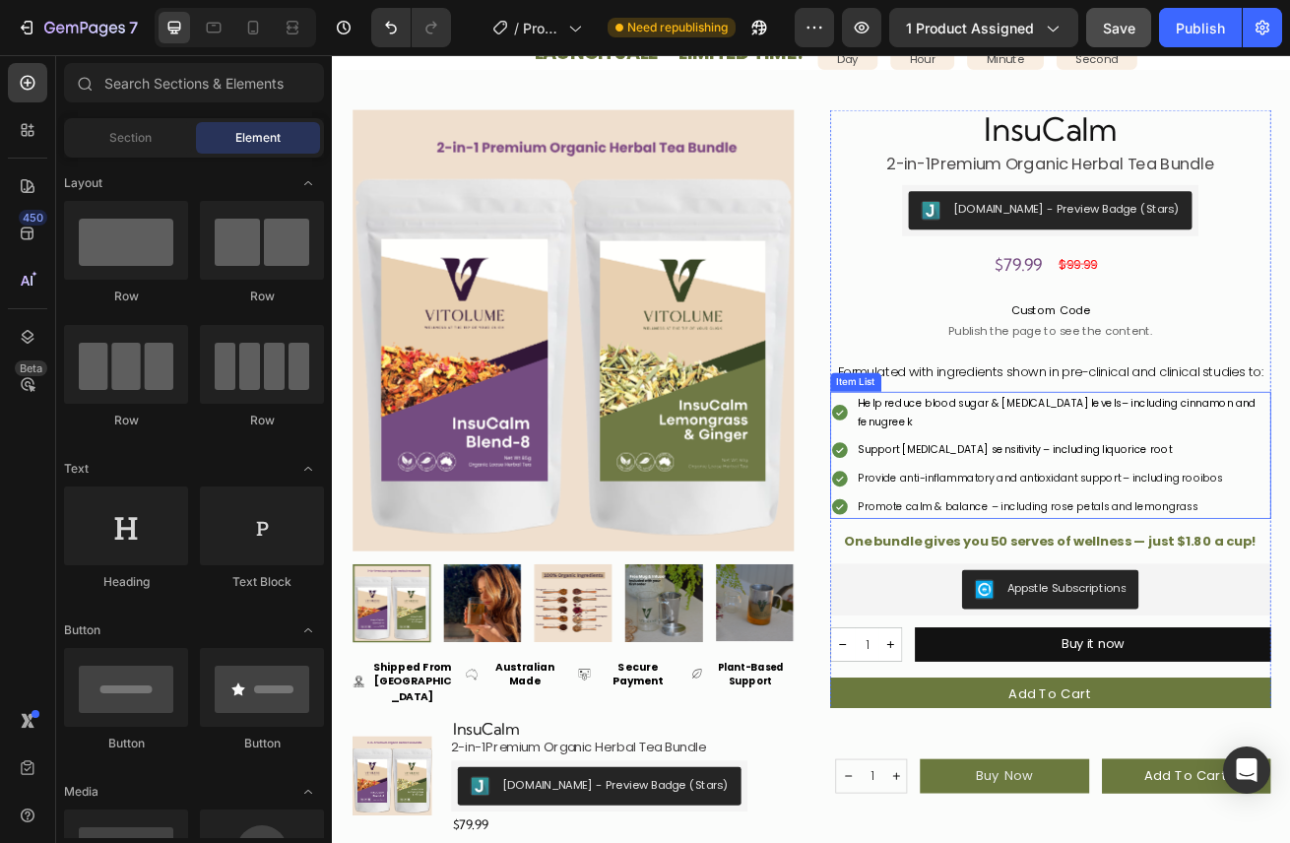
scroll to position [83, 0]
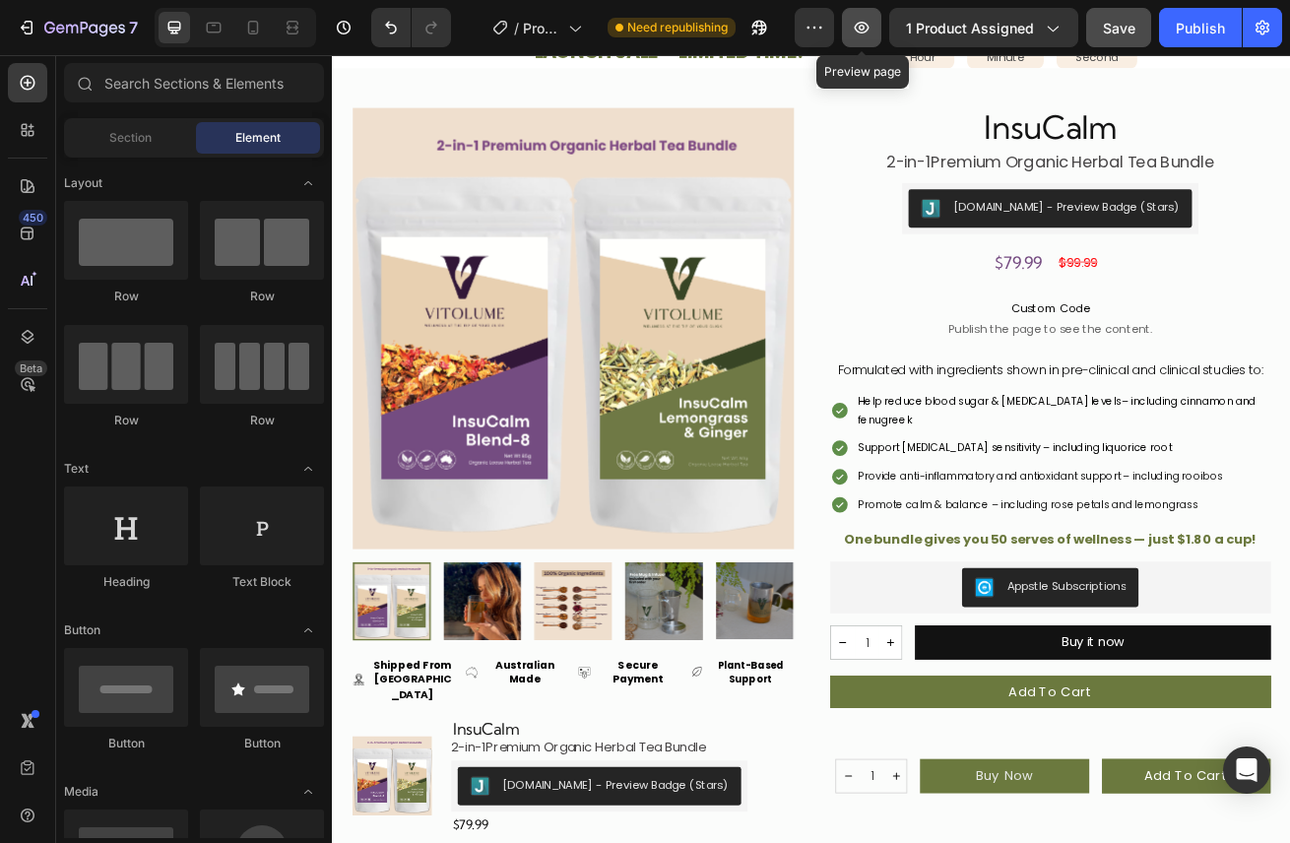
click at [857, 30] on icon "button" at bounding box center [861, 28] width 15 height 12
